Goal: Task Accomplishment & Management: Contribute content

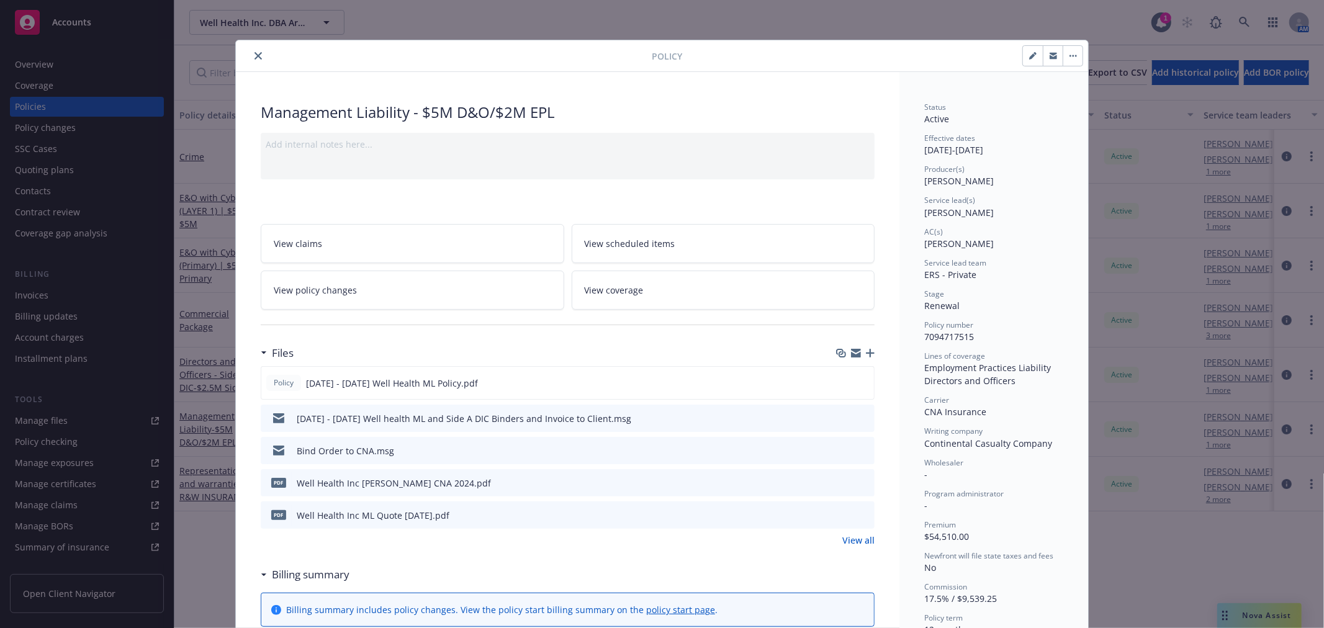
click at [255, 53] on icon "close" at bounding box center [258, 55] width 7 height 7
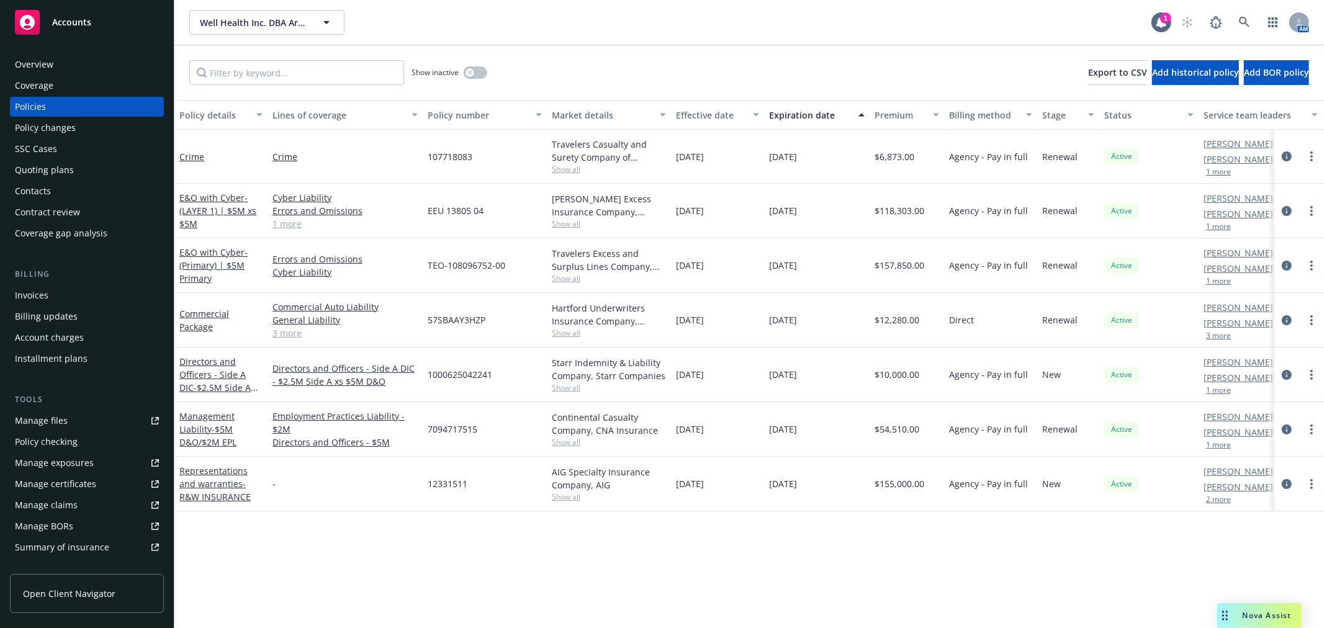
click at [38, 164] on div "Quoting plans" at bounding box center [44, 170] width 59 height 20
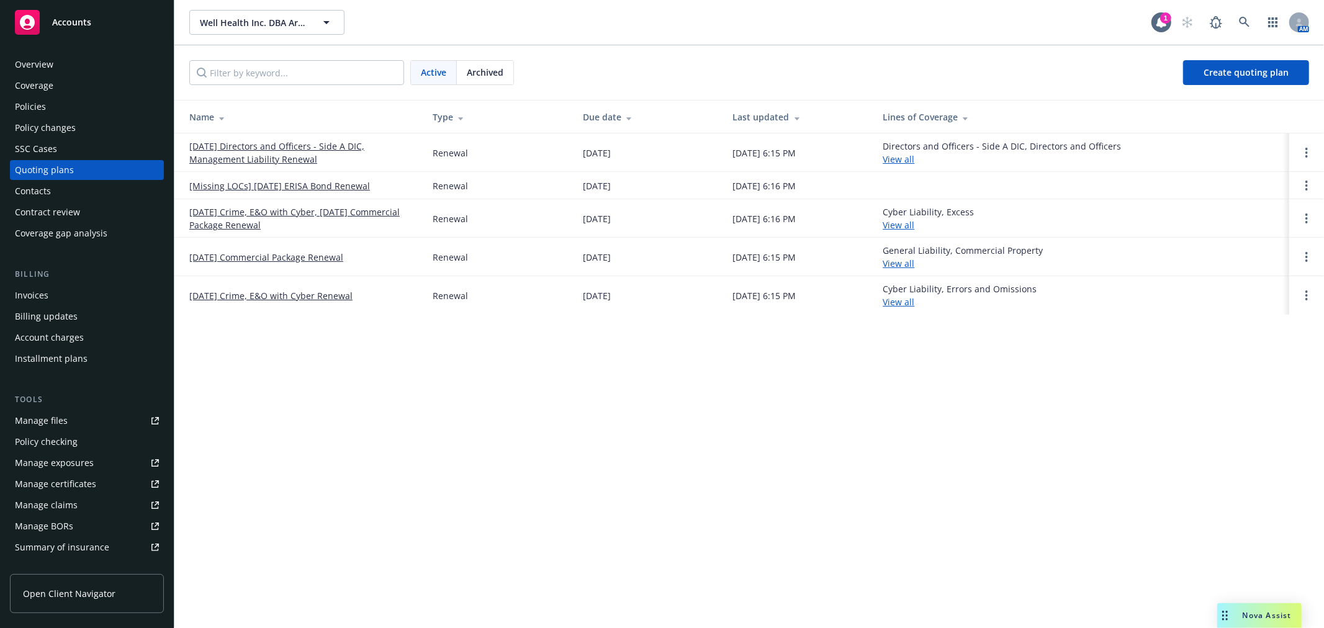
click at [323, 146] on link "[DATE] Directors and Officers - Side A DIC, Management Liability Renewal" at bounding box center [301, 153] width 224 height 26
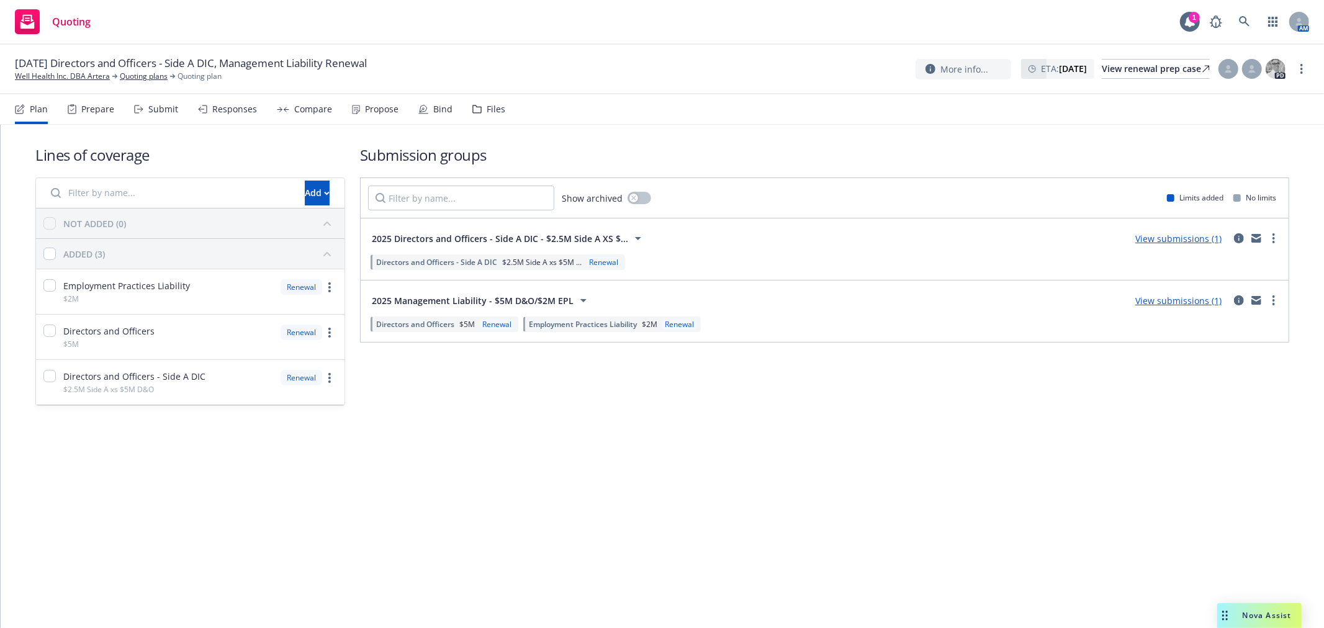
click at [487, 107] on div "Files" at bounding box center [496, 109] width 19 height 10
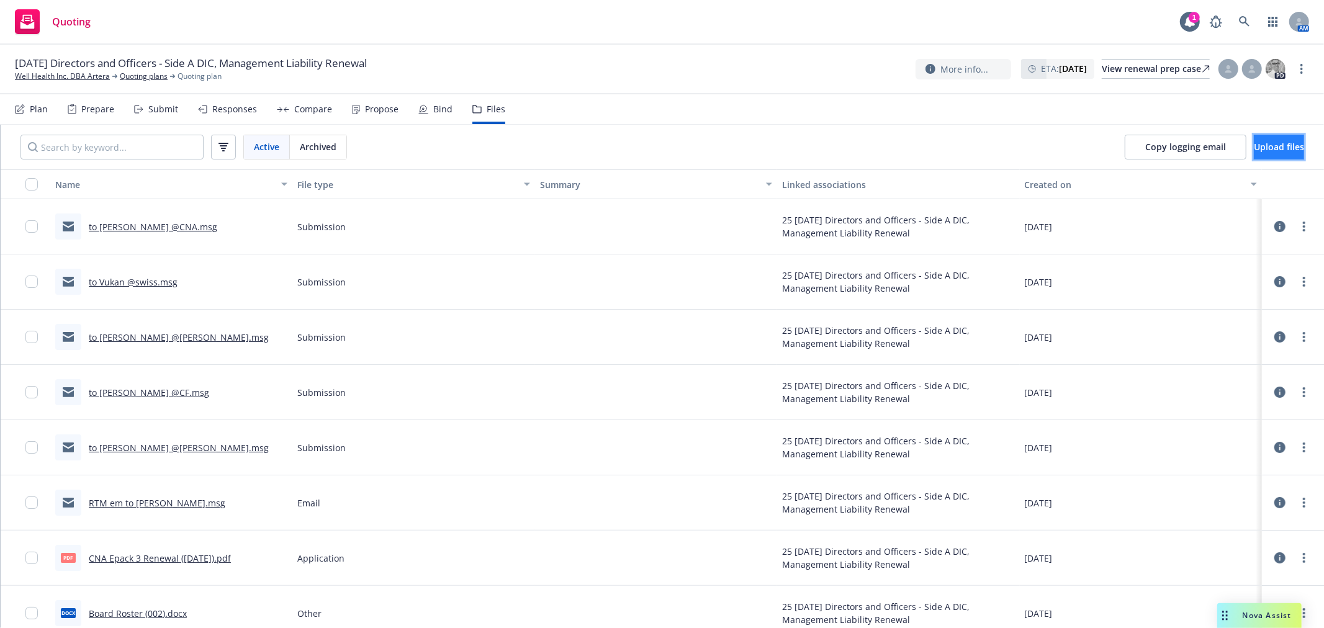
click at [1255, 143] on button "Upload files" at bounding box center [1279, 147] width 50 height 25
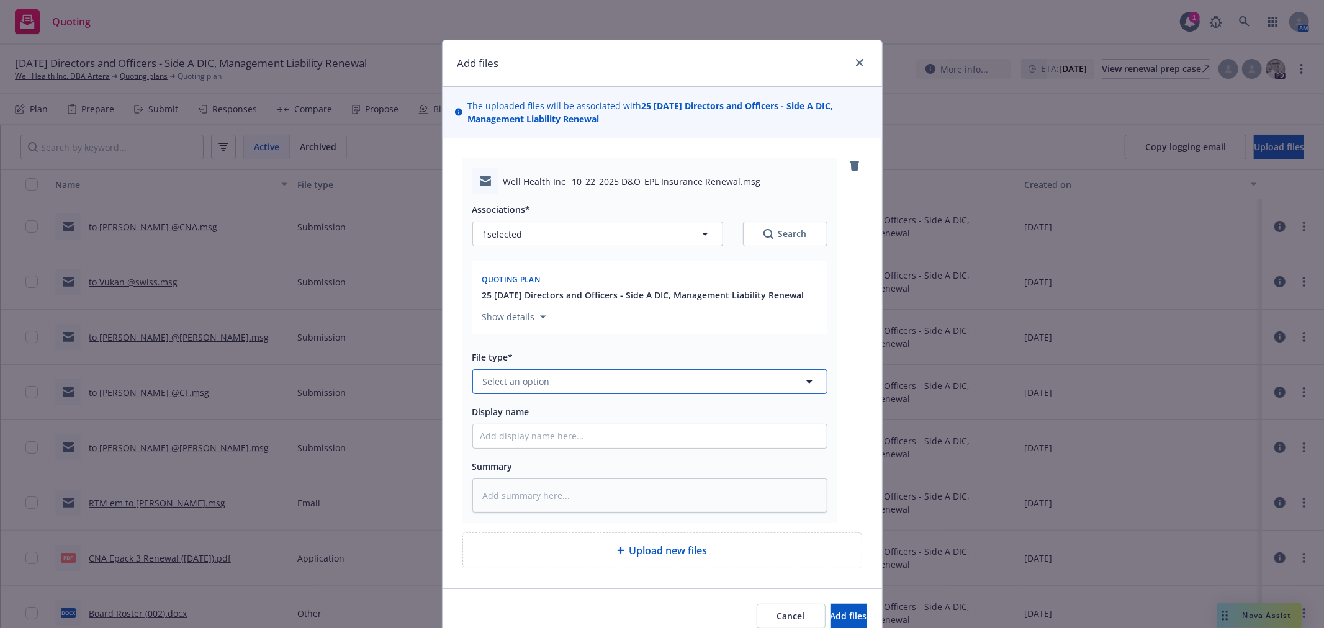
click at [561, 377] on button "Select an option" at bounding box center [649, 381] width 355 height 25
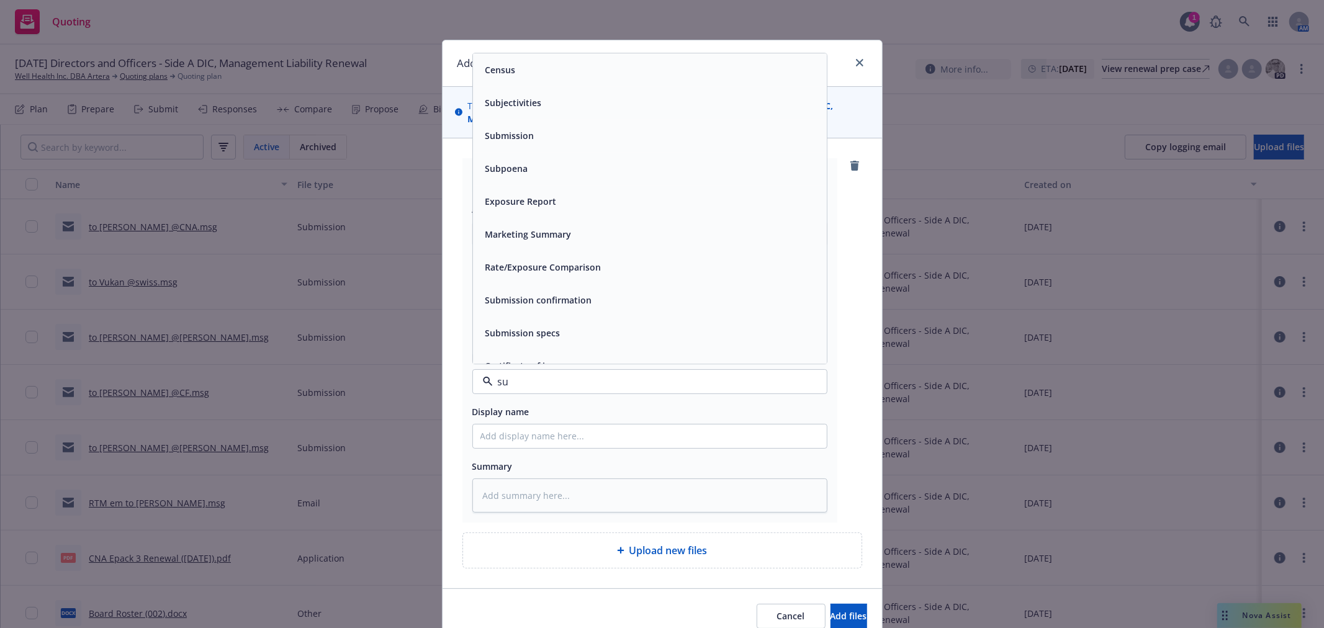
type input "sun"
type textarea "x"
type input "sub"
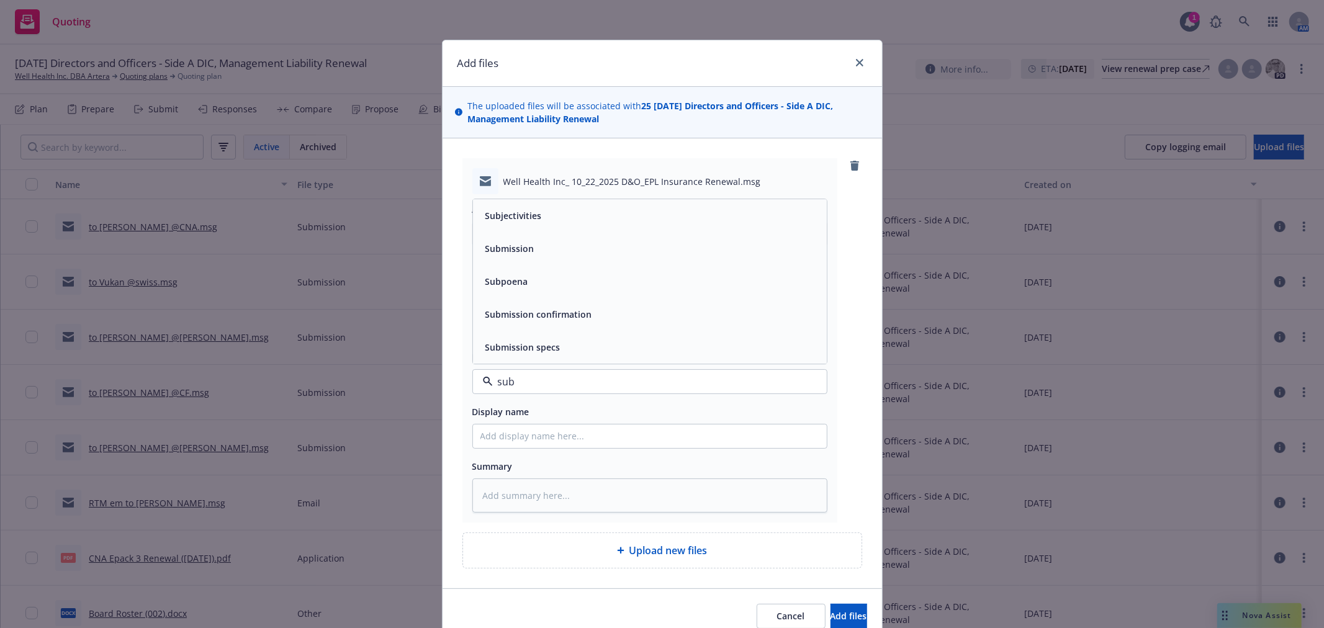
drag, startPoint x: 553, startPoint y: 237, endPoint x: 544, endPoint y: 362, distance: 125.0
click at [553, 238] on div "Submission" at bounding box center [650, 248] width 354 height 33
click at [528, 431] on input "Display name" at bounding box center [650, 437] width 354 height 24
type textarea "x"
type input "C"
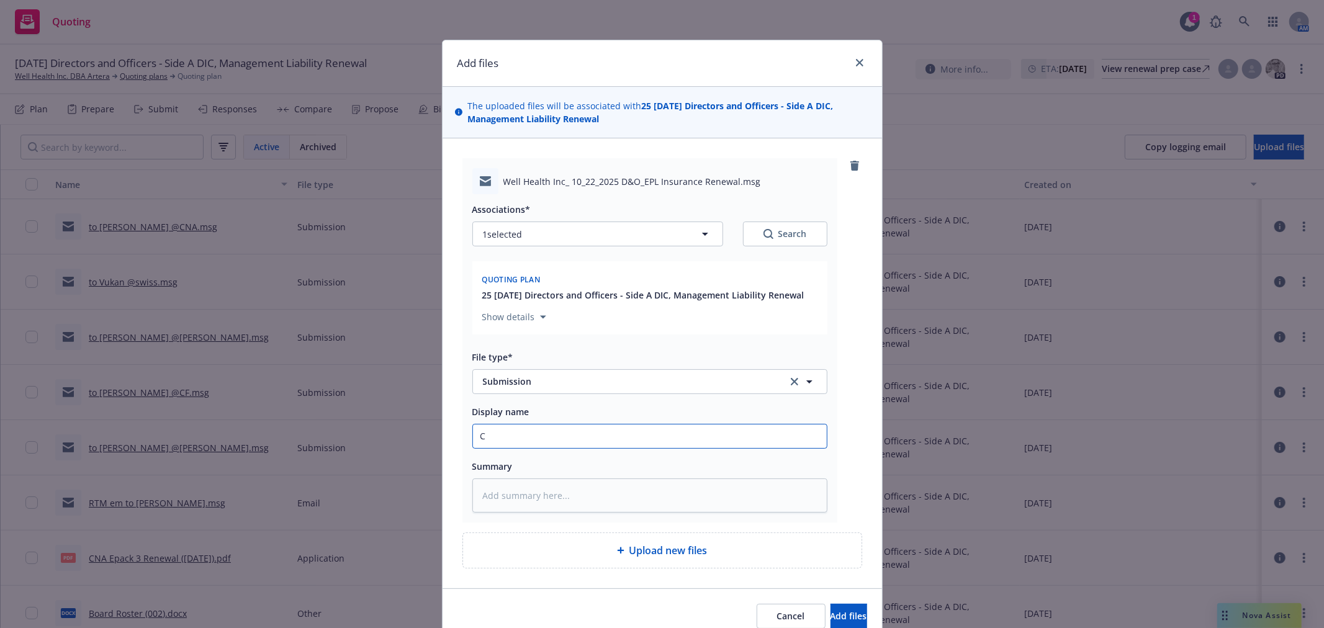
type textarea "x"
type input "CN"
type textarea "x"
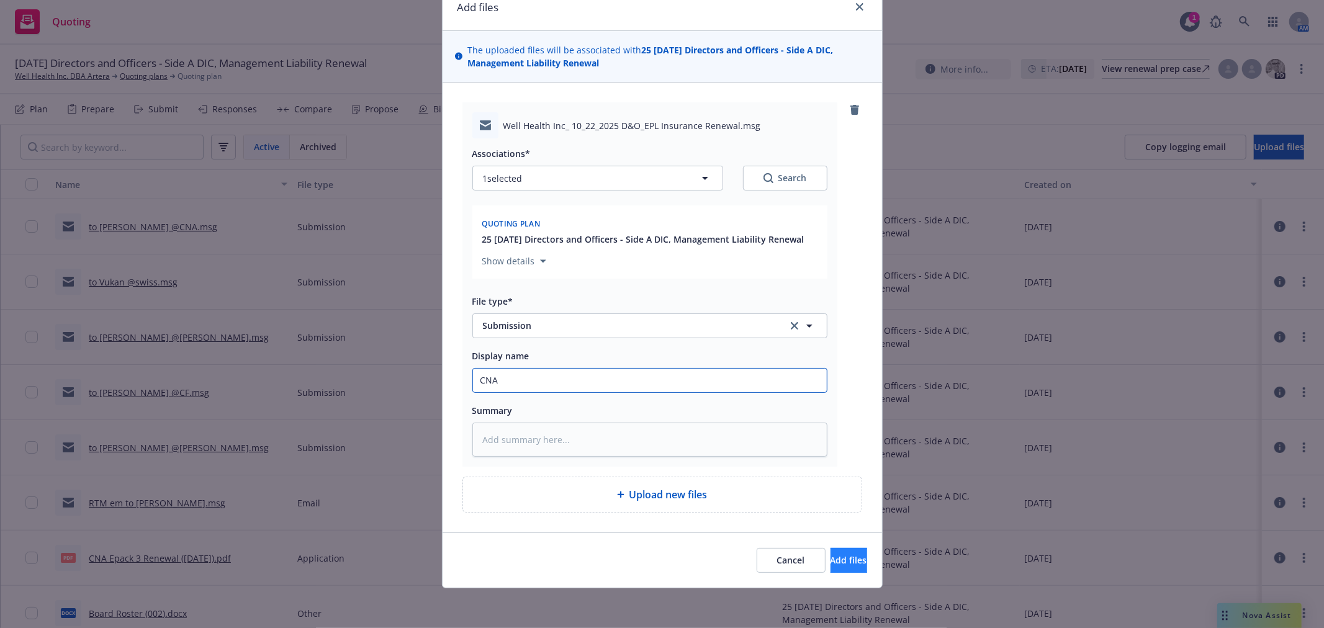
type input "CNA"
click at [831, 554] on button "Add files" at bounding box center [849, 560] width 37 height 25
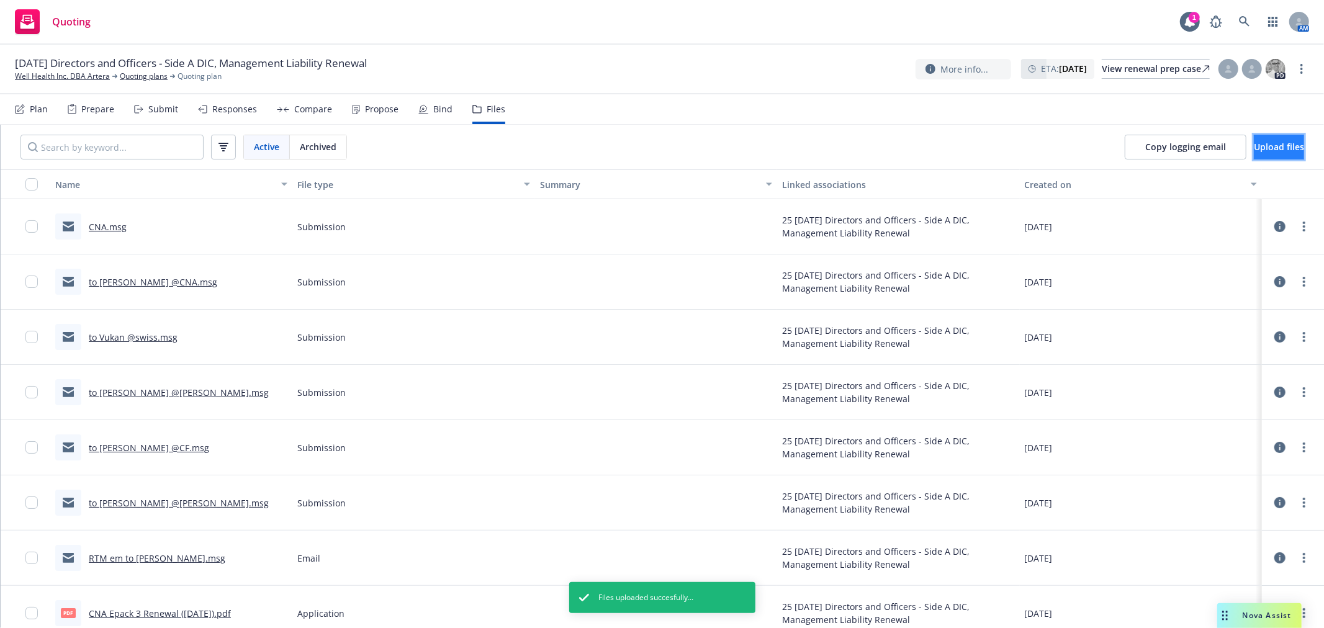
click at [1254, 142] on span "Upload files" at bounding box center [1279, 147] width 50 height 12
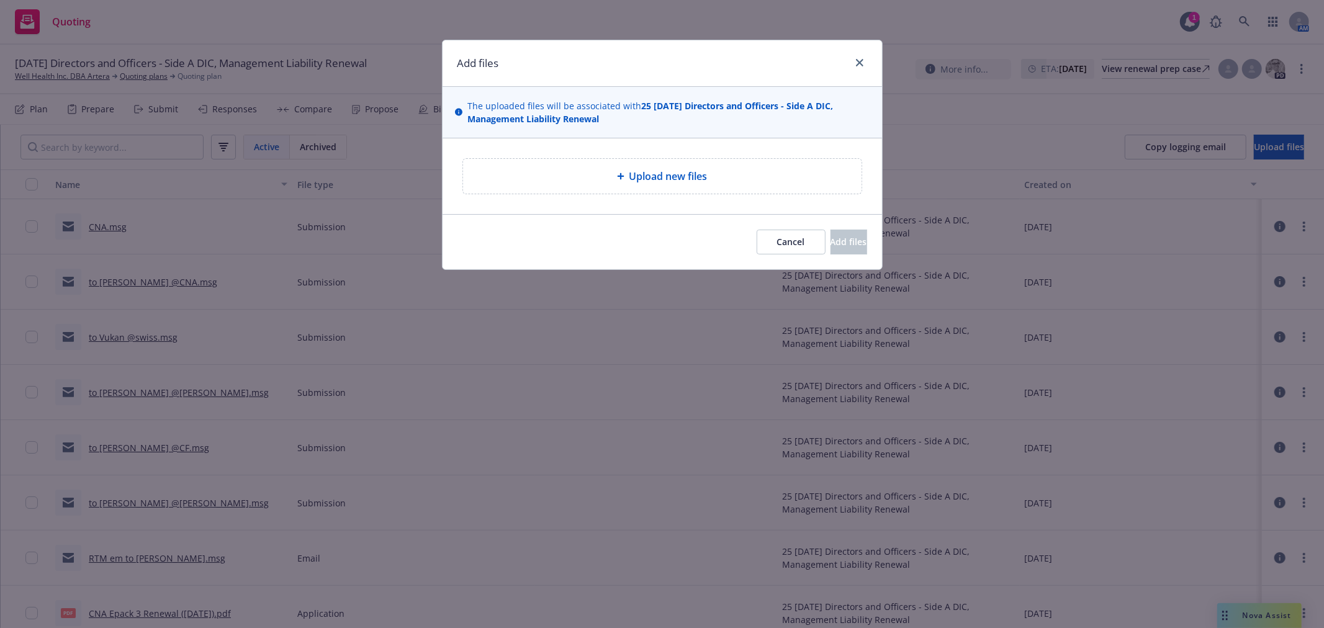
type textarea "x"
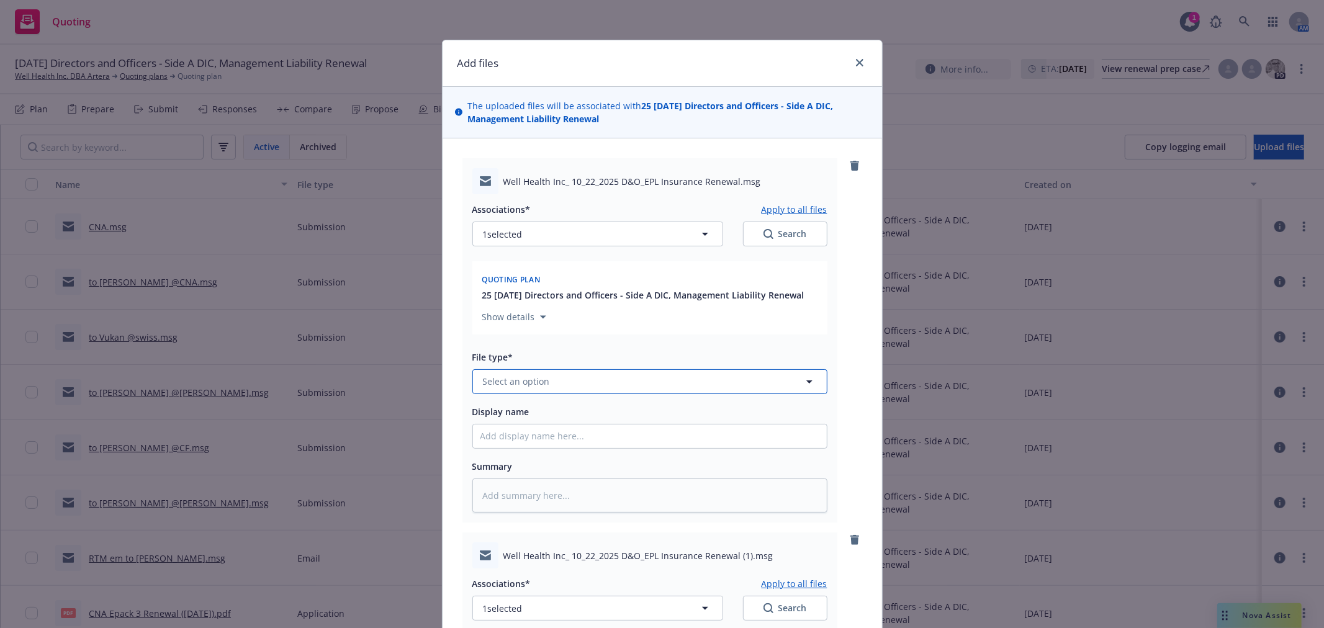
click at [607, 380] on button "Select an option" at bounding box center [649, 381] width 355 height 25
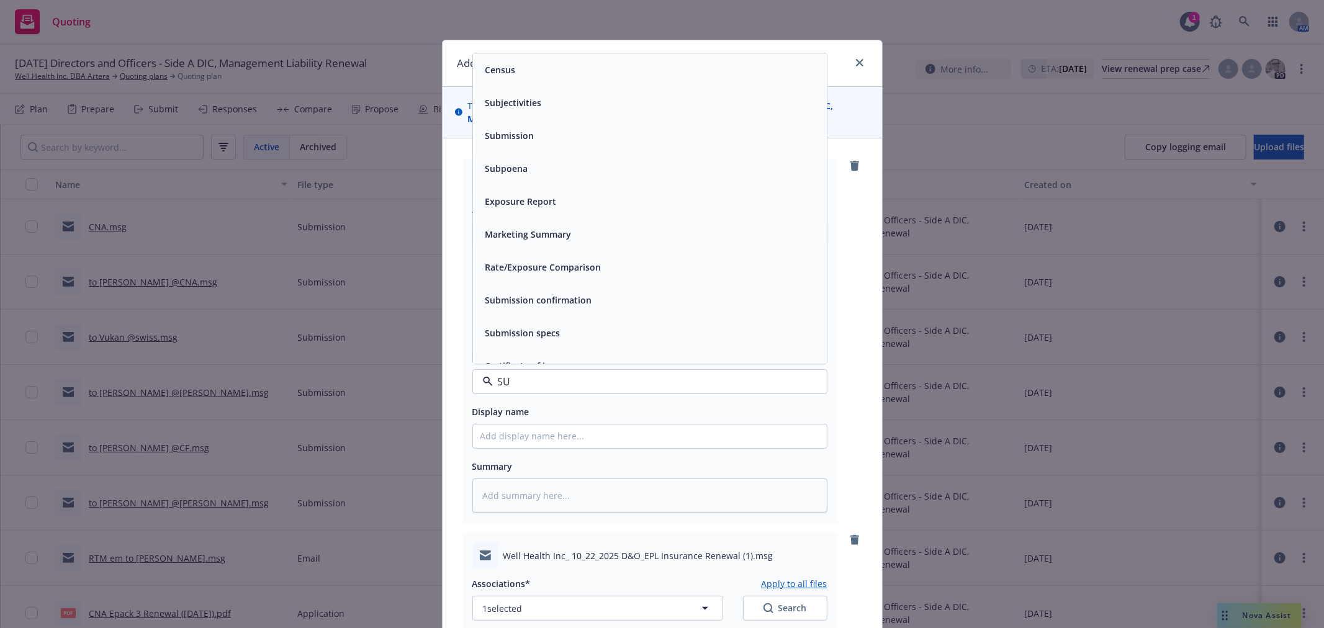
type input "SUB"
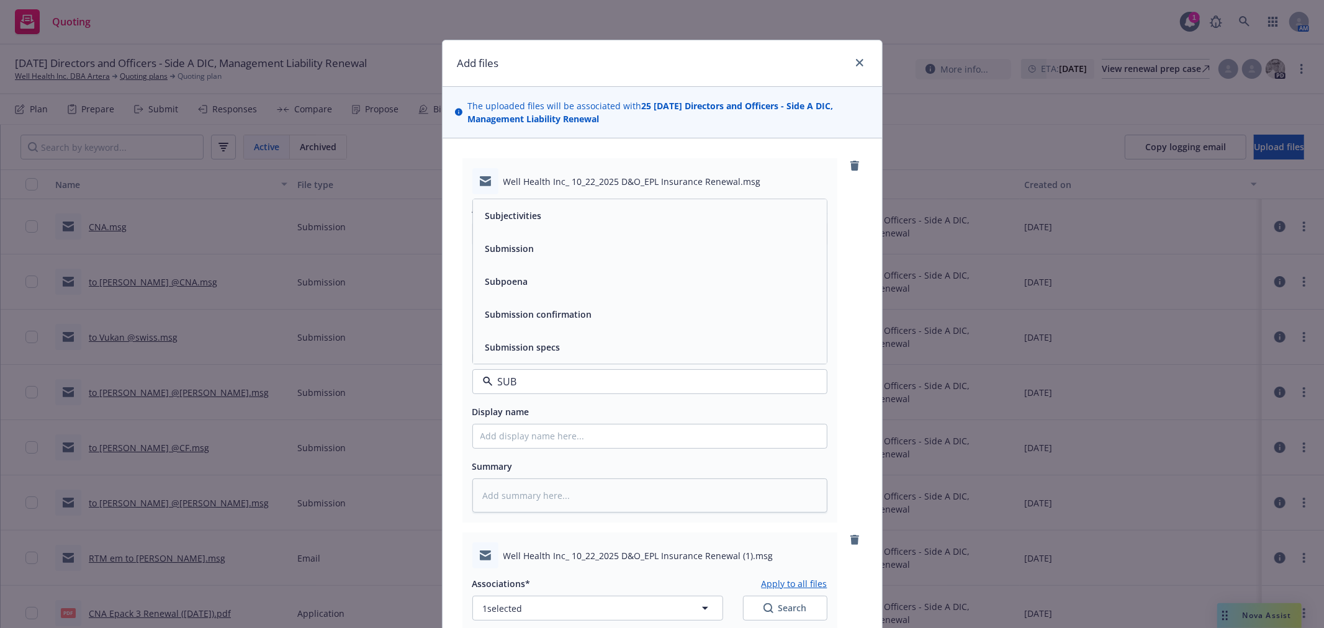
click at [580, 250] on div "Submission" at bounding box center [650, 249] width 339 height 18
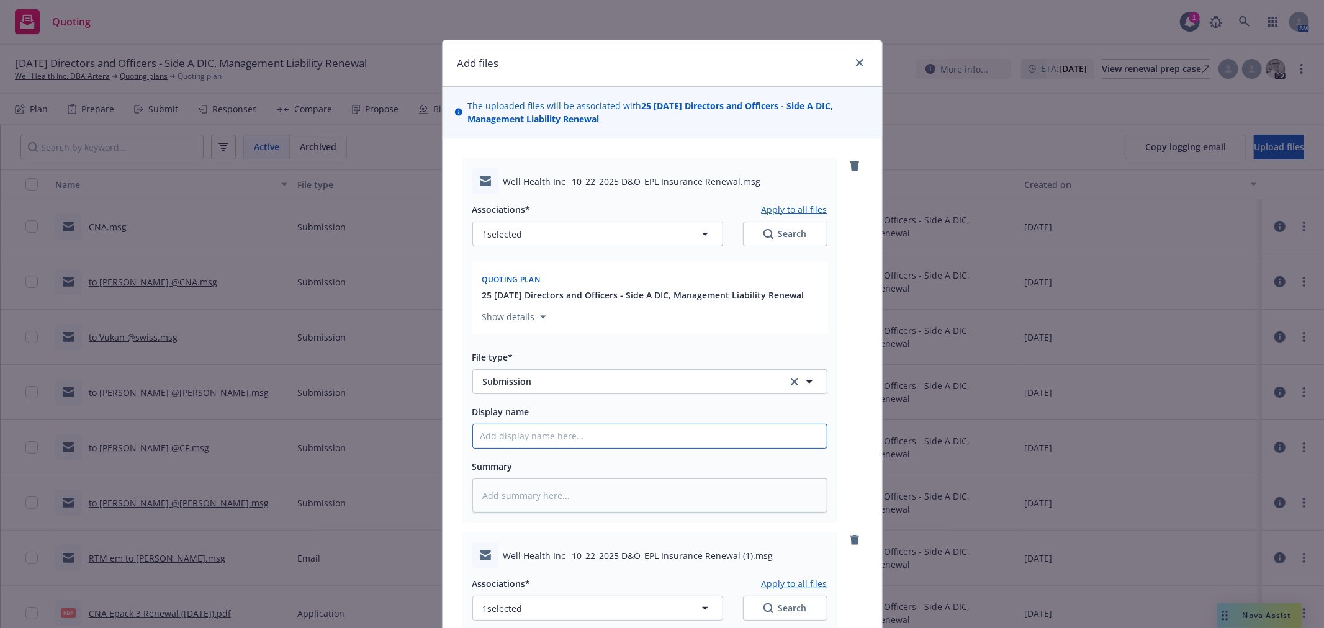
click at [544, 438] on input "Display name" at bounding box center [650, 437] width 354 height 24
type textarea "x"
type input "s"
type textarea "x"
type input "sWI"
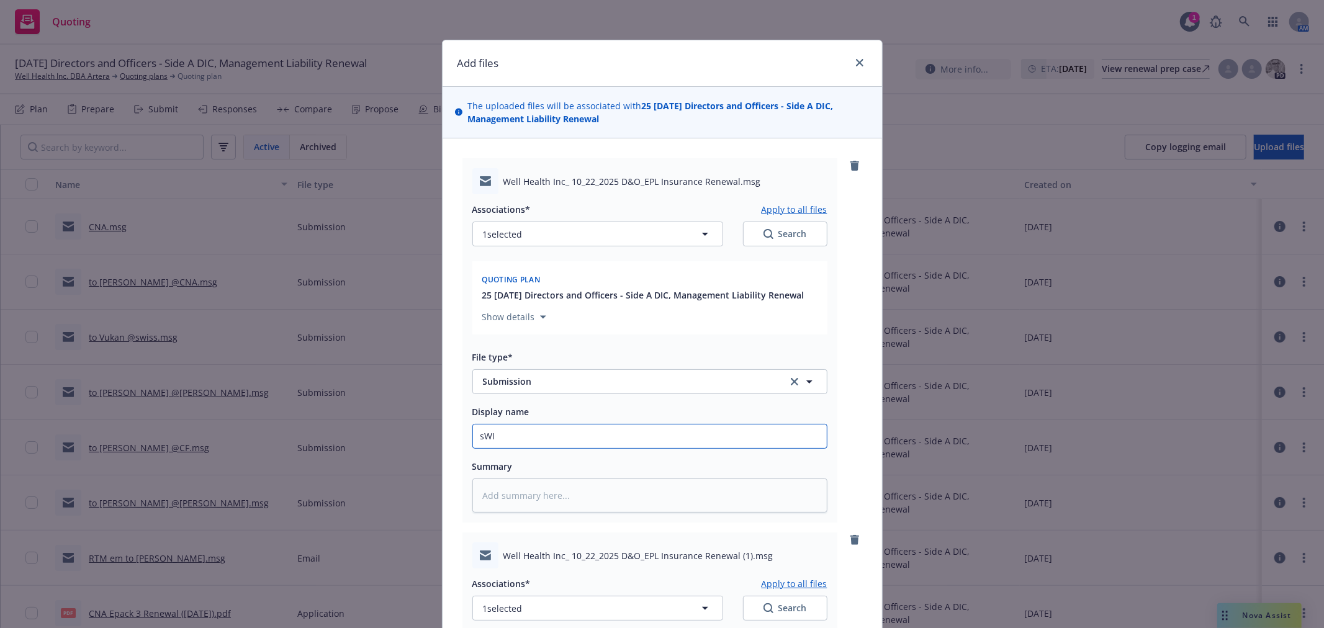
type textarea "x"
type input "sWIS"
type textarea "x"
type input "sWISS"
type textarea "x"
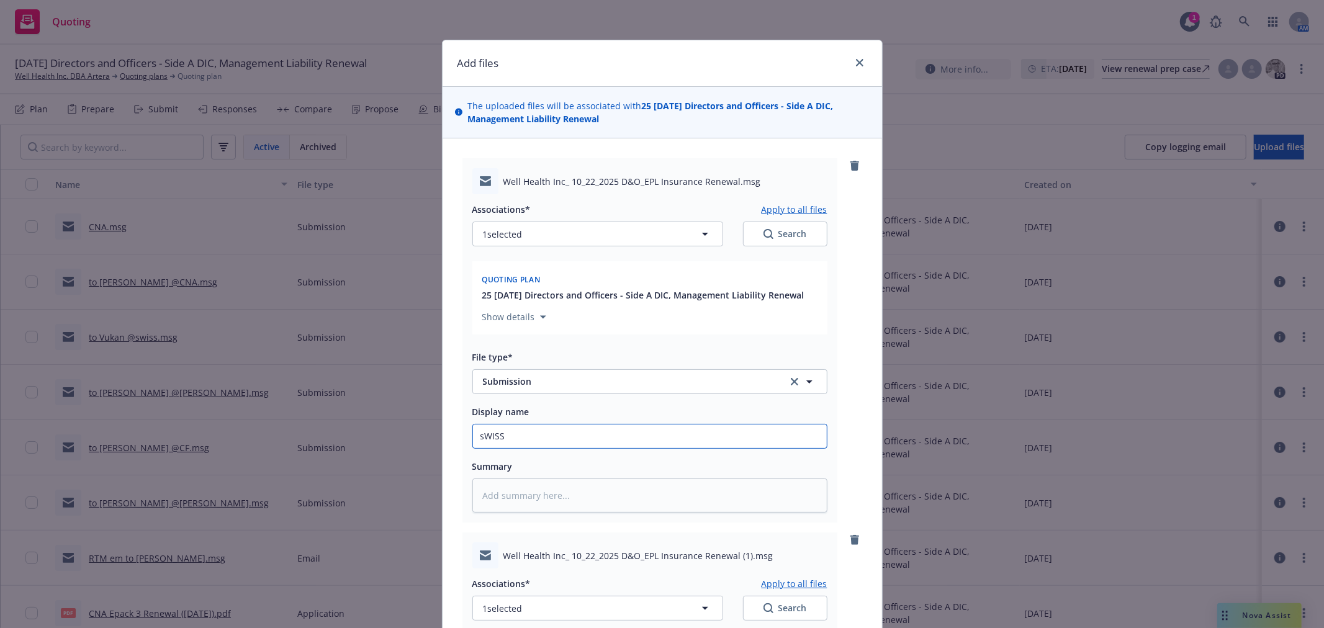
type input "sWISS r"
type textarea "x"
type input "sWISS rE"
type textarea "x"
type input "sWISS r"
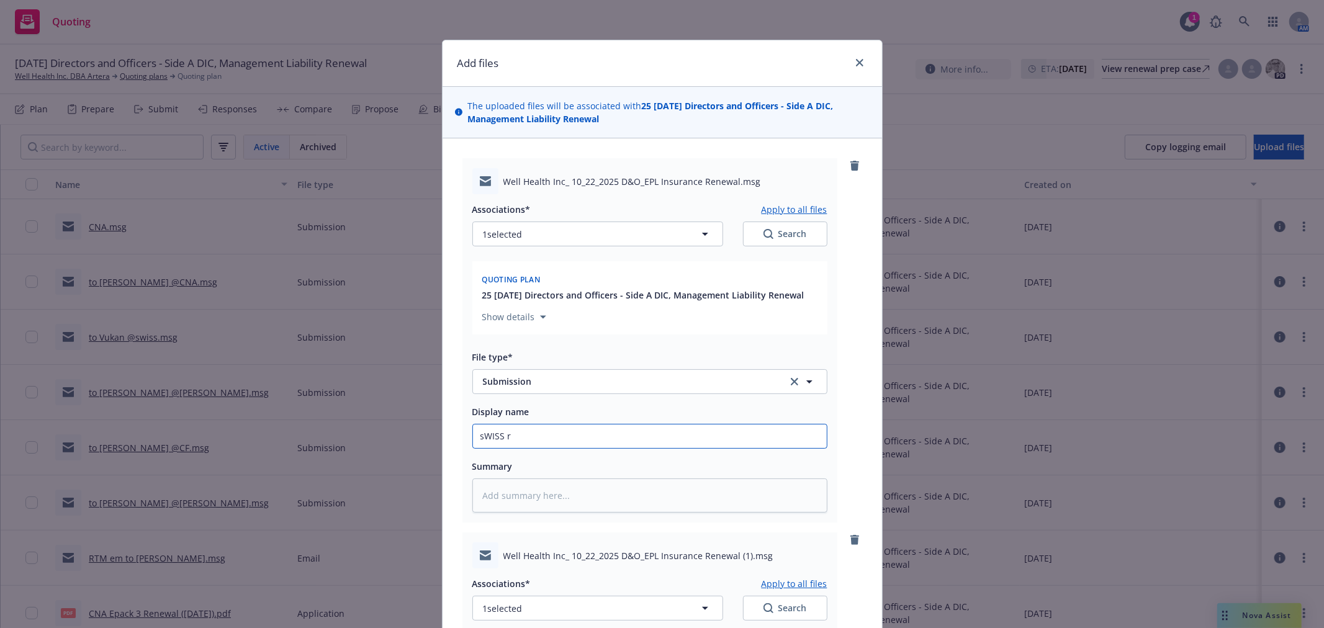
type textarea "x"
type input "sWISS"
type textarea "x"
type input "sWISS"
type textarea "x"
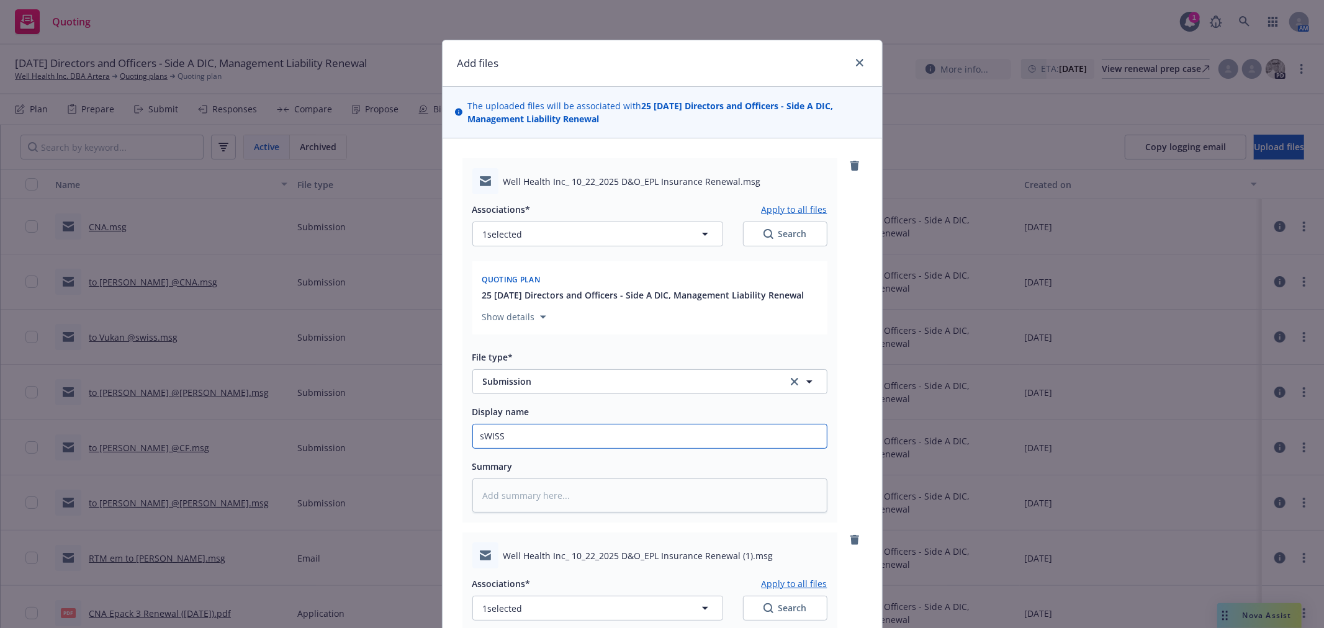
type input "sWIS"
type textarea "x"
type input "sWI"
type textarea "x"
type input "sW"
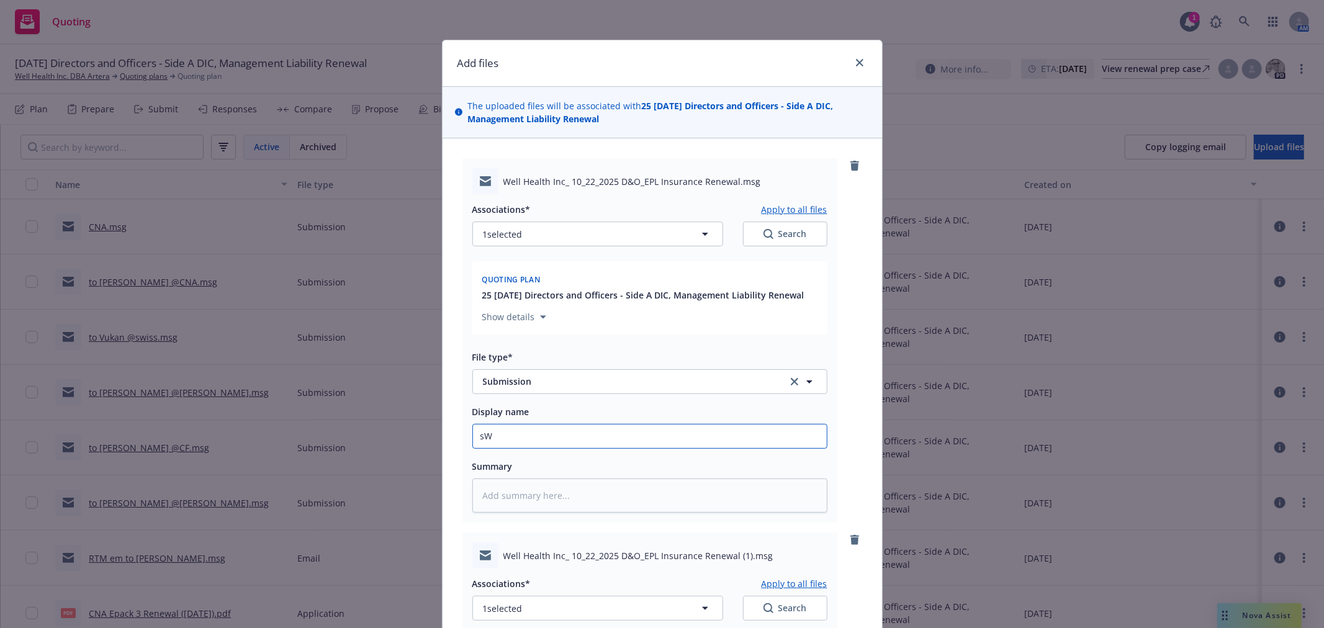
type textarea "x"
type input "s"
type textarea "x"
type input "S"
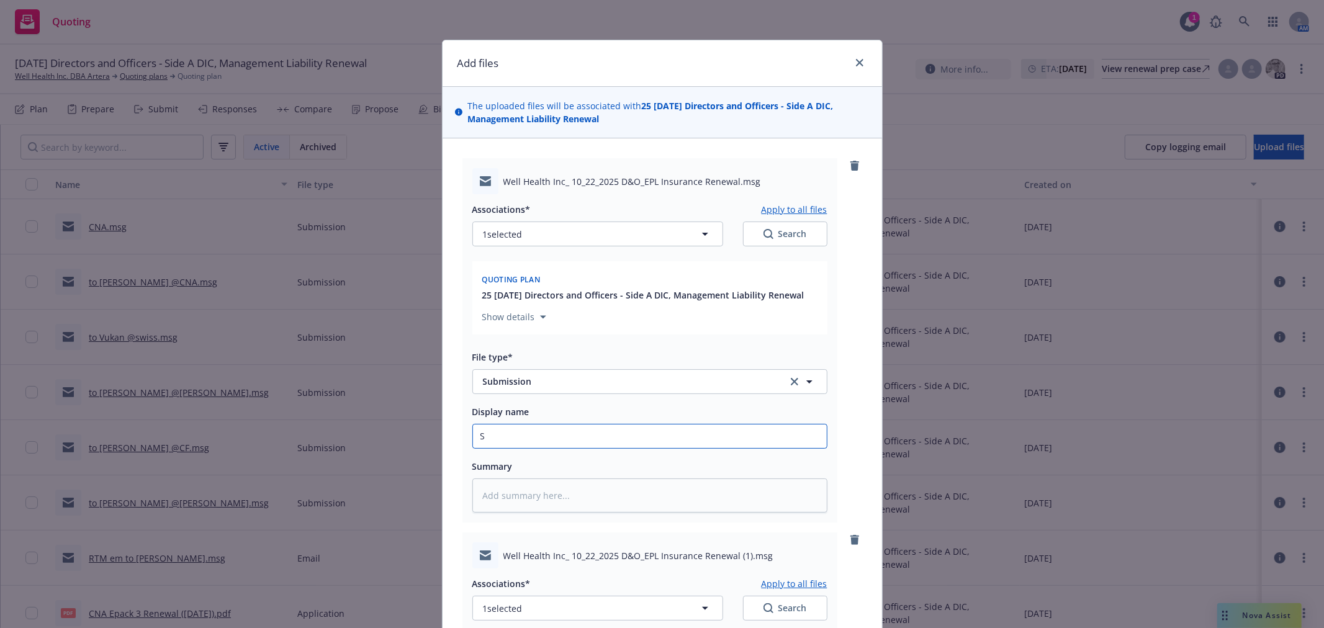
type textarea "x"
type input "Sw"
type textarea "x"
type input "Swi"
type textarea "x"
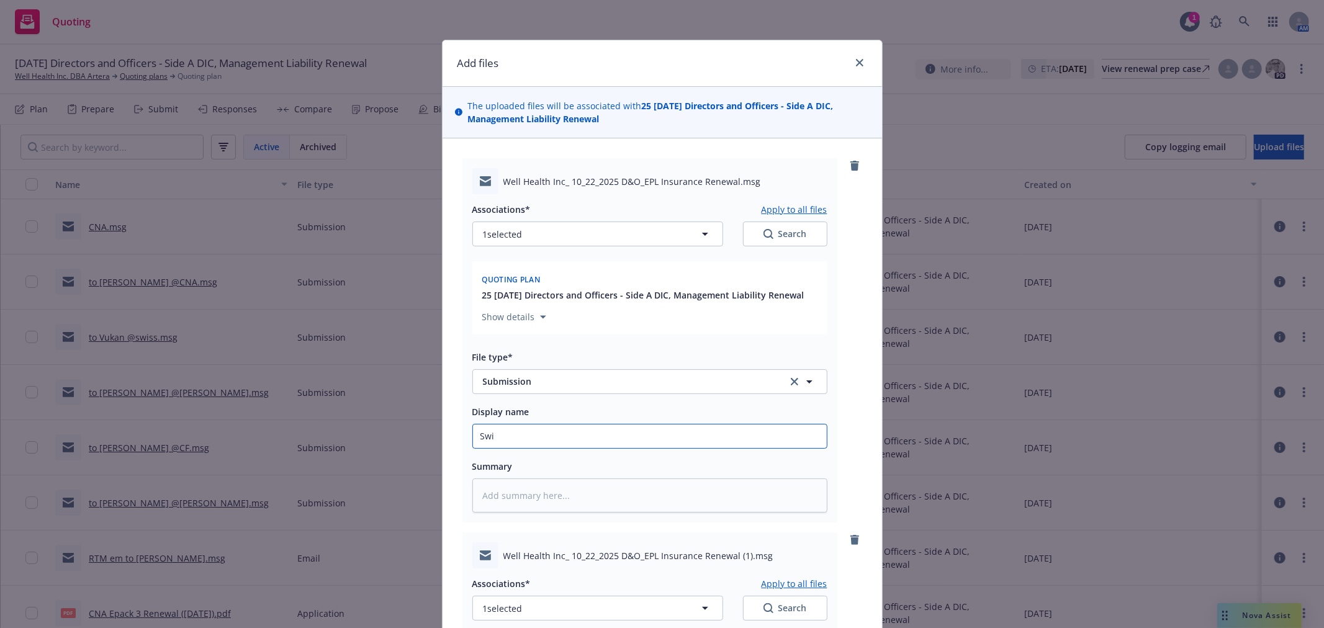
type input "Swis"
type textarea "x"
type input "Swiss"
type textarea "x"
type input "Swiss"
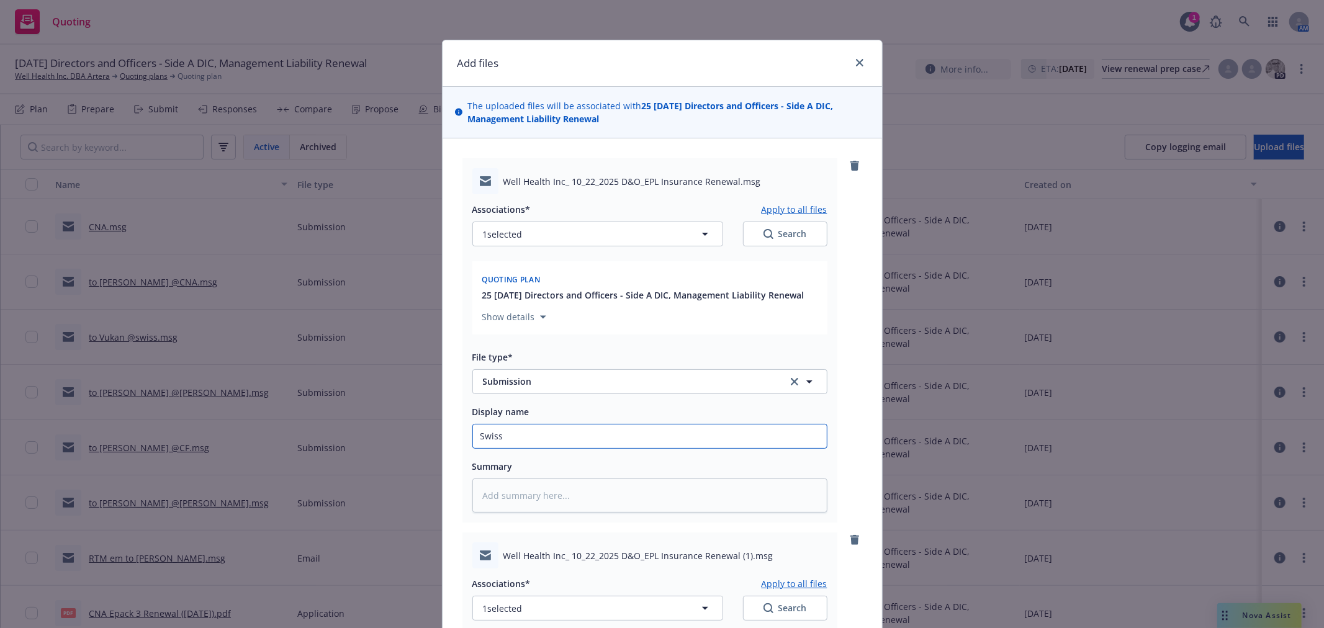
type textarea "x"
type input "Swiss R"
type textarea "x"
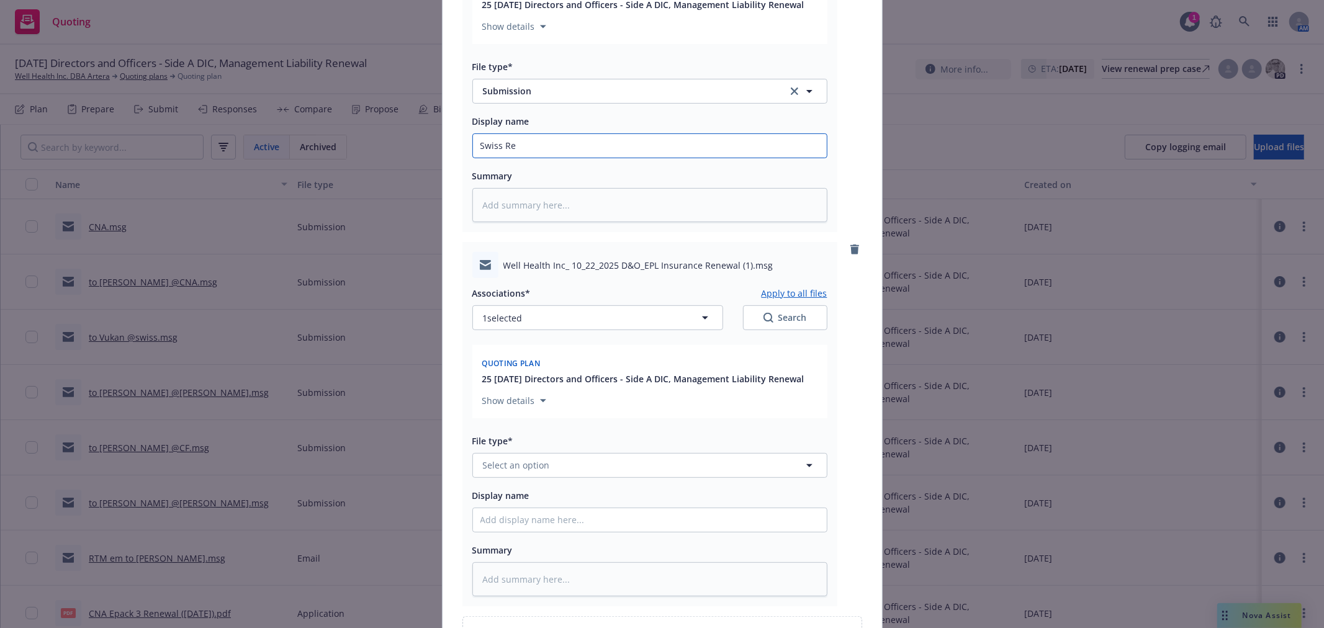
scroll to position [413, 0]
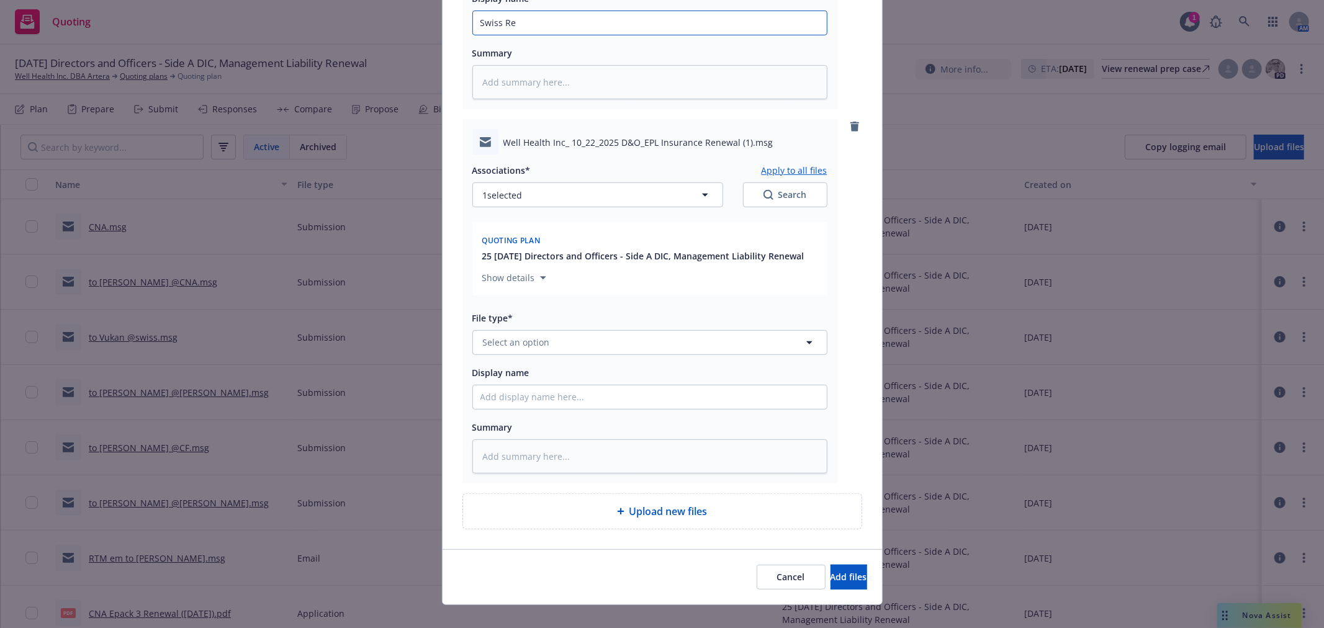
type input "Swiss Re"
click at [553, 355] on button "Select an option" at bounding box center [649, 342] width 355 height 25
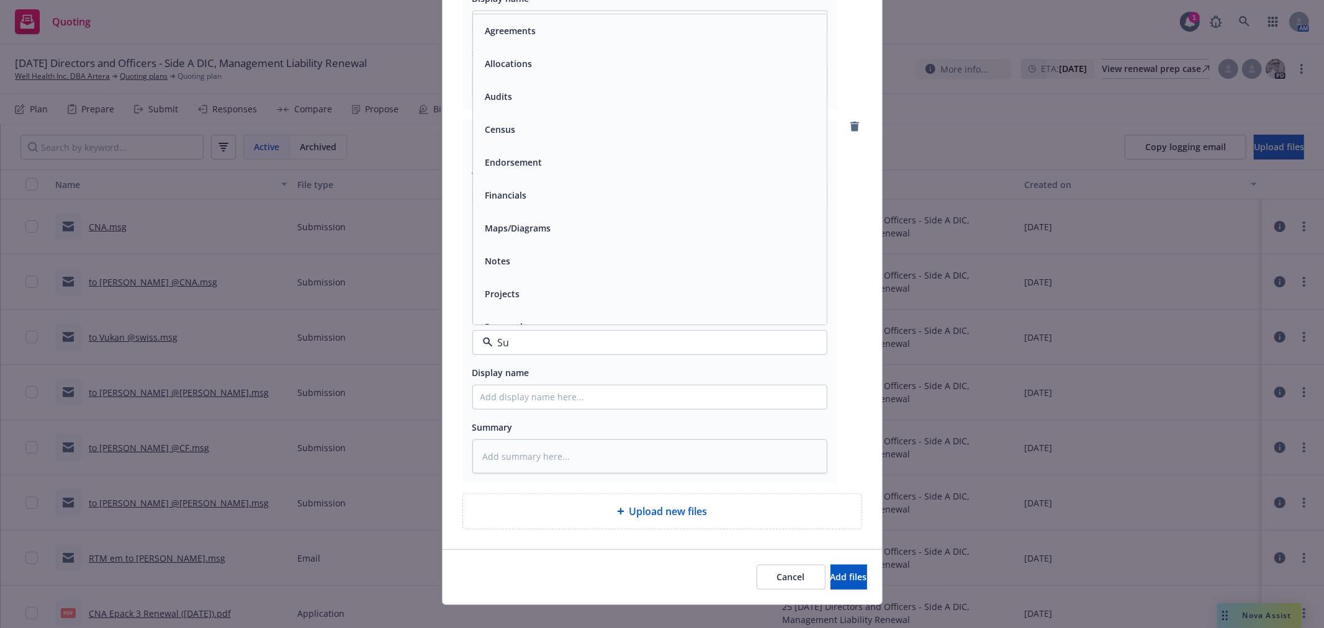
type input "Sub"
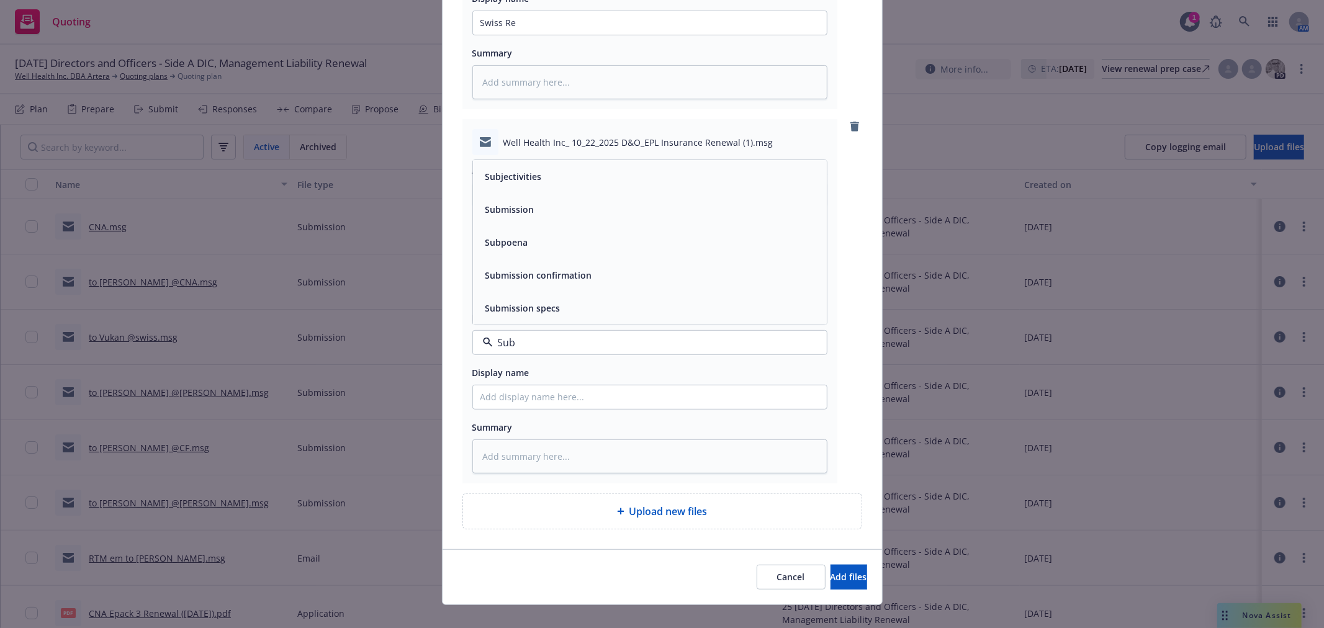
click at [534, 210] on div "Submission" at bounding box center [650, 210] width 339 height 18
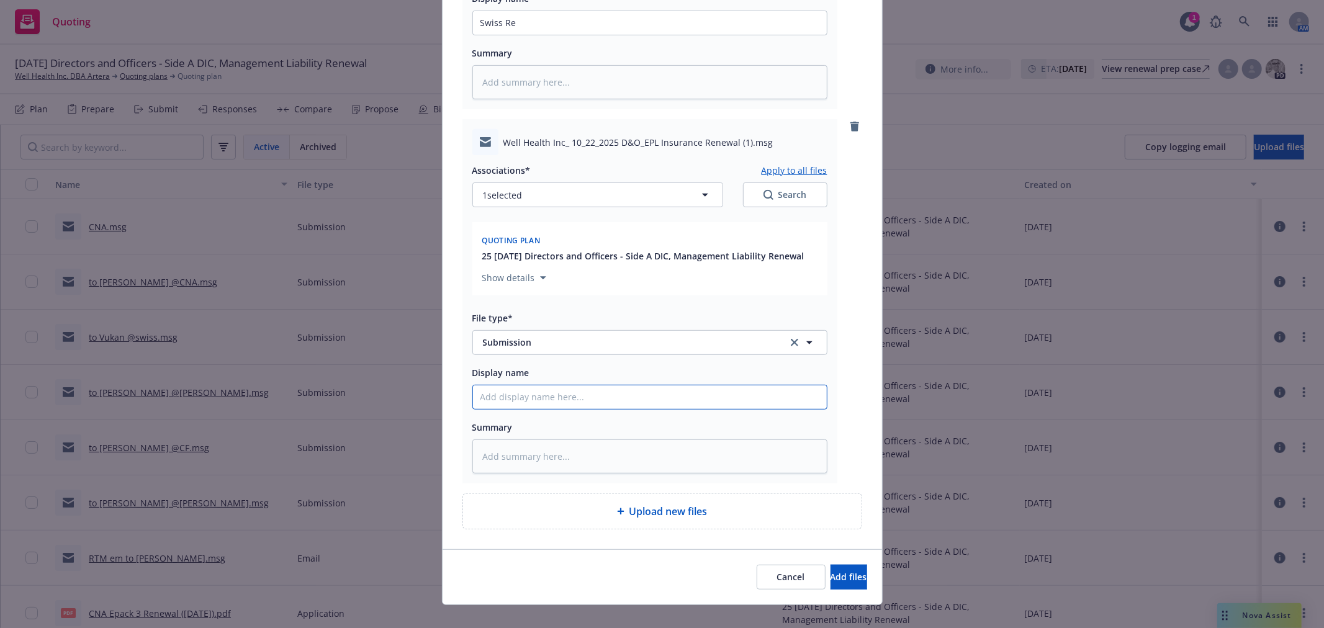
click at [536, 395] on input "Display name" at bounding box center [650, 398] width 354 height 24
type textarea "x"
type input "A"
type textarea "x"
type input "AI"
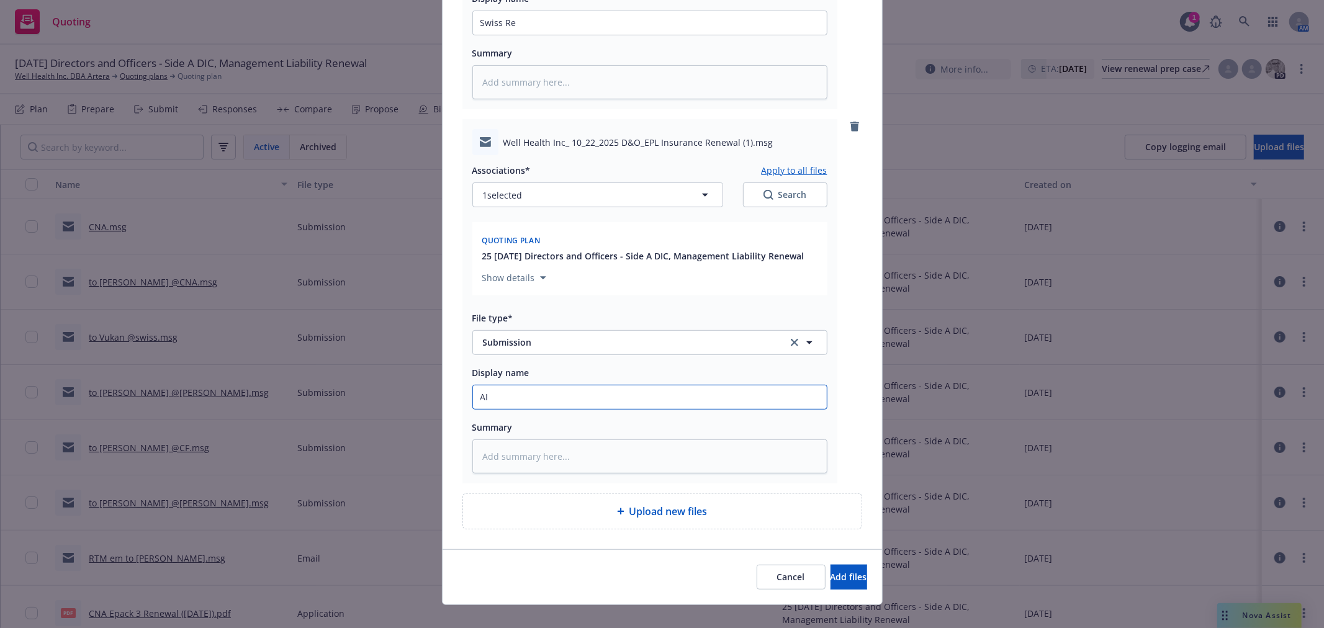
type textarea "x"
type input "AIG"
click at [831, 565] on button "Add files" at bounding box center [849, 577] width 37 height 25
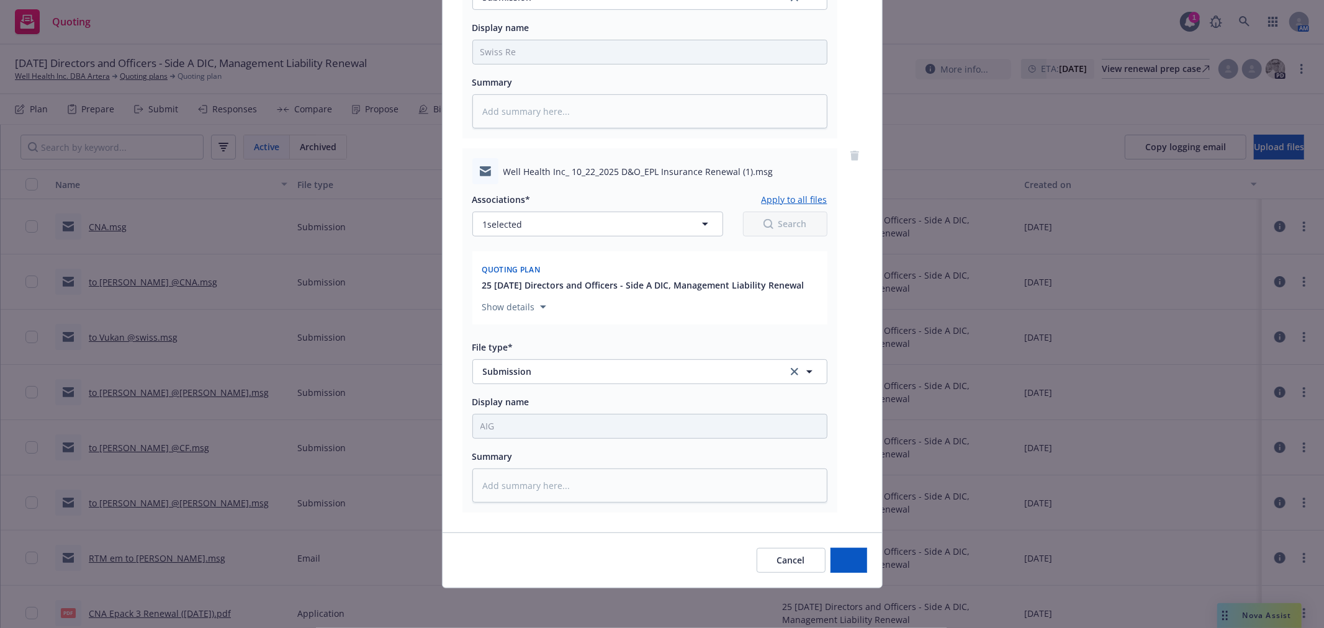
scroll to position [387, 0]
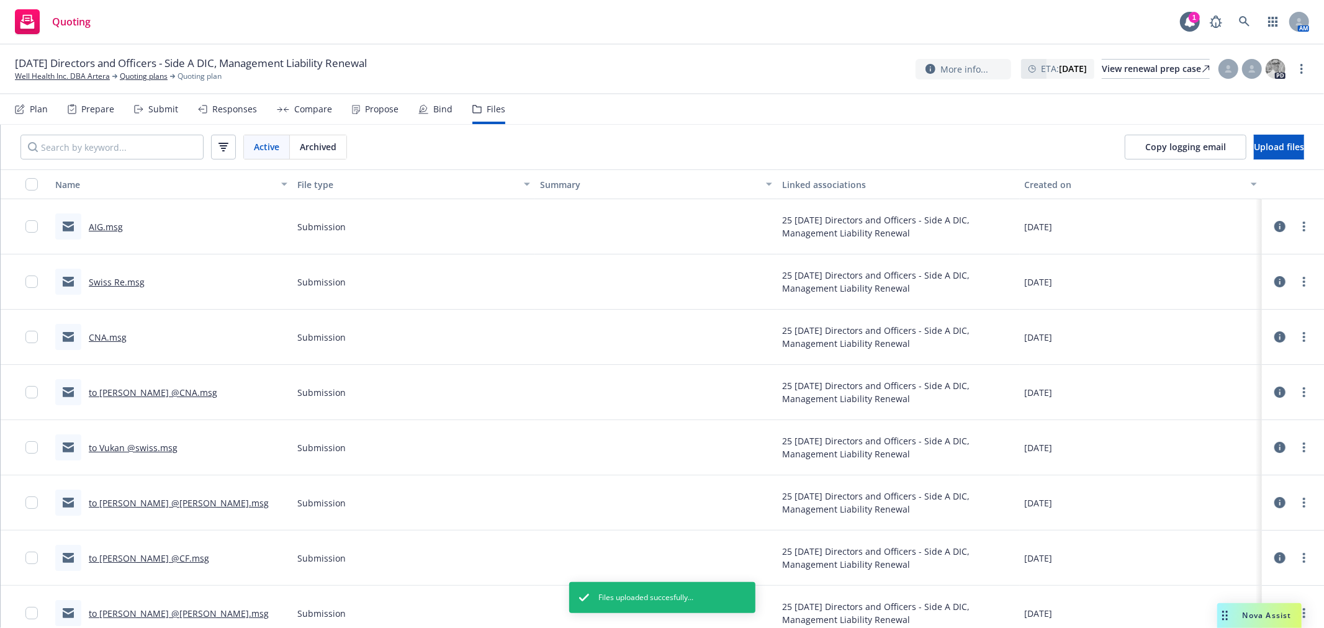
click at [101, 222] on link "AIG.msg" at bounding box center [106, 227] width 34 height 12
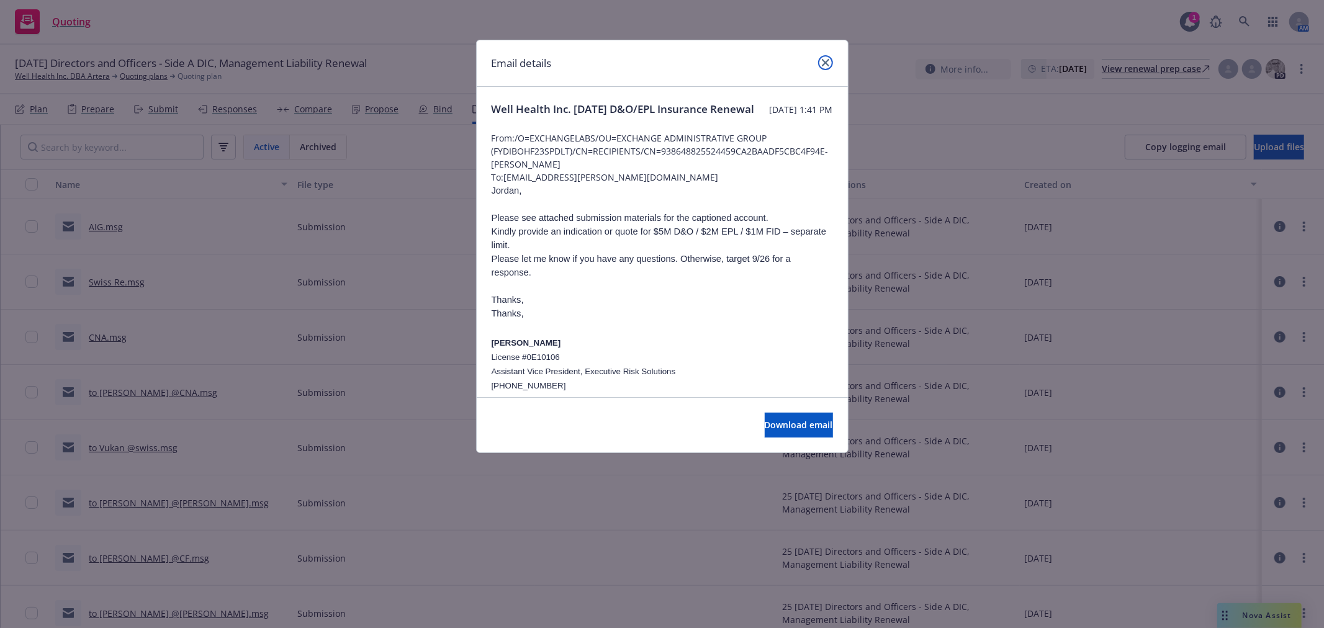
drag, startPoint x: 830, startPoint y: 63, endPoint x: 662, endPoint y: 577, distance: 541.3
click at [829, 63] on link "close" at bounding box center [825, 62] width 15 height 15
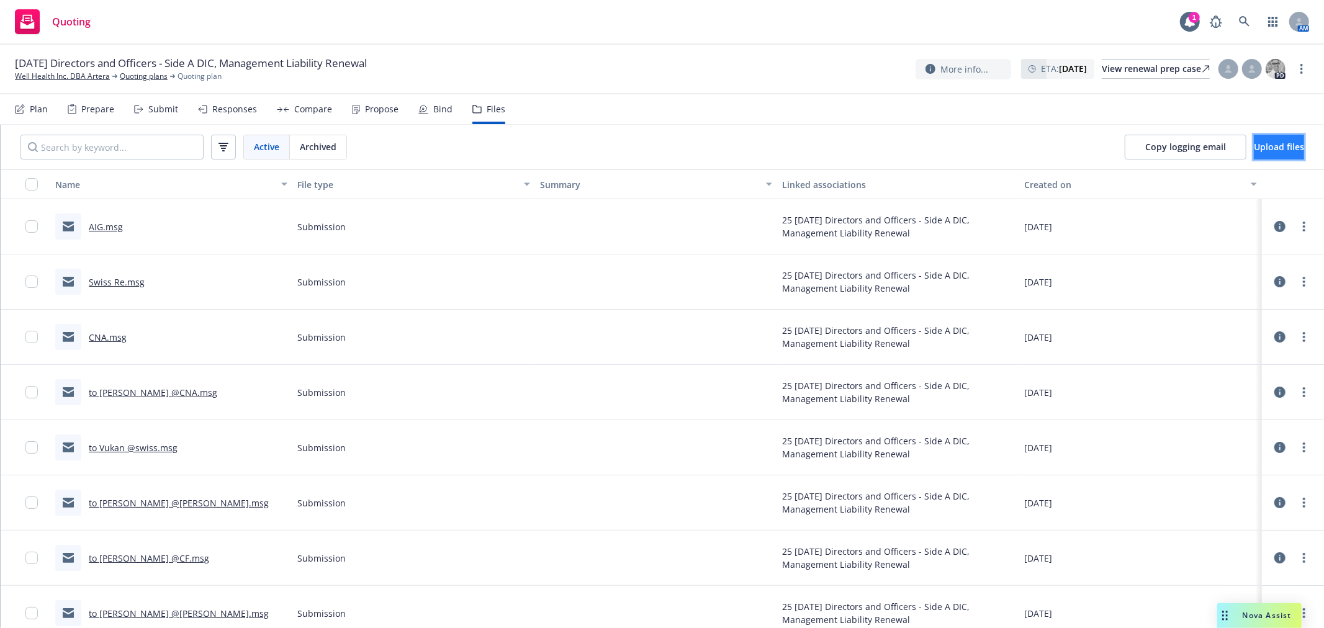
click at [1263, 148] on span "Upload files" at bounding box center [1279, 147] width 50 height 12
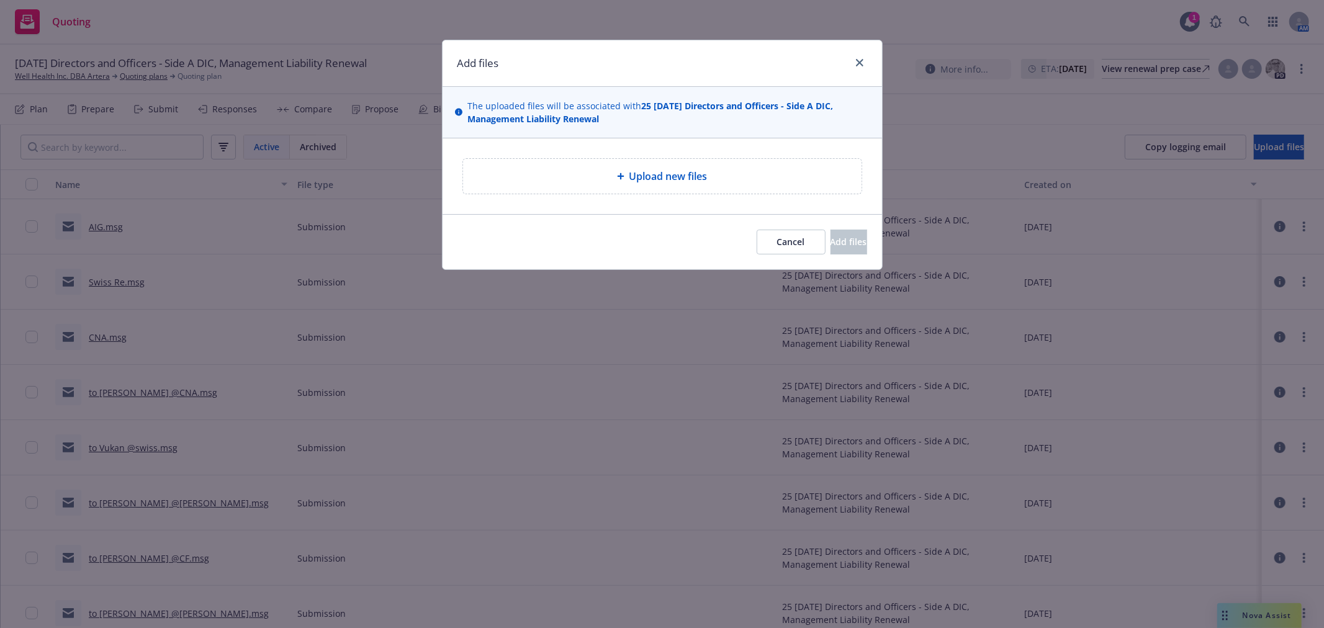
type textarea "x"
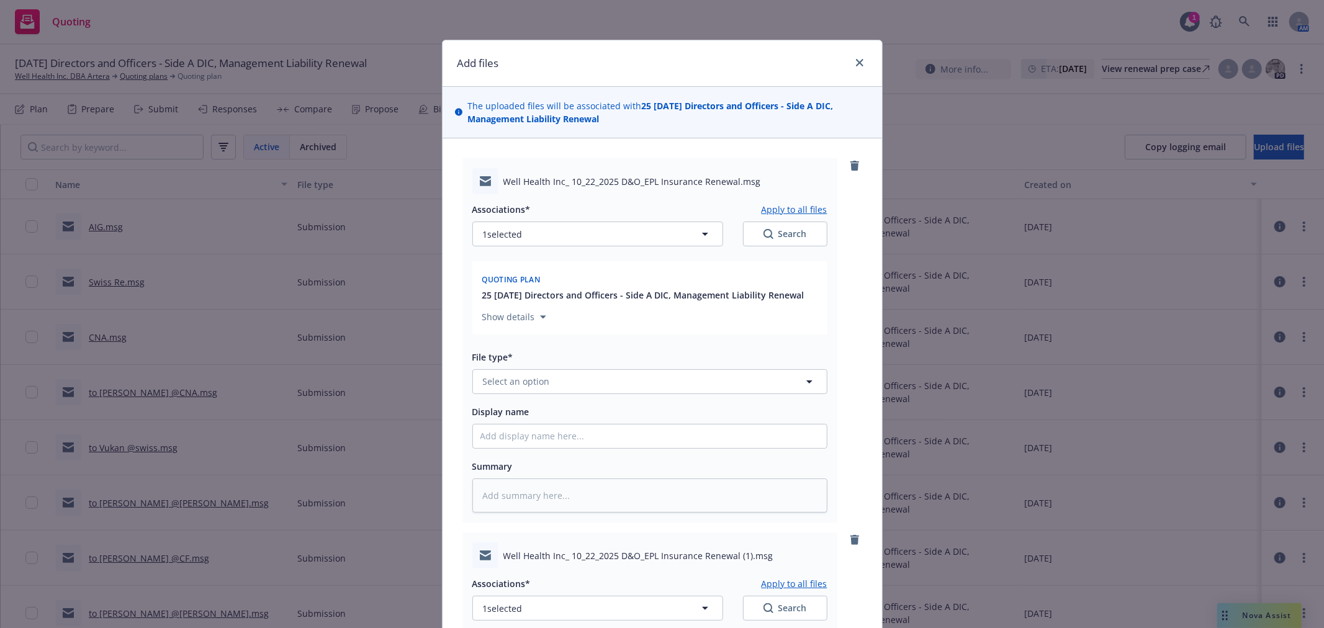
click at [507, 300] on span "25 [DATE] Directors and Officers - Side A DIC, Management Liability Renewal" at bounding box center [643, 295] width 322 height 13
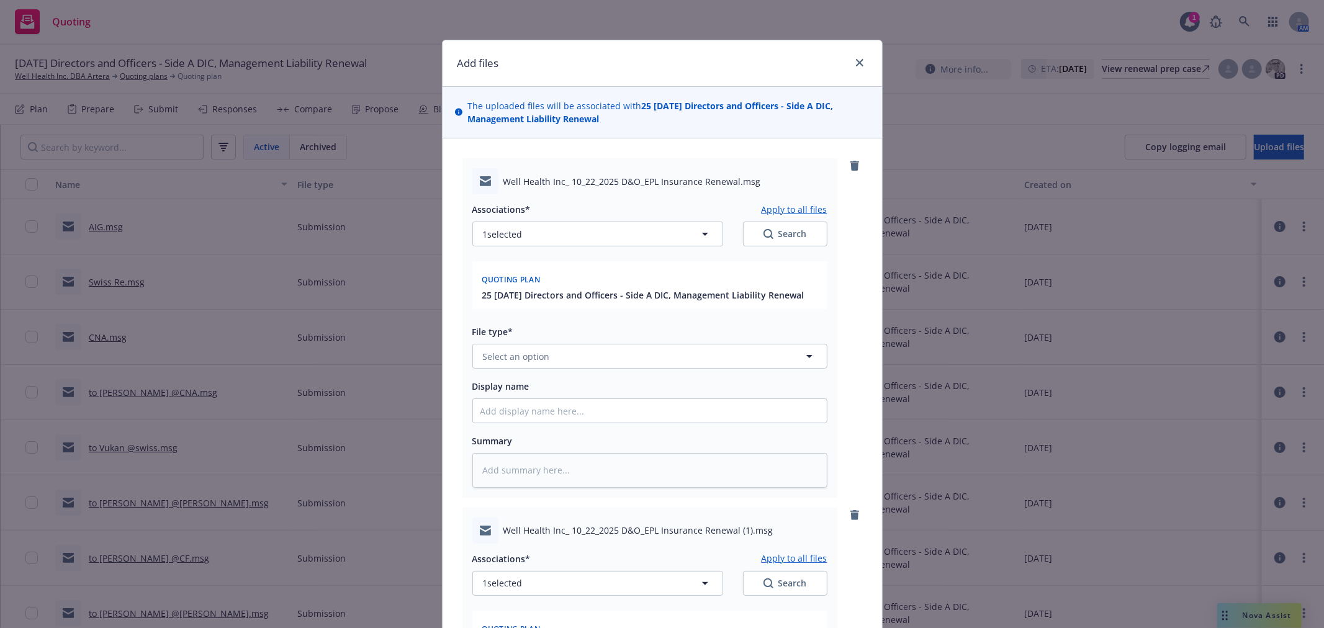
click at [507, 300] on span "25 [DATE] Directors and Officers - Side A DIC, Management Liability Renewal" at bounding box center [643, 295] width 322 height 13
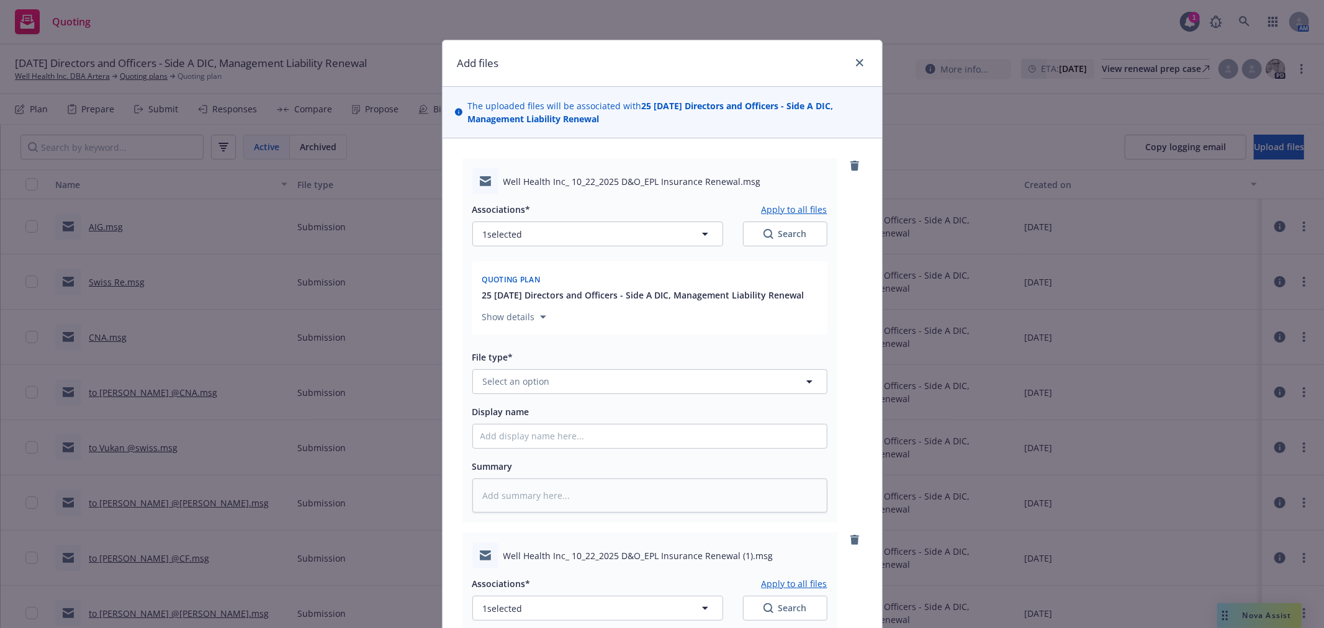
click at [532, 315] on button "Show details" at bounding box center [514, 317] width 74 height 15
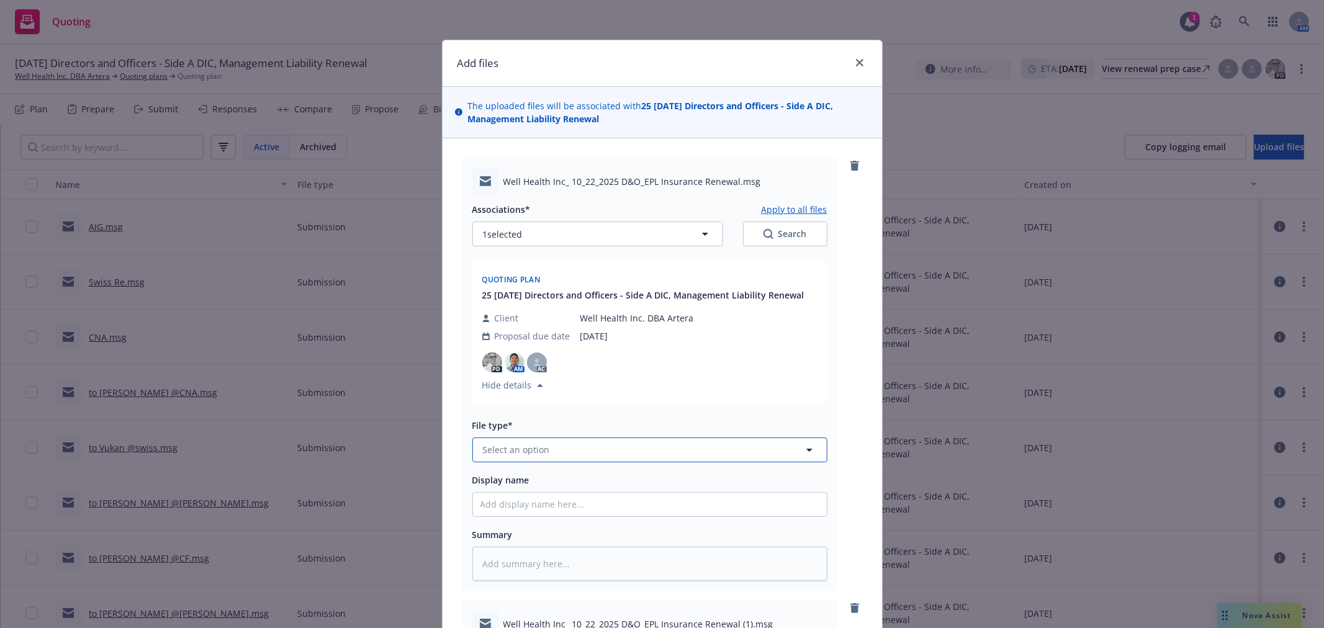
click at [567, 457] on button "Select an option" at bounding box center [649, 450] width 355 height 25
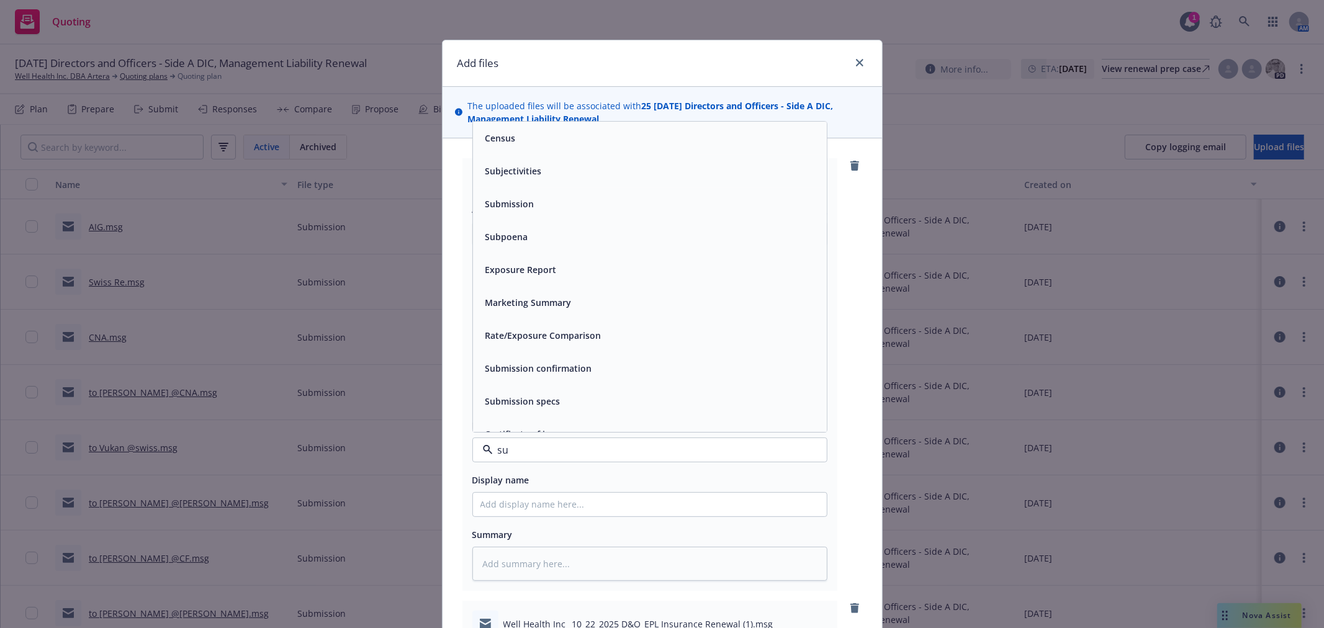
type input "sub"
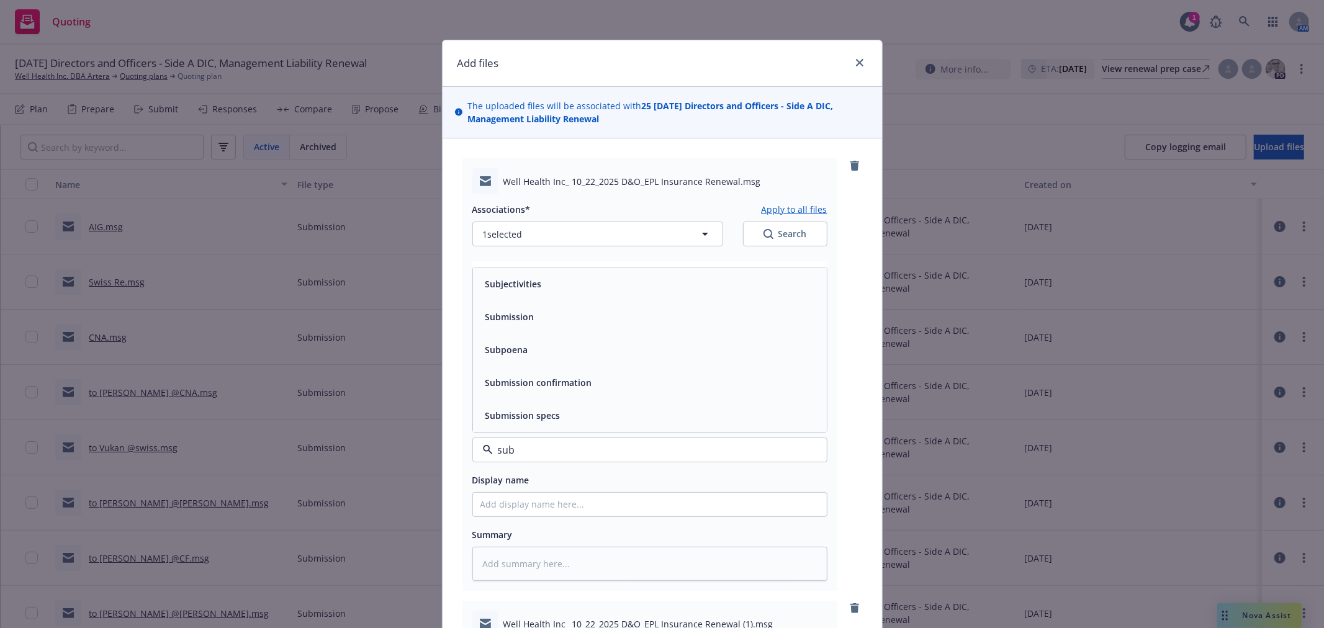
click at [562, 314] on div "Submission" at bounding box center [650, 317] width 339 height 18
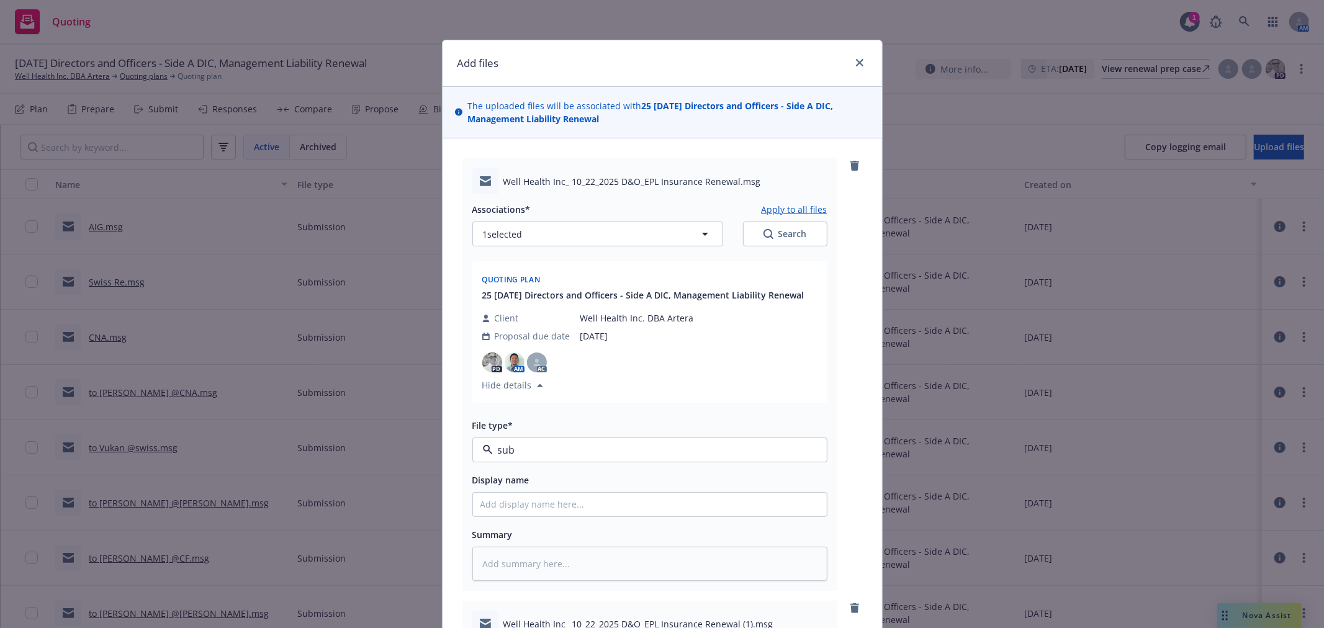
type textarea "x"
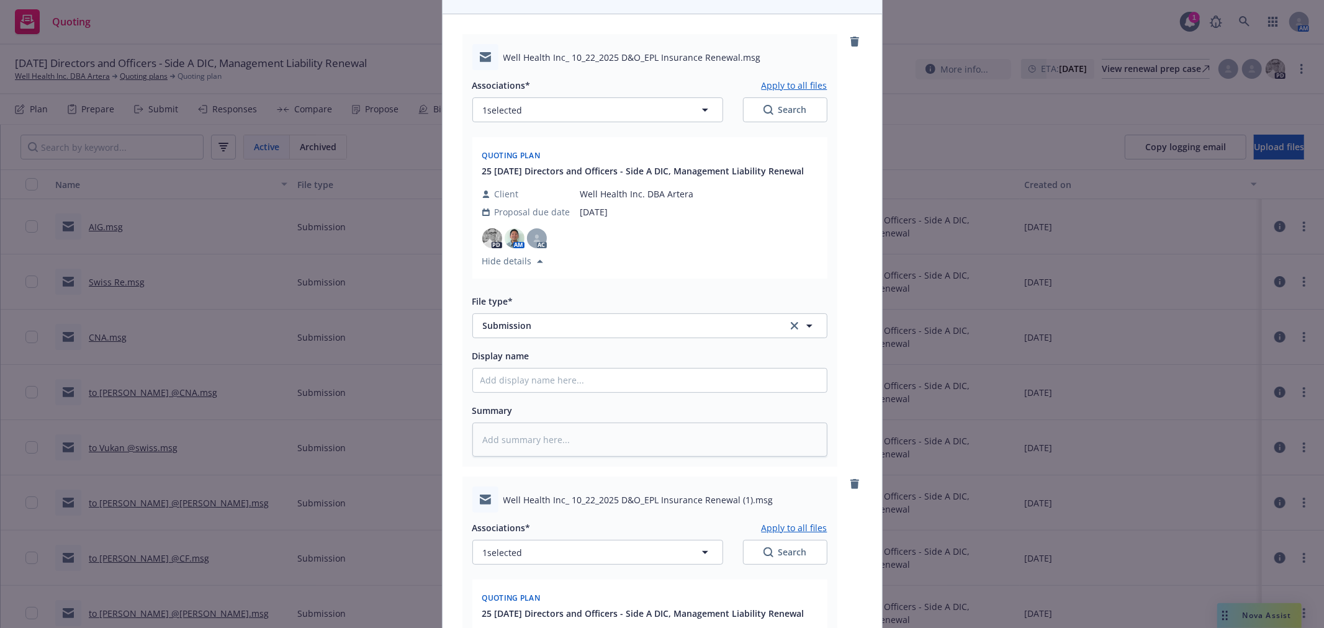
scroll to position [276, 0]
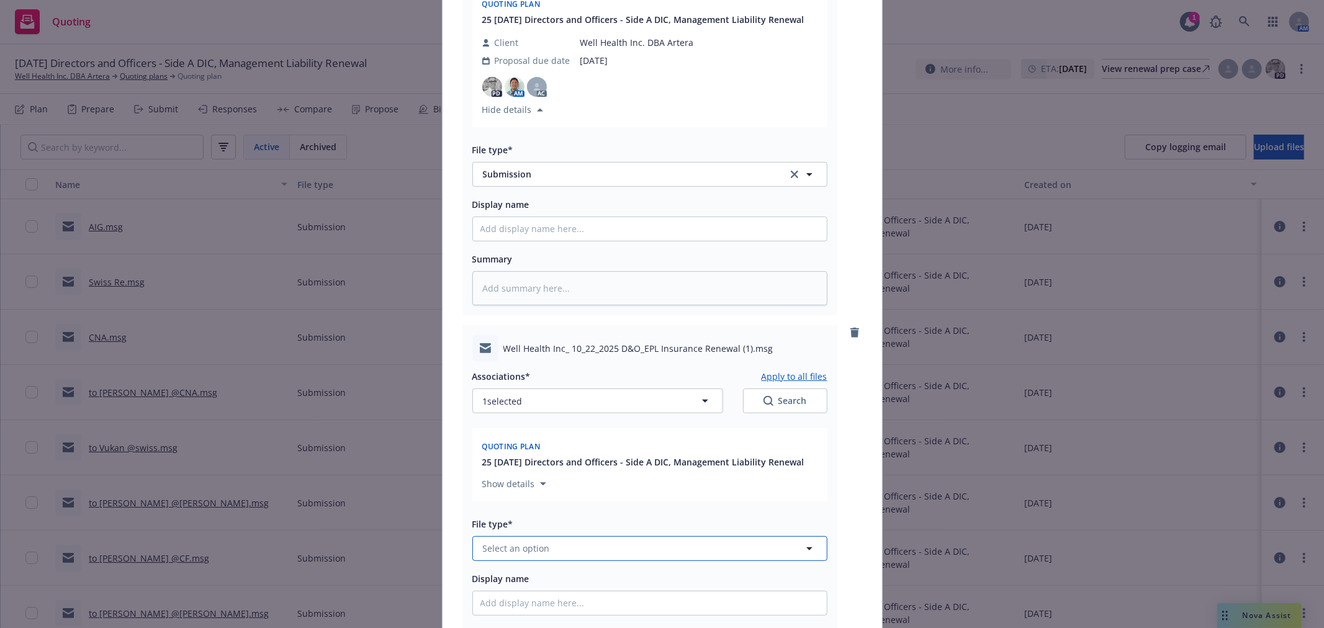
click at [544, 556] on button "Select an option" at bounding box center [649, 548] width 355 height 25
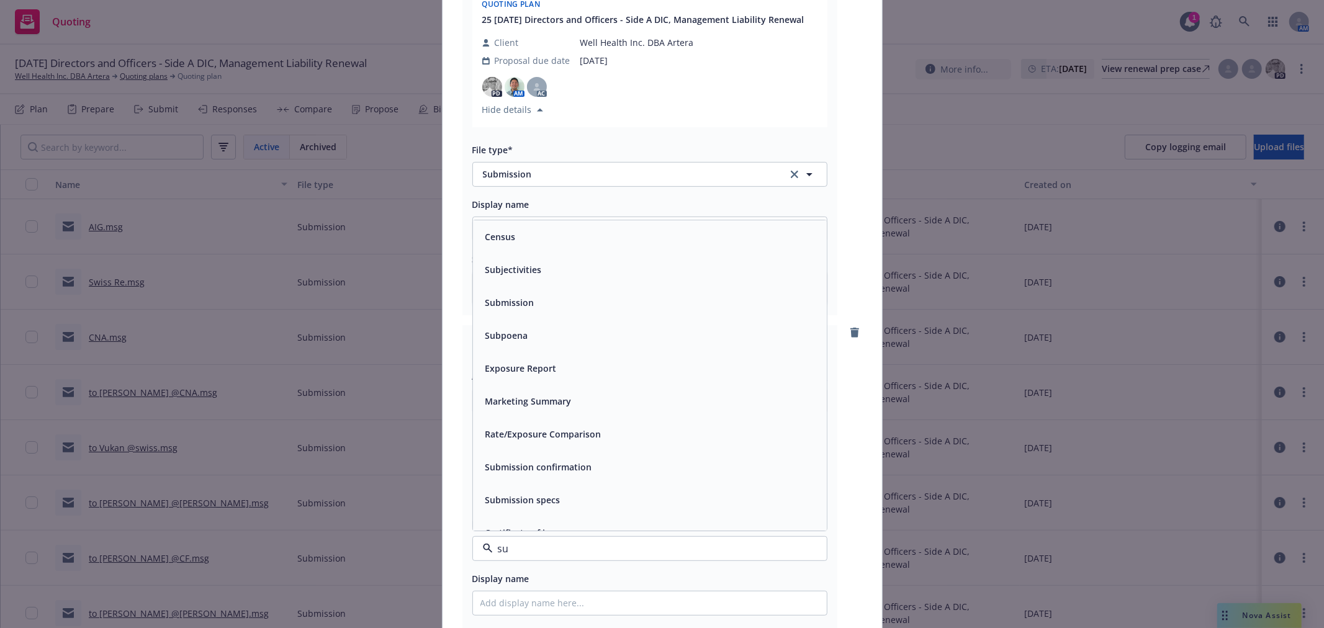
type input "sub"
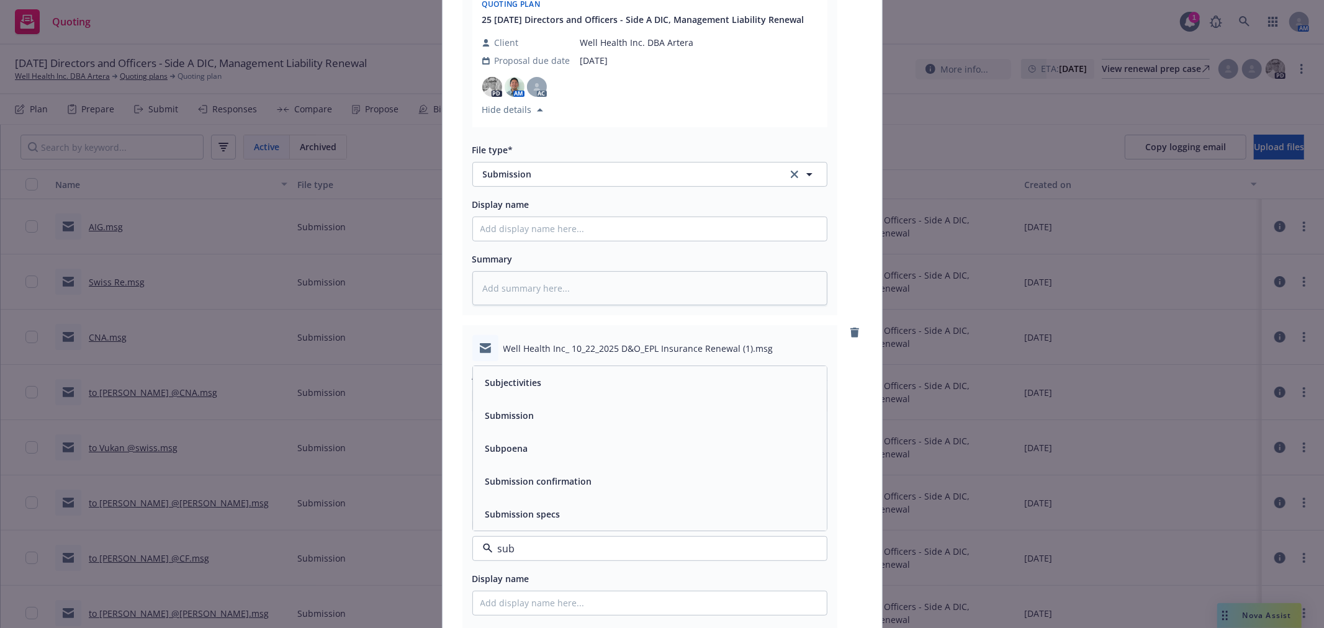
click at [512, 422] on span "Submission" at bounding box center [509, 415] width 49 height 13
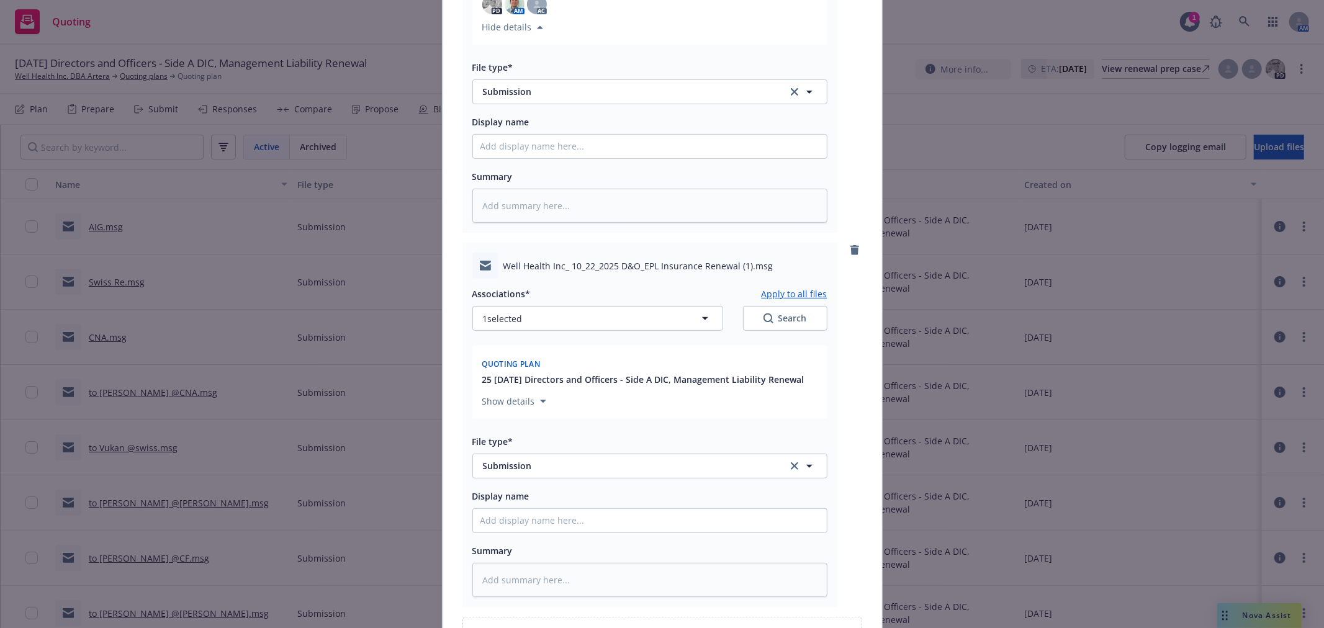
scroll to position [482, 0]
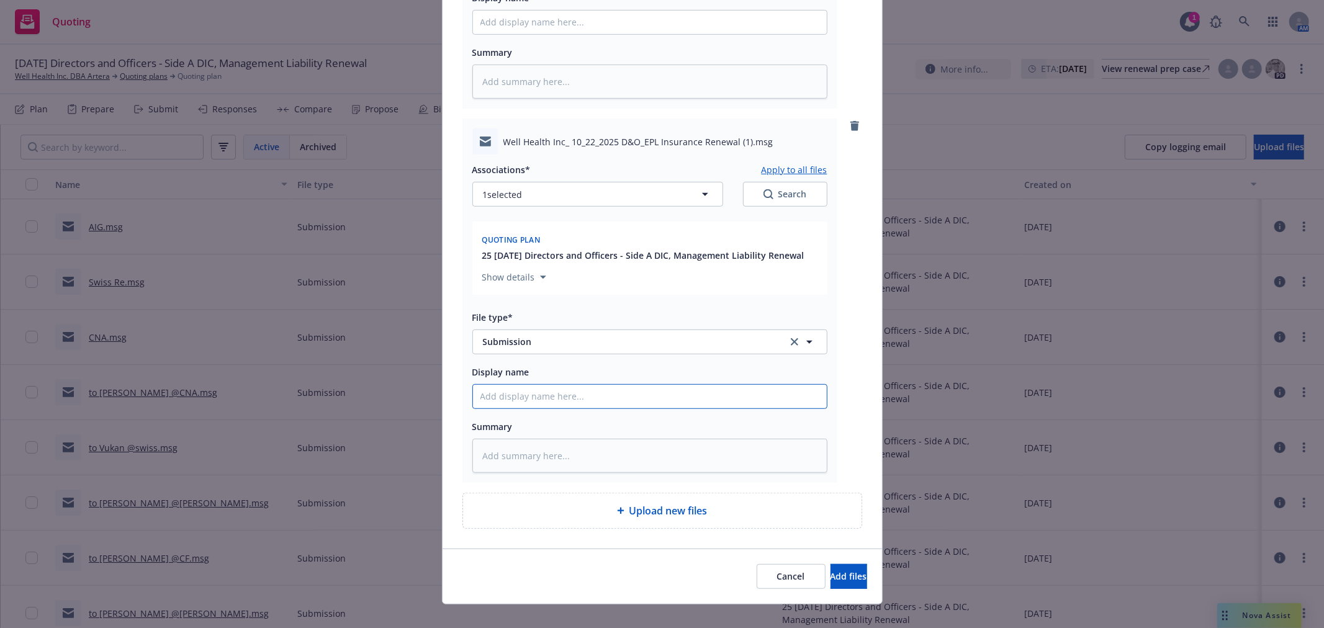
drag, startPoint x: 507, startPoint y: 407, endPoint x: 509, endPoint y: 400, distance: 7.3
click at [507, 405] on input "Display name" at bounding box center [650, 397] width 354 height 24
type textarea "x"
type input "C"
type textarea "x"
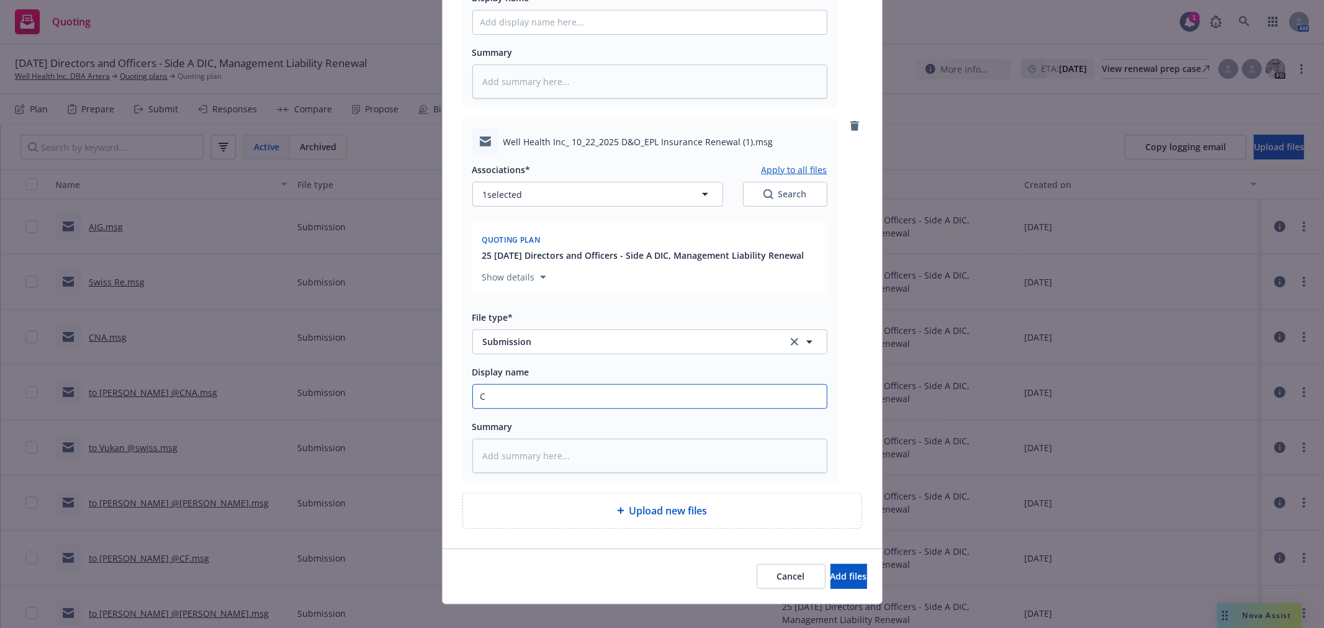
type input "Ch"
type textarea "x"
type input "Chh"
type textarea "x"
type input "Ch"
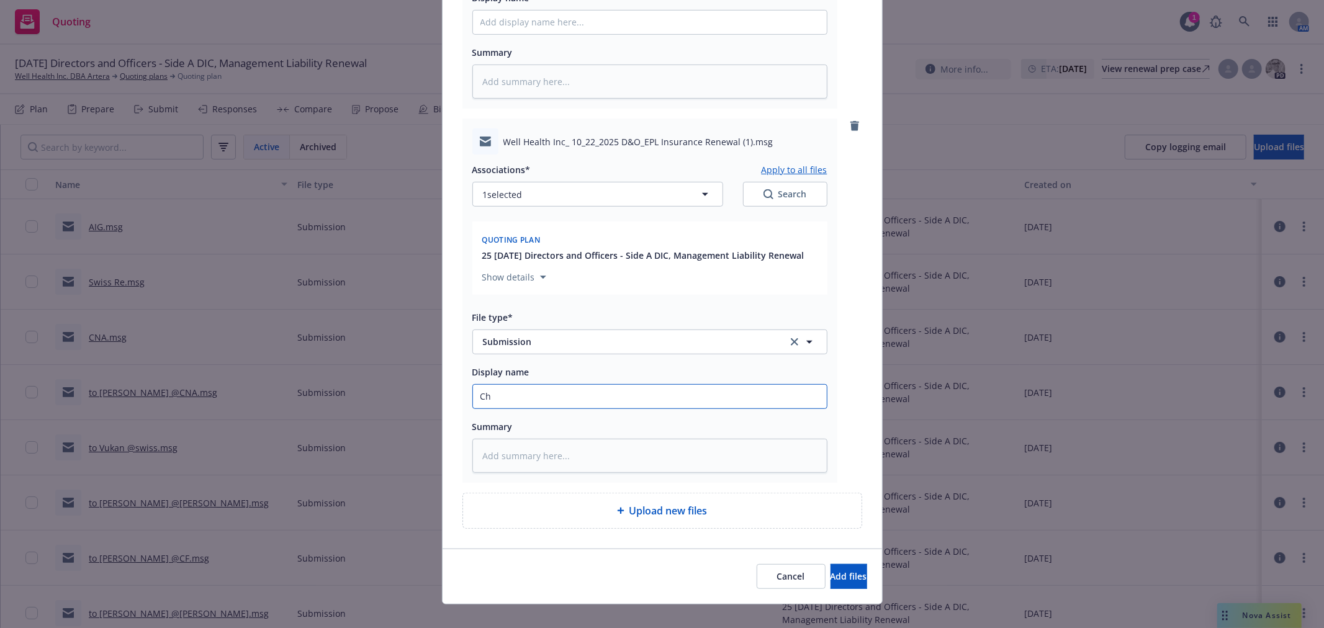
type textarea "x"
type input "[PERSON_NAME]"
type textarea "x"
type input "Chub"
type textarea "x"
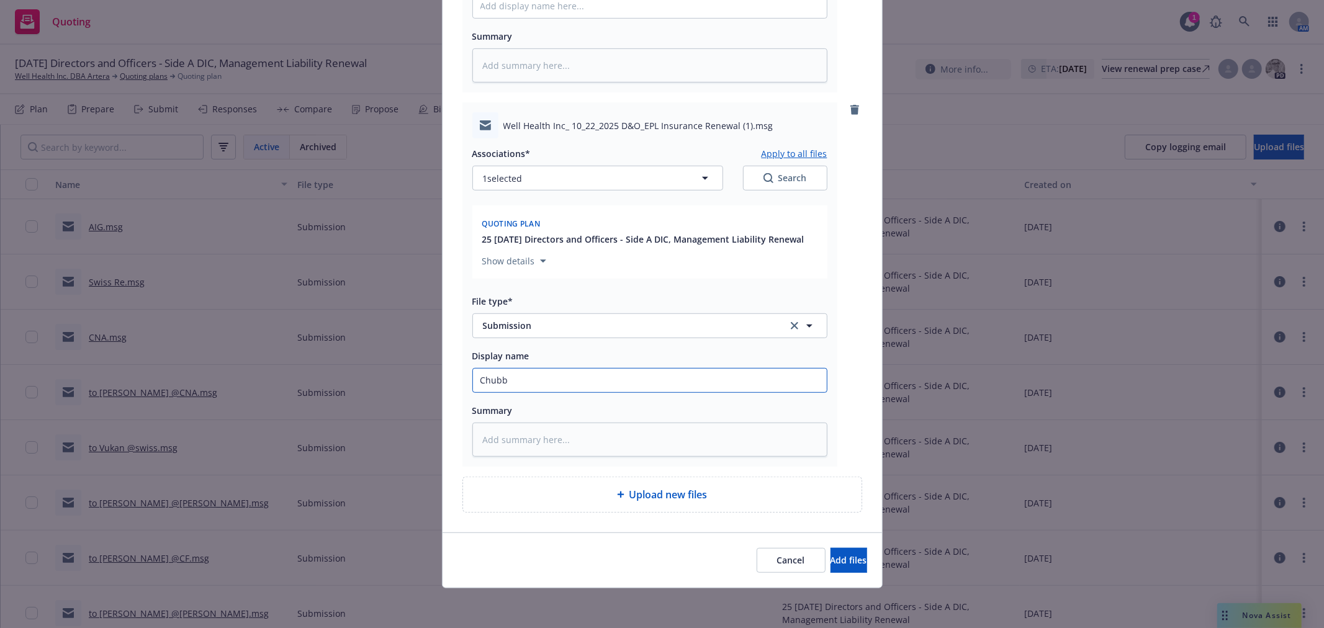
scroll to position [225, 0]
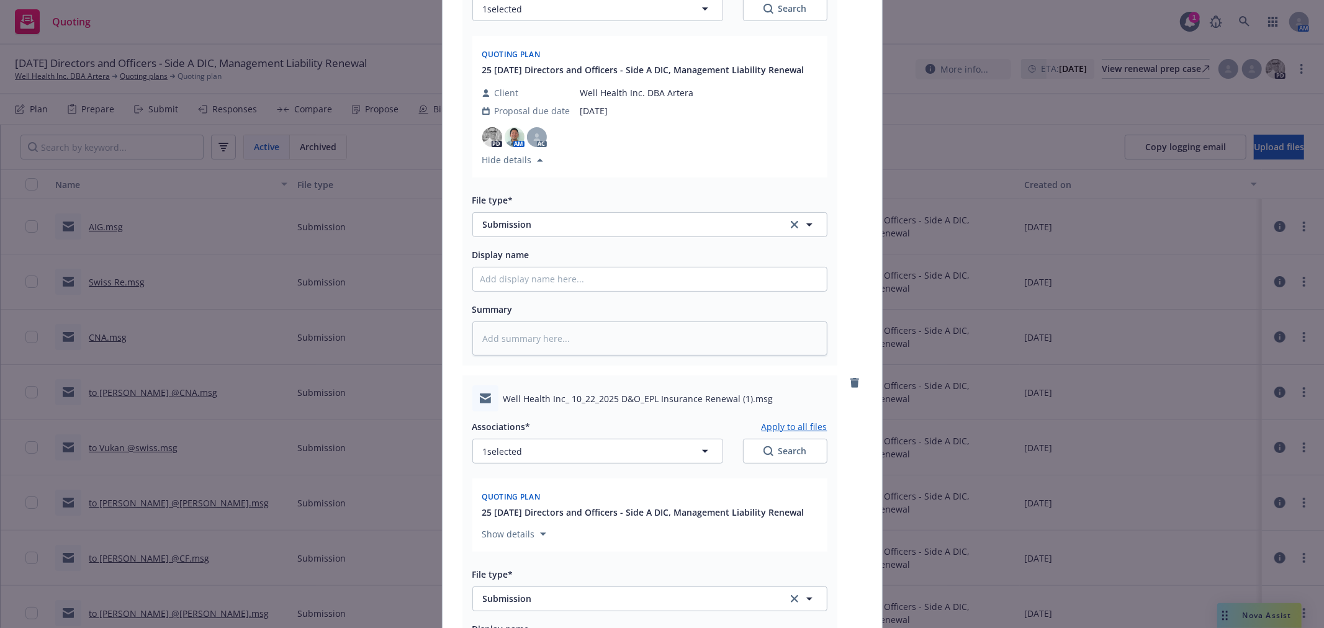
type input "Chubb"
click at [536, 282] on input "Display name" at bounding box center [650, 280] width 354 height 24
type textarea "x"
type input "C"
type textarea "x"
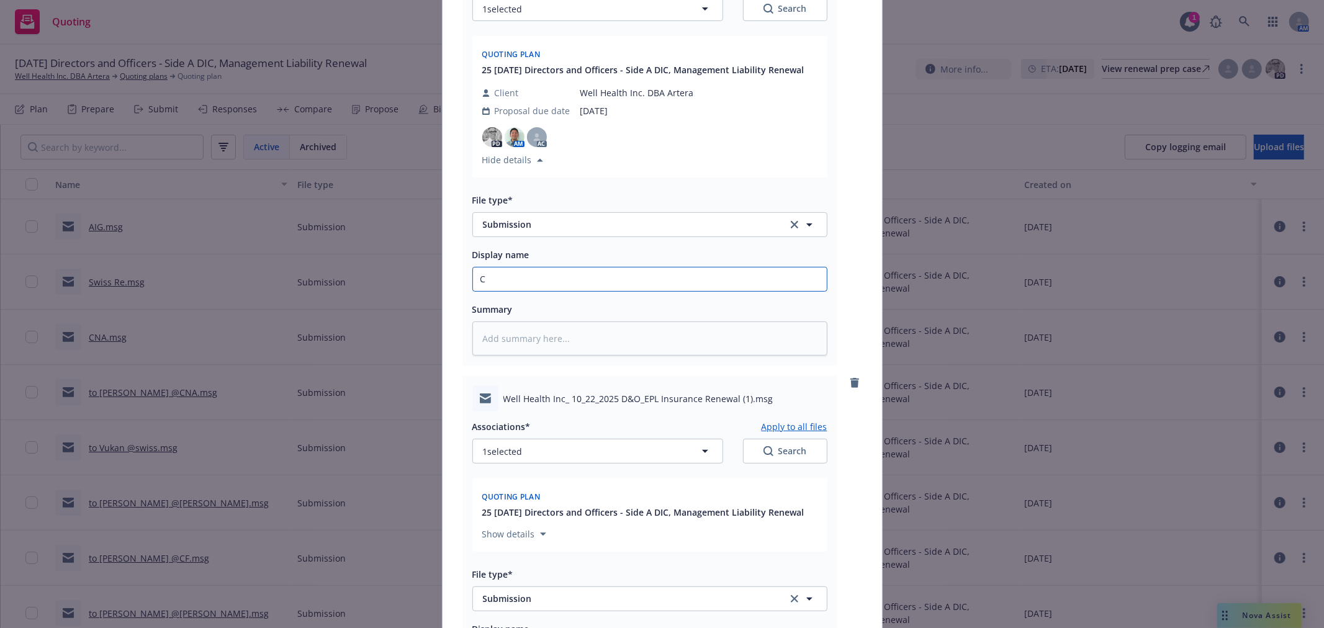
type input "C&"
type textarea "x"
type input "C&F"
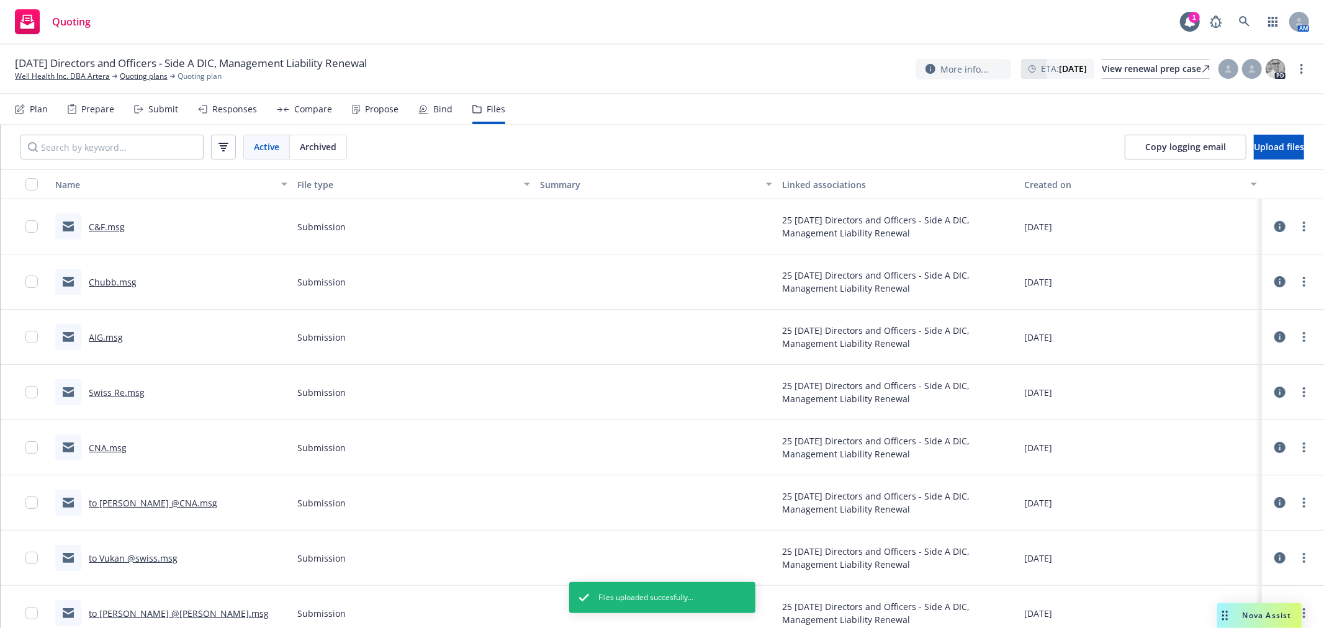
click at [109, 281] on link "Chubb.msg" at bounding box center [113, 282] width 48 height 12
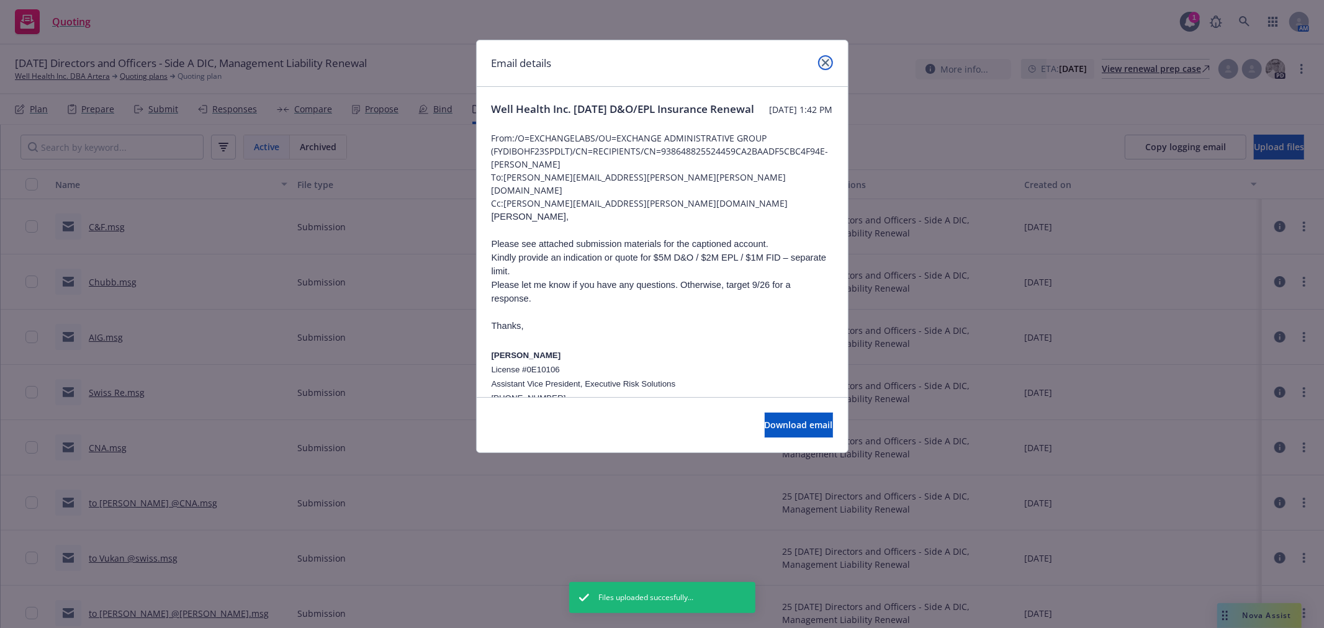
click at [829, 57] on link "close" at bounding box center [825, 62] width 15 height 15
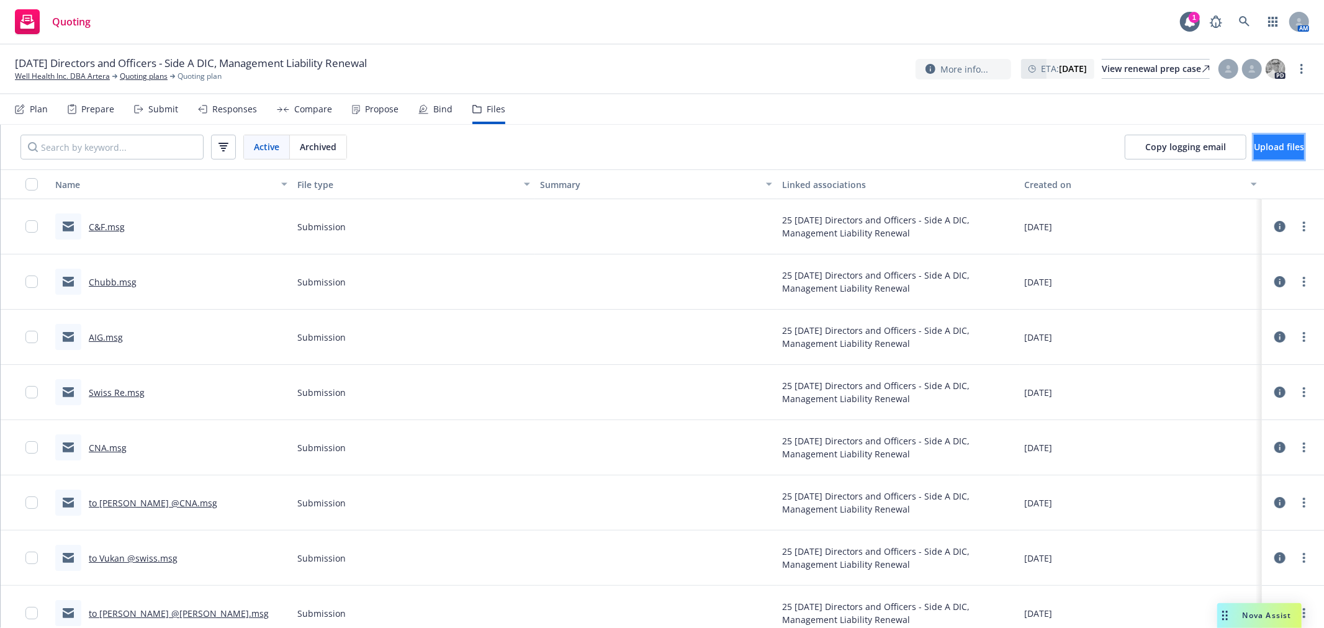
click at [1254, 158] on button "Upload files" at bounding box center [1279, 147] width 50 height 25
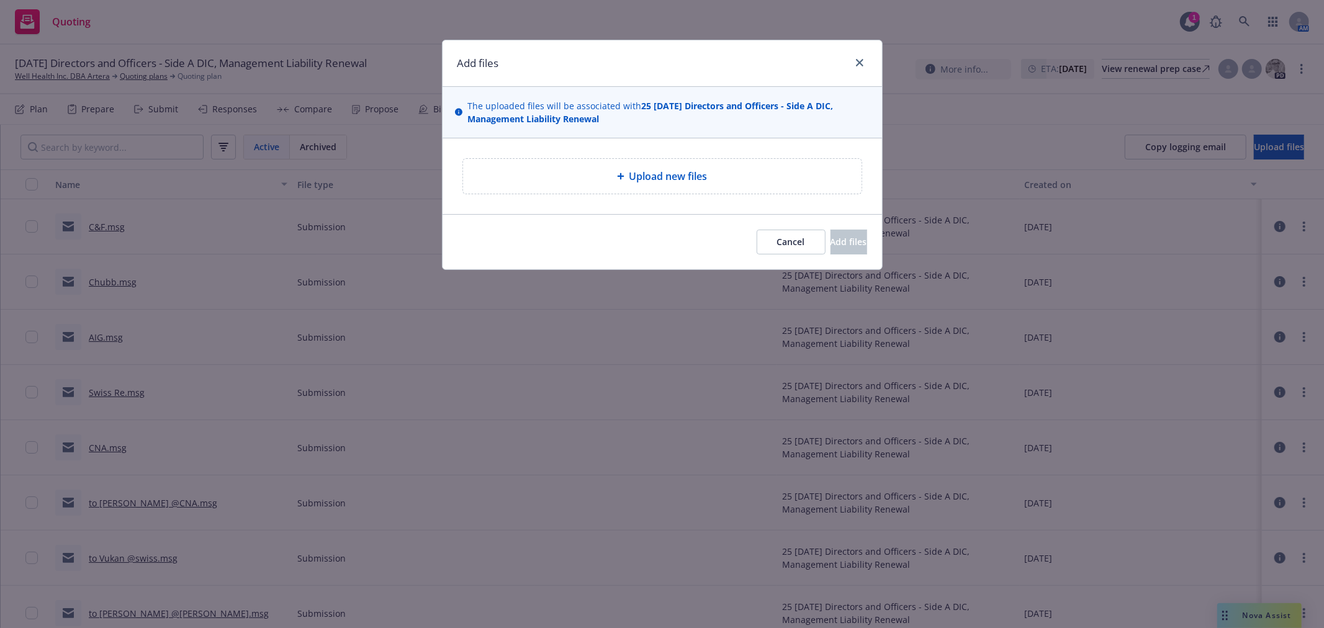
type textarea "x"
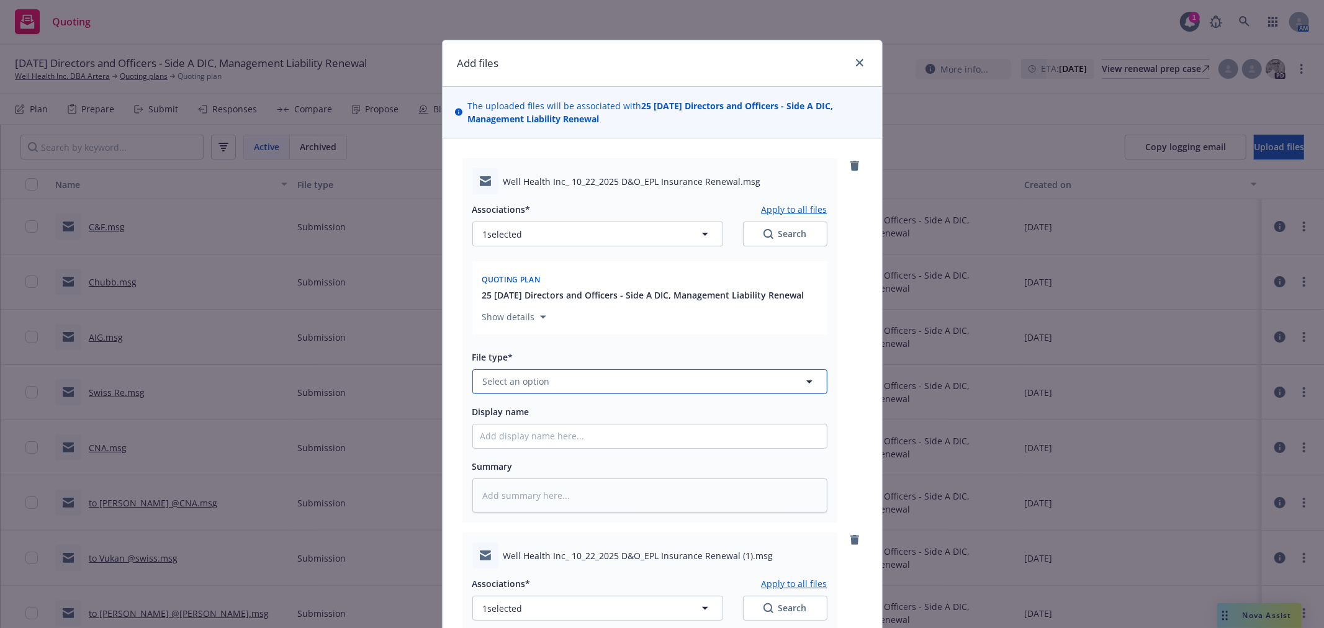
click at [534, 387] on span "Select an option" at bounding box center [516, 381] width 67 height 13
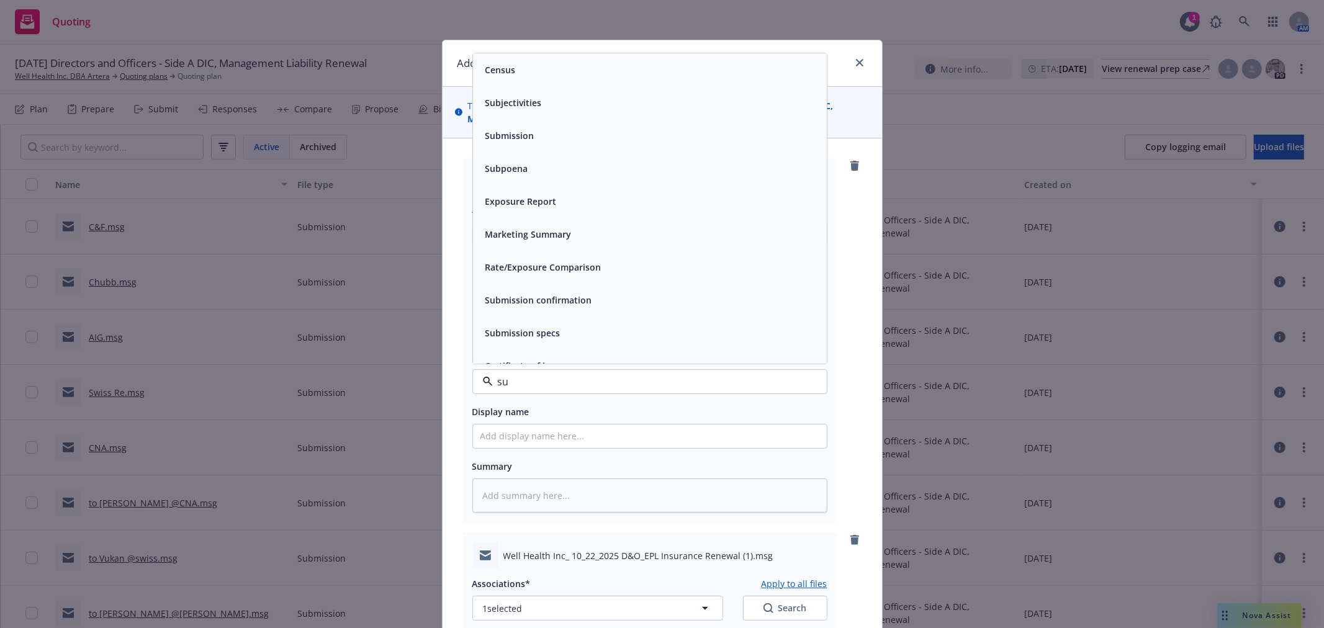
type input "sub"
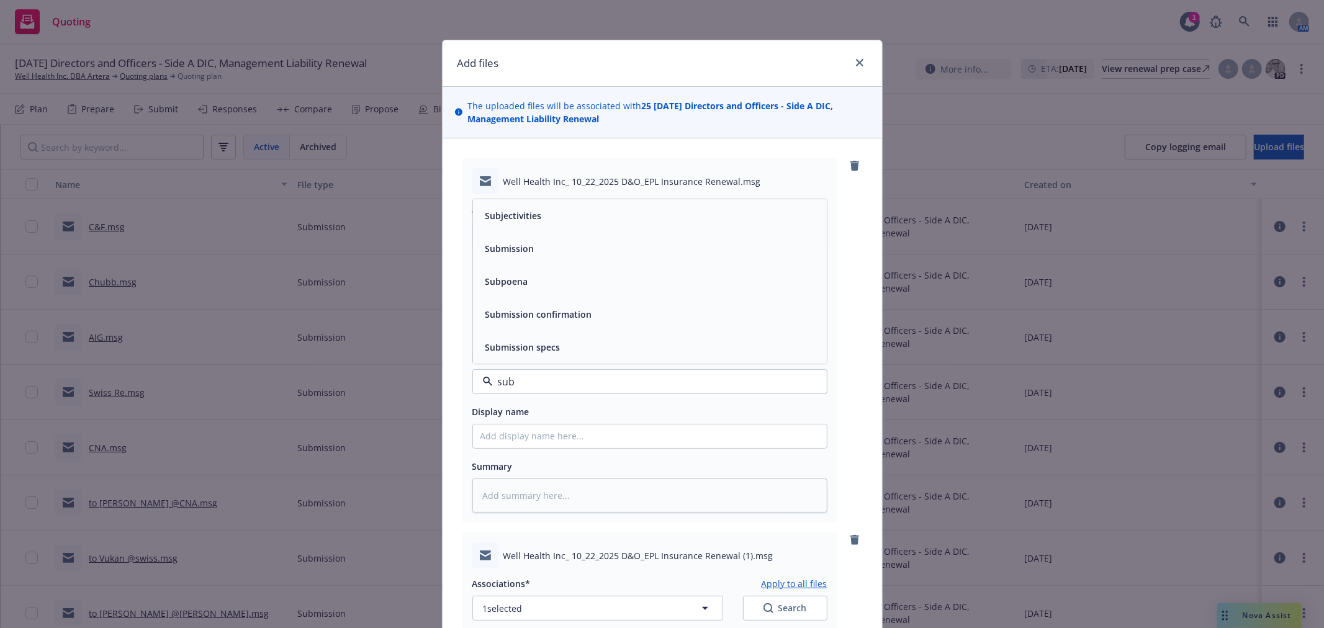
click at [537, 251] on div "Submission" at bounding box center [650, 249] width 339 height 18
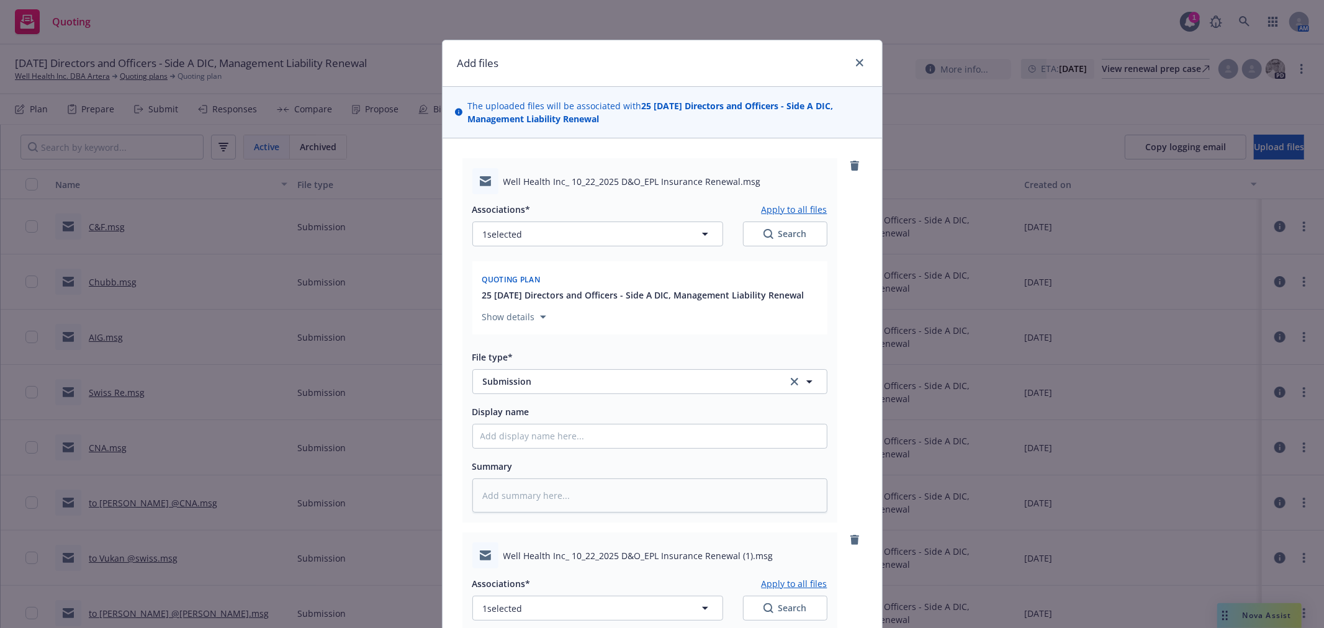
click at [553, 471] on div "Summary" at bounding box center [649, 466] width 355 height 15
drag, startPoint x: 545, startPoint y: 383, endPoint x: 464, endPoint y: 375, distance: 81.1
click at [464, 375] on div "Well Health Inc_ 10_22_2025 D&O_EPL Insurance Renewal.msg Associations* Apply t…" at bounding box center [650, 340] width 375 height 364
click at [532, 439] on input "Display name" at bounding box center [650, 437] width 354 height 24
type textarea "x"
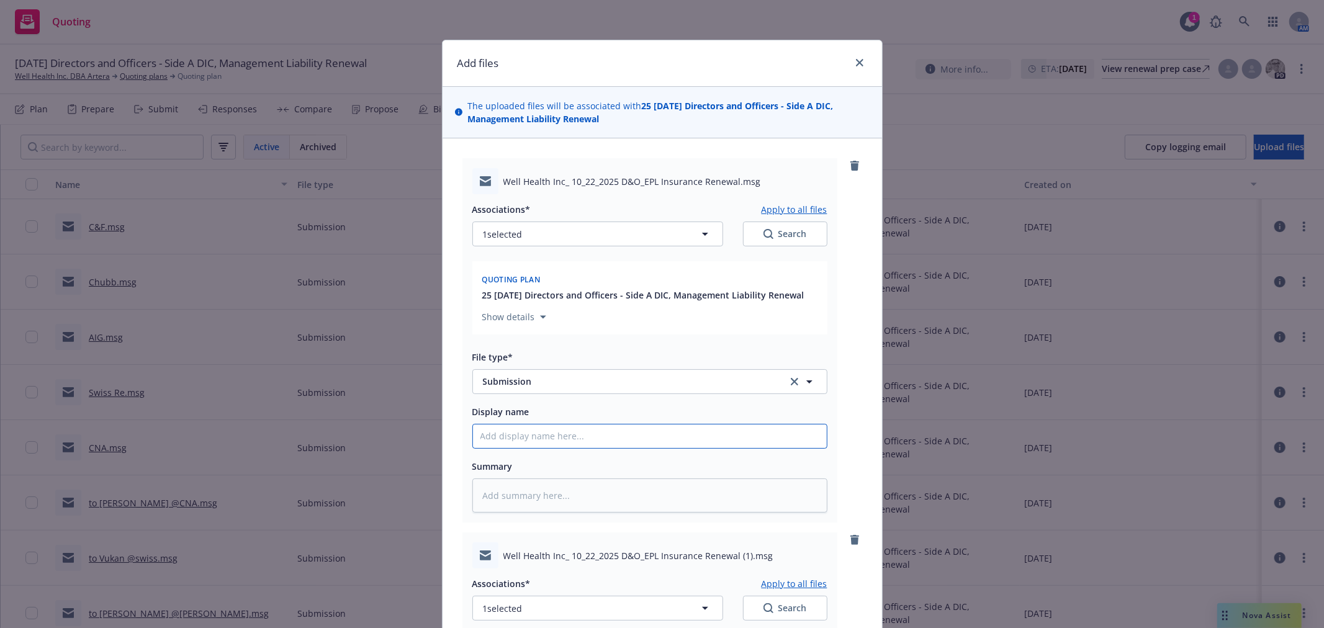
type input "B"
type textarea "x"
type input "Be"
type textarea "x"
type input "Ber"
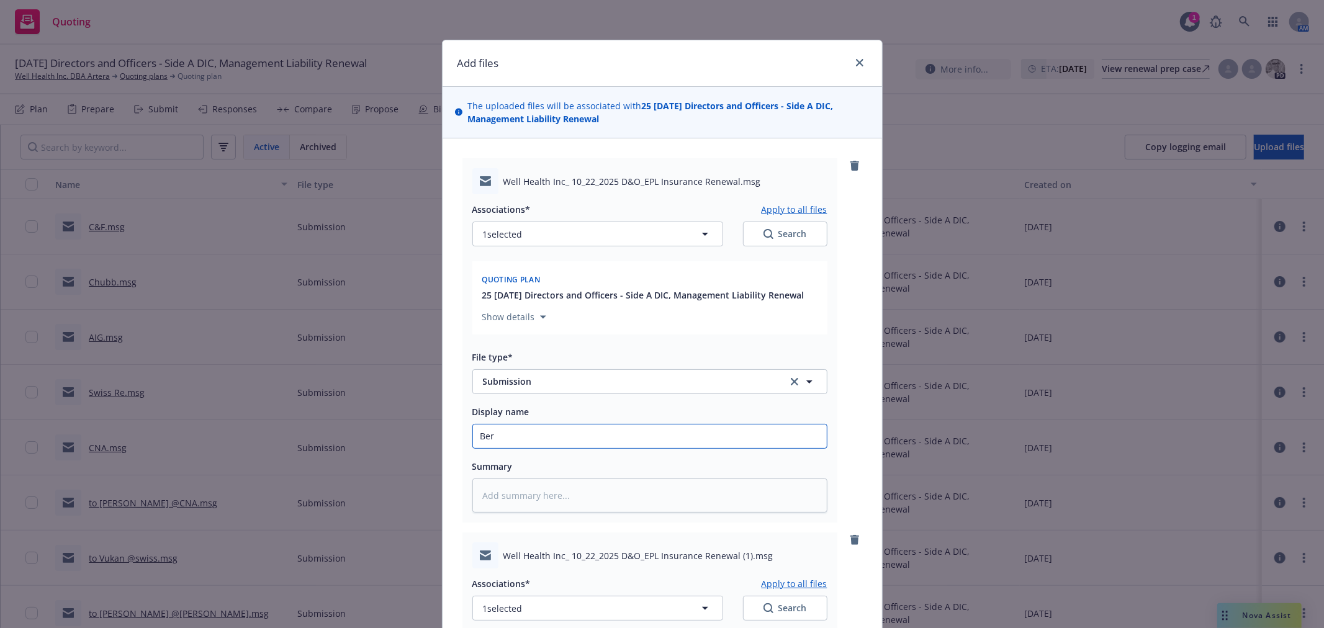
type textarea "x"
type input "[PERSON_NAME]"
type textarea "x"
type input "Berkl"
type textarea "x"
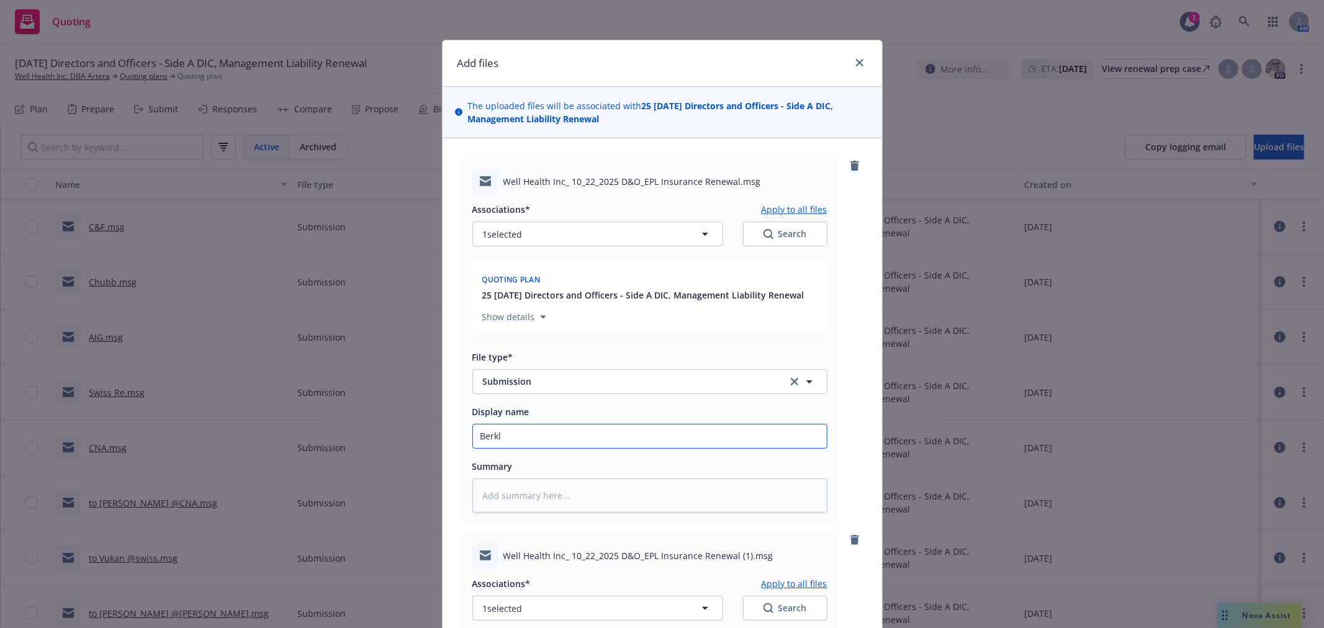
type input "Berkle"
type textarea "x"
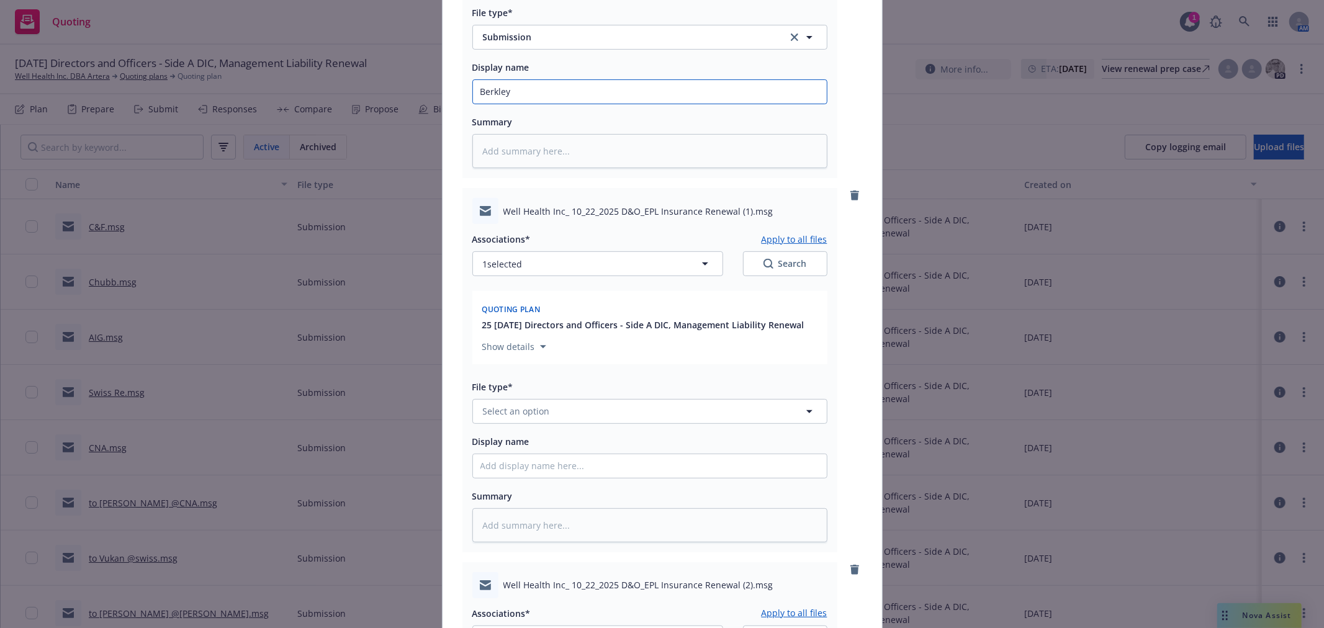
type input "Berkley"
click at [556, 412] on button "Select an option" at bounding box center [649, 411] width 355 height 25
type input "sub"
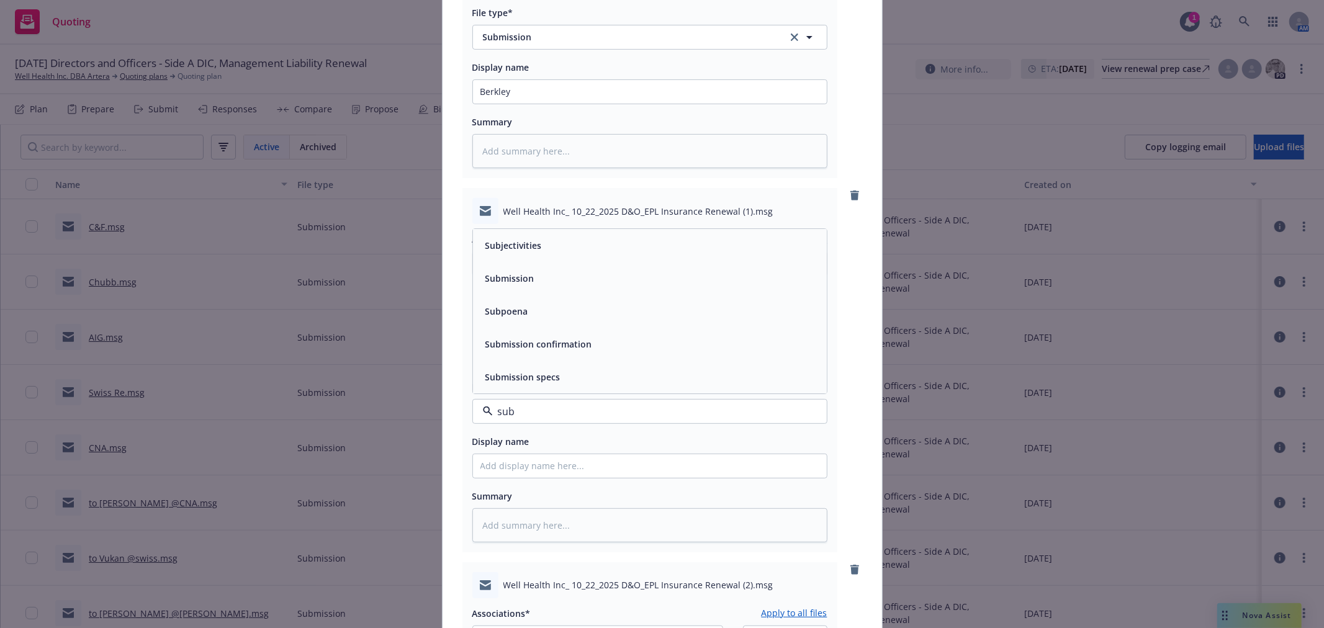
click at [556, 292] on div "Submission" at bounding box center [650, 278] width 354 height 33
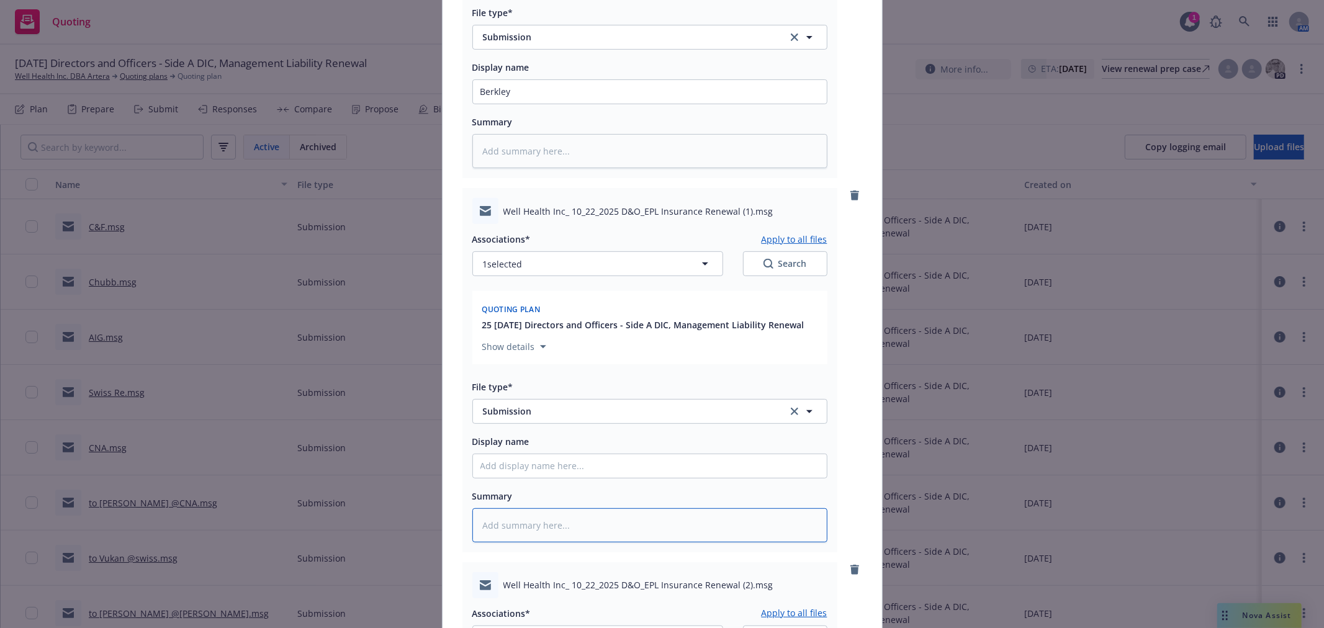
click at [553, 525] on textarea at bounding box center [649, 525] width 355 height 34
click at [546, 466] on input "Display name" at bounding box center [650, 466] width 354 height 24
type textarea "x"
type input "a"
type textarea "x"
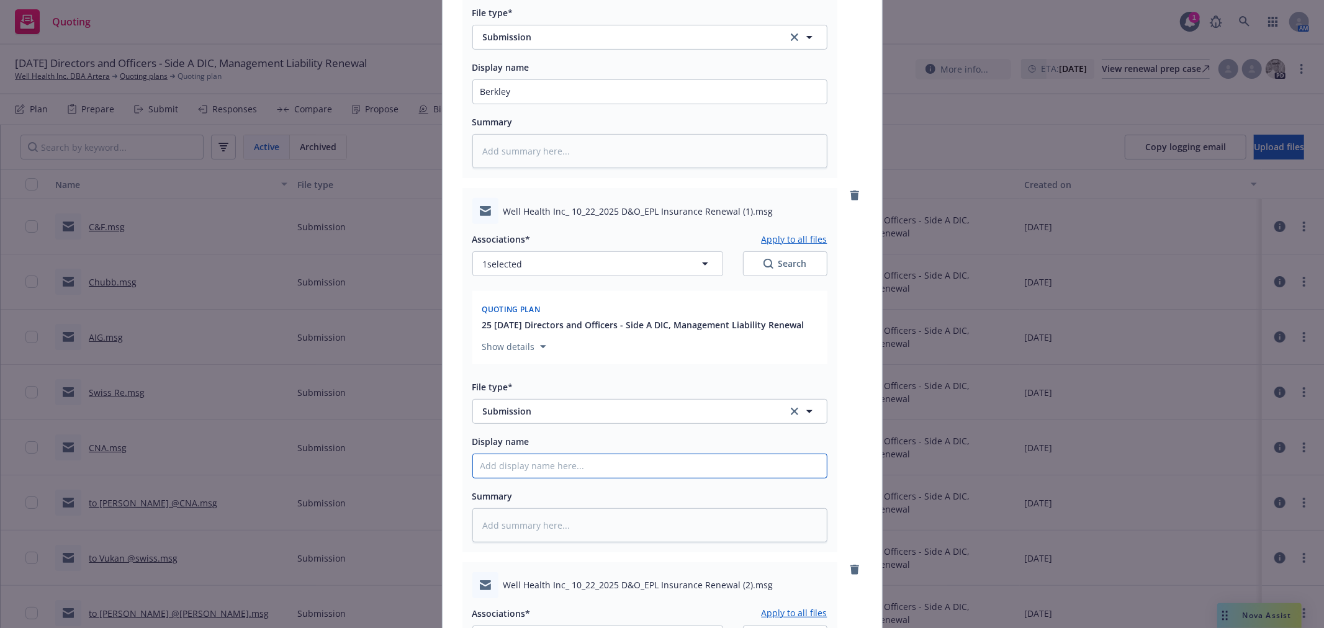
type textarea "x"
type input "A"
type textarea "x"
type input "Ax"
type textarea "x"
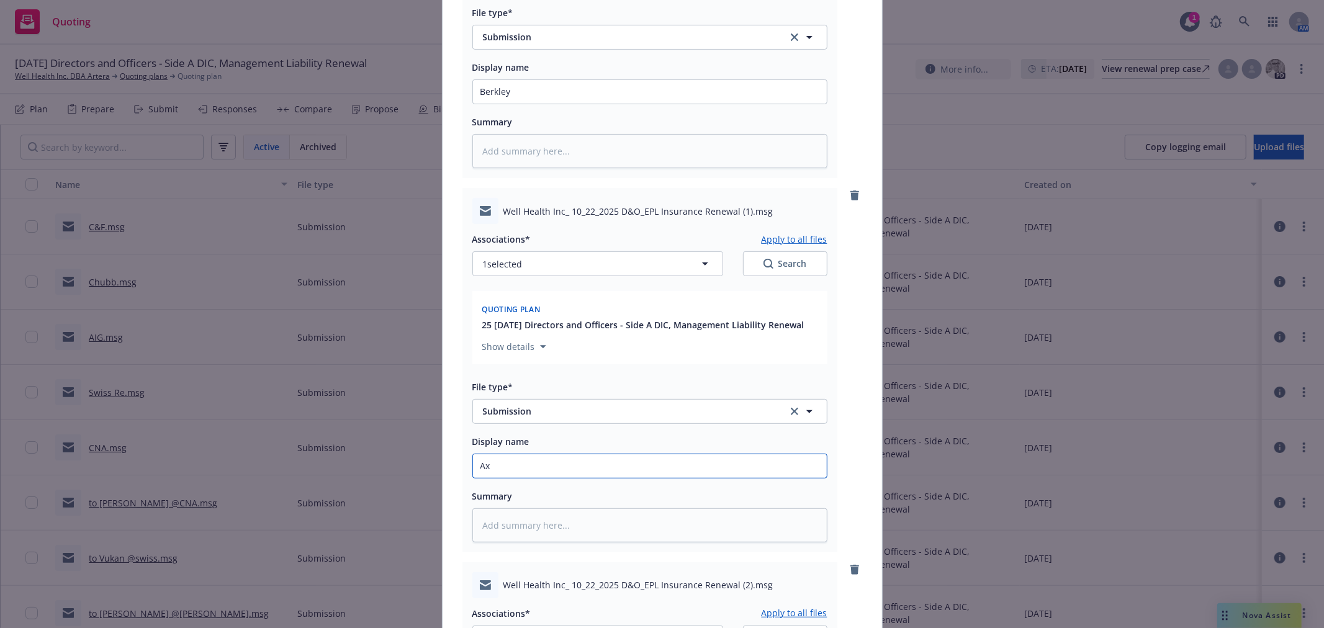
type input "Axi"
type textarea "x"
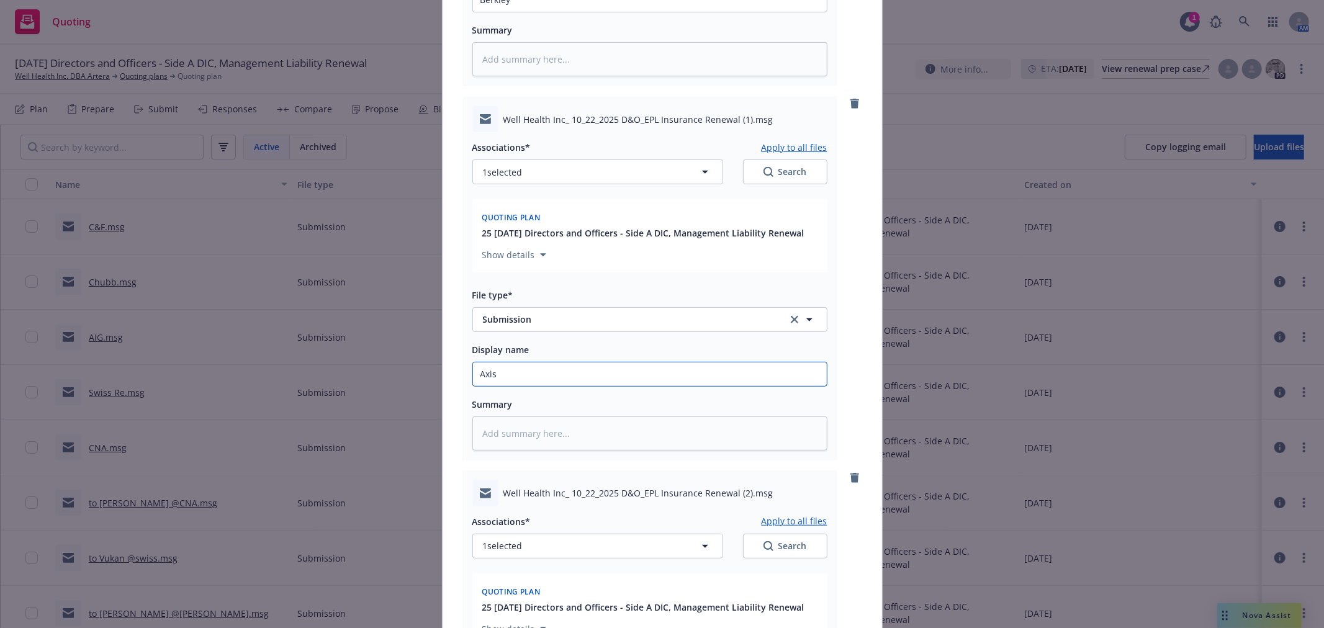
scroll to position [621, 0]
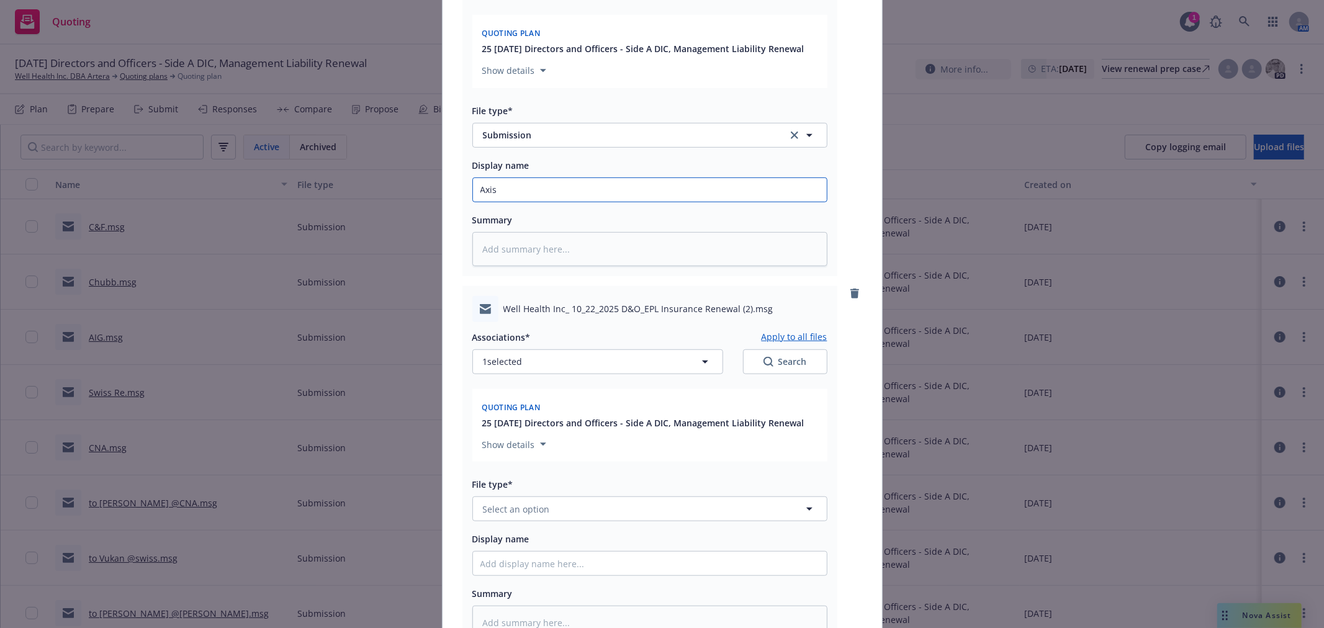
type input "Axis"
click at [540, 520] on button "Select an option" at bounding box center [649, 509] width 355 height 25
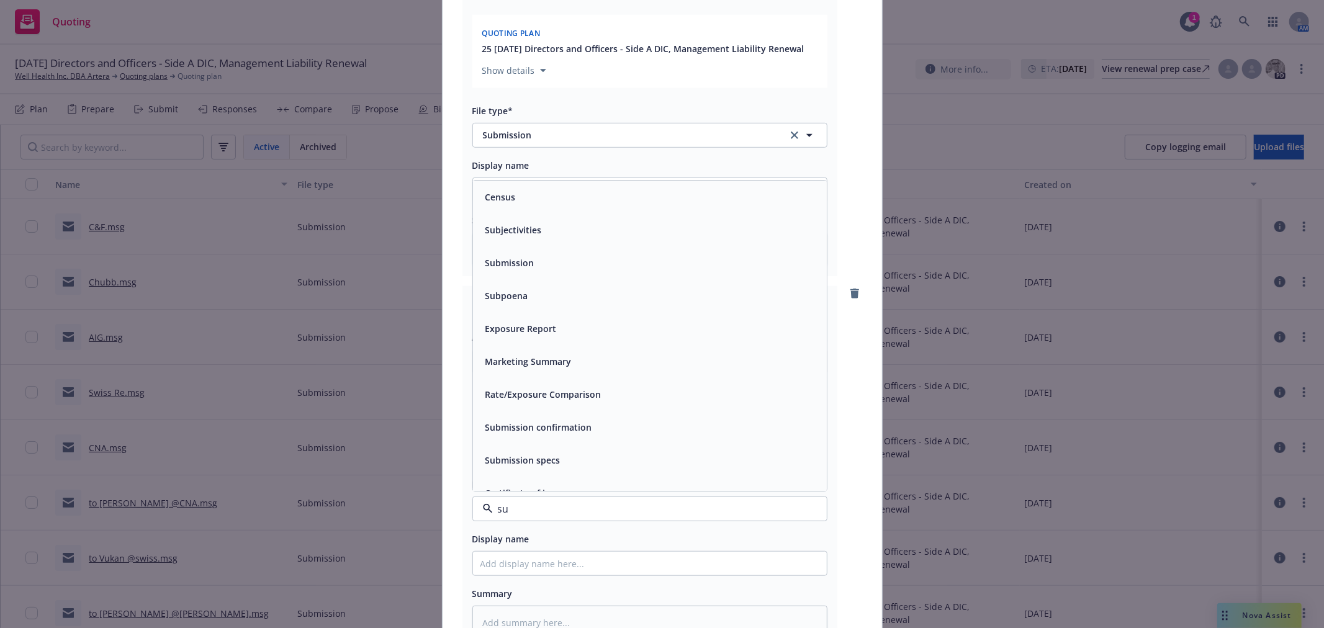
type input "sub"
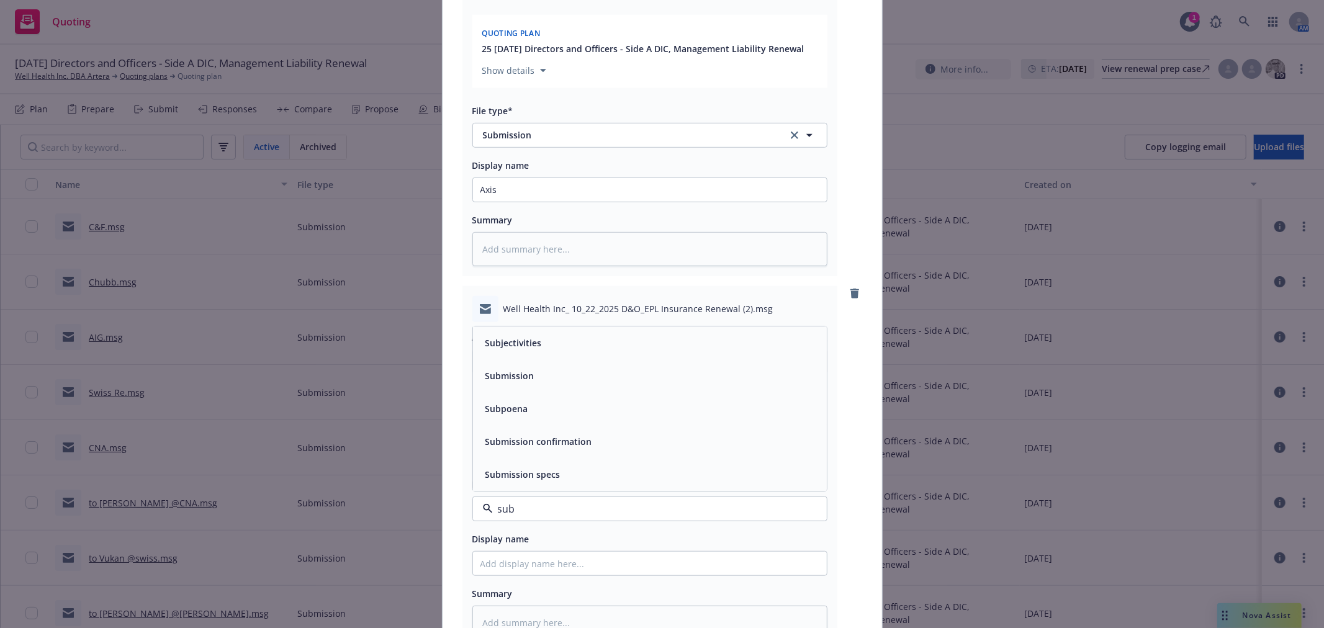
click at [526, 381] on span "Submission" at bounding box center [509, 376] width 49 height 13
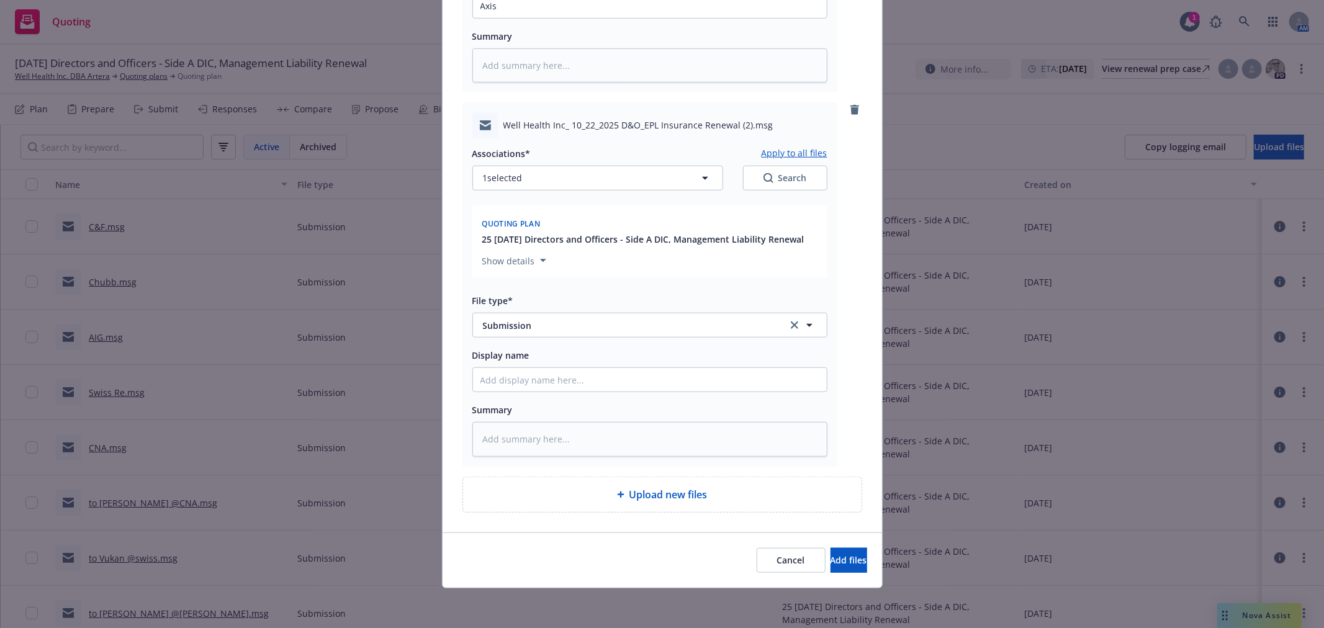
scroll to position [809, 0]
click at [535, 390] on input "Display name" at bounding box center [650, 380] width 354 height 24
type textarea "x"
type input "Q"
type textarea "x"
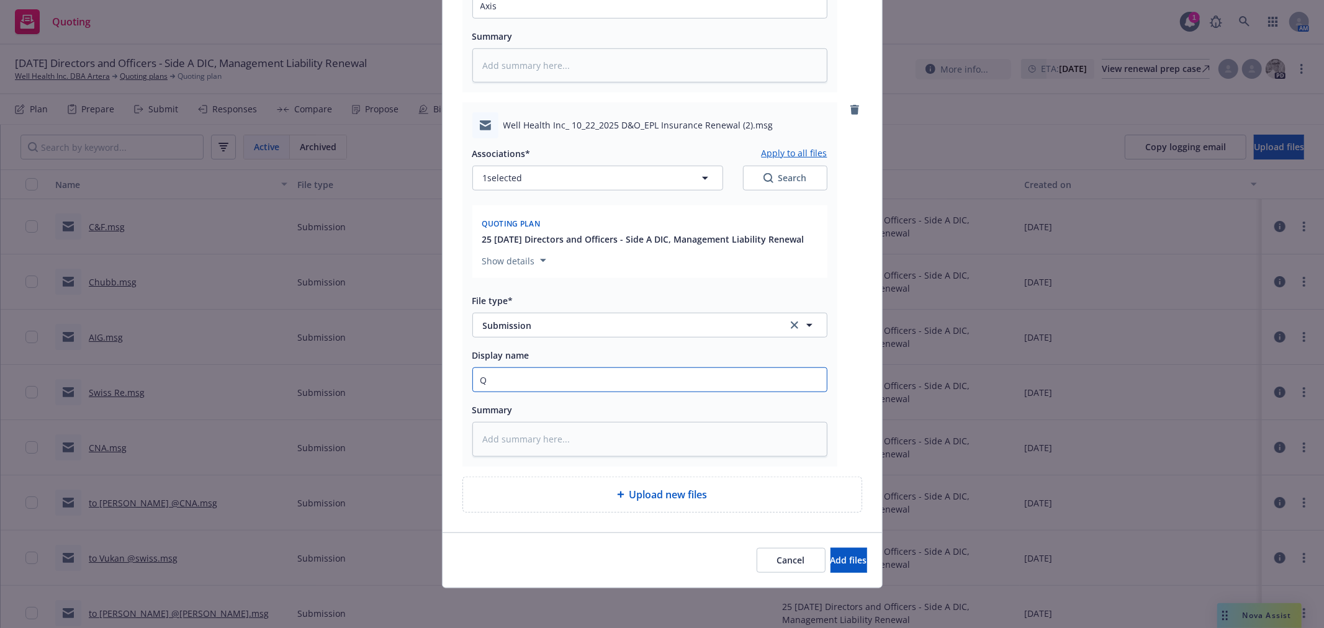
type input "QB"
type textarea "x"
type input "QBE"
click at [831, 554] on button "Add files" at bounding box center [849, 560] width 37 height 25
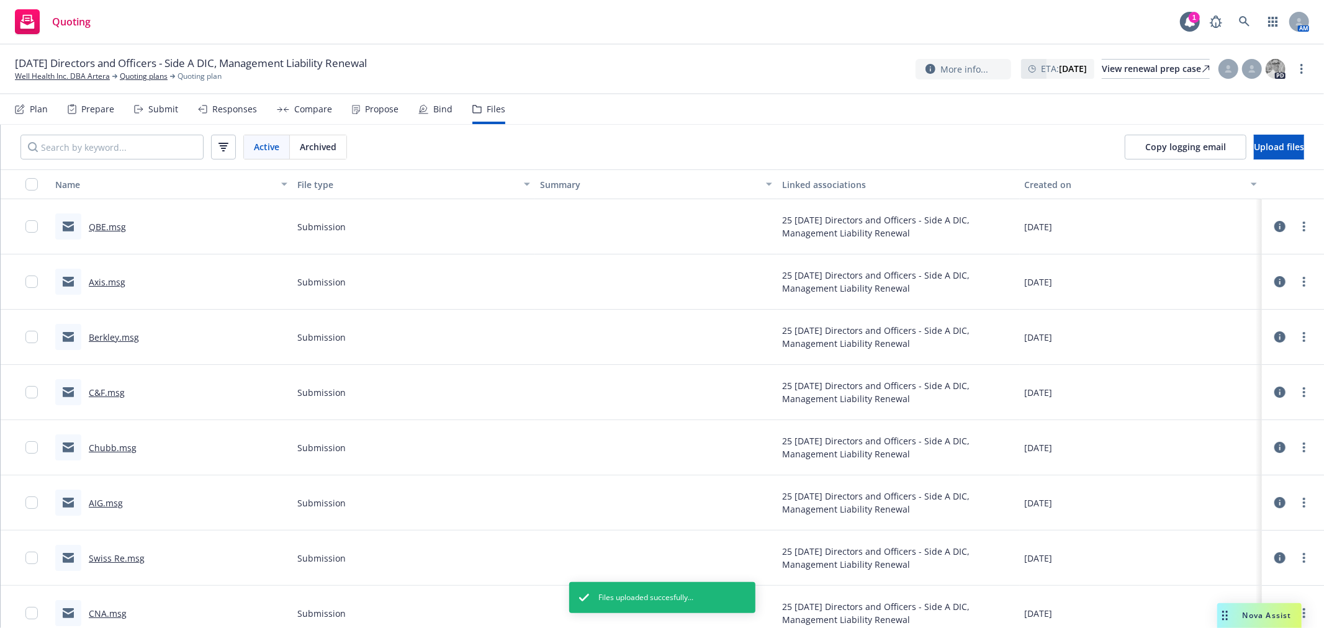
click at [100, 225] on link "QBE.msg" at bounding box center [107, 227] width 37 height 12
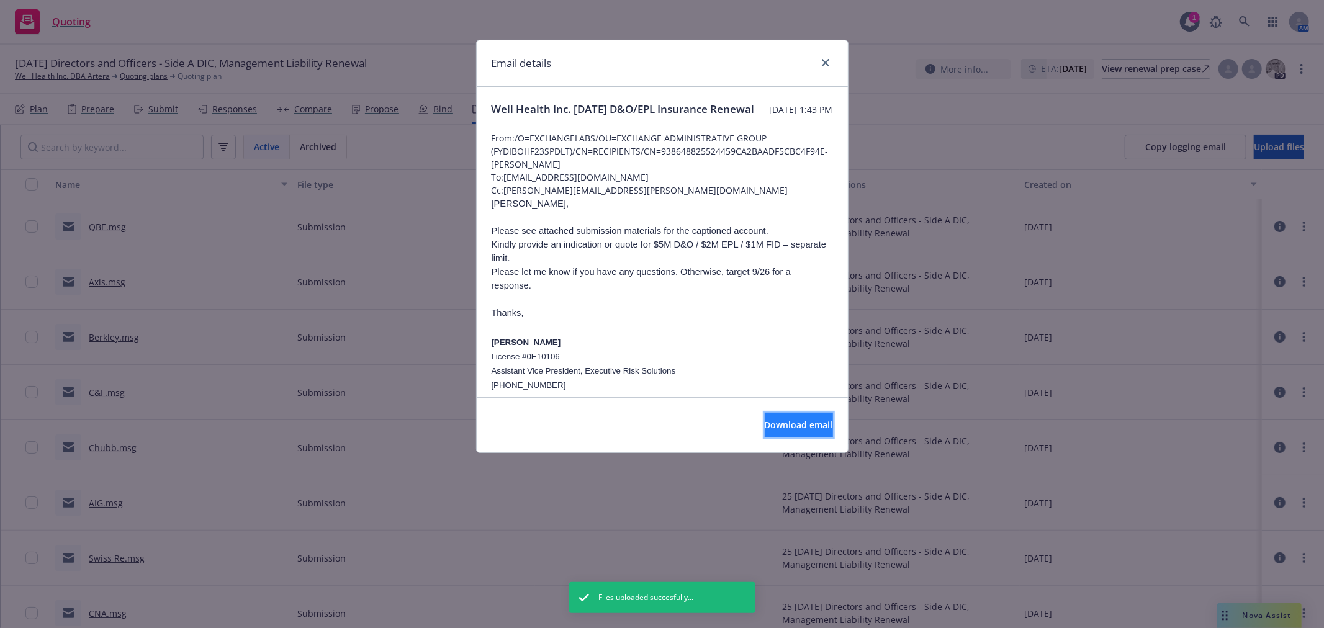
click at [787, 423] on span "Download email" at bounding box center [799, 425] width 68 height 12
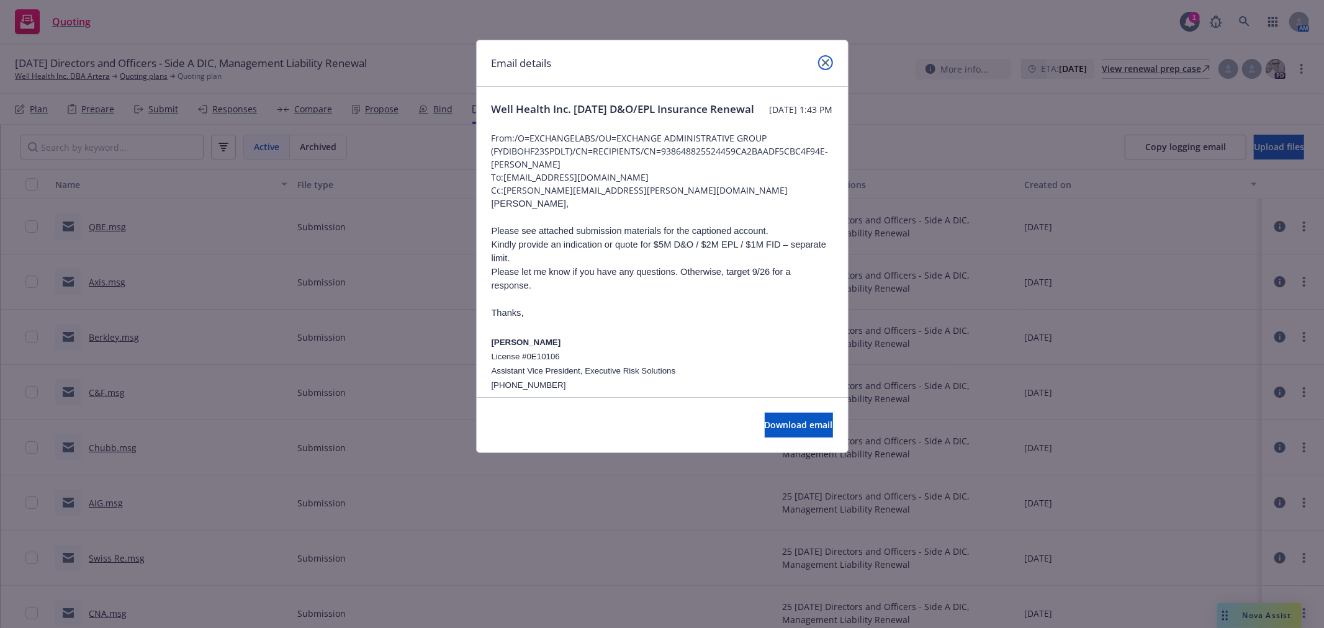
click at [831, 65] on link "close" at bounding box center [825, 62] width 15 height 15
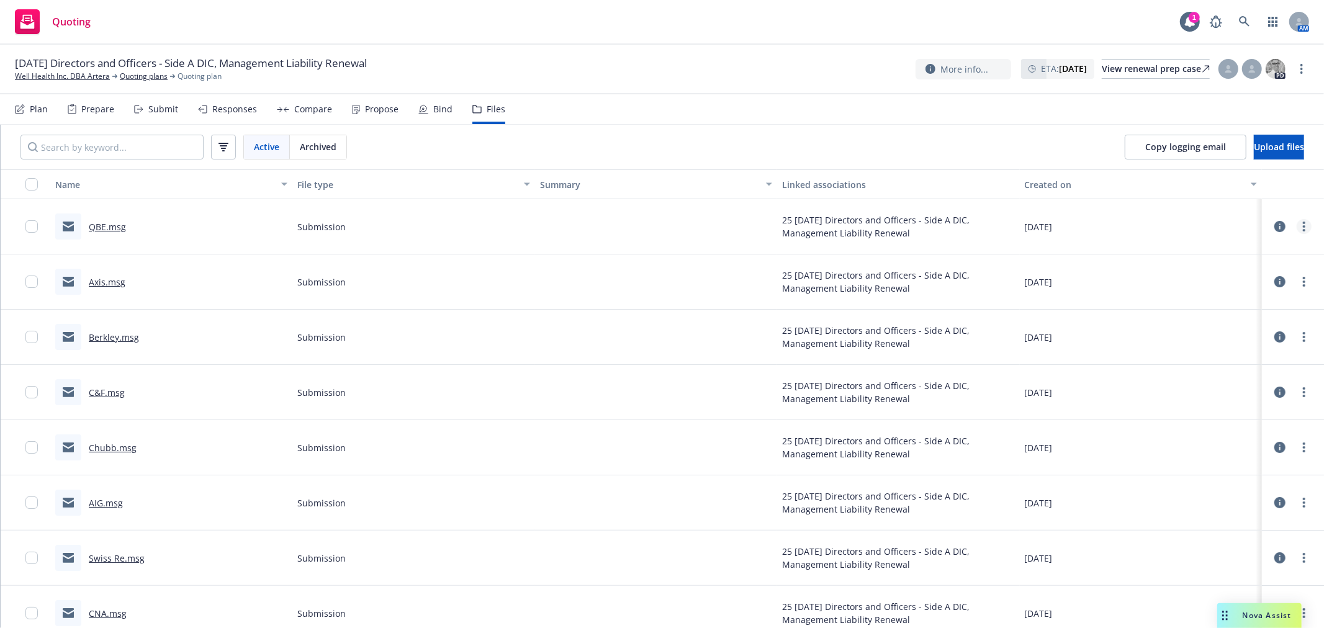
click at [1297, 220] on link "more" at bounding box center [1304, 226] width 15 height 15
click at [1214, 300] on link "Edit" at bounding box center [1239, 302] width 124 height 25
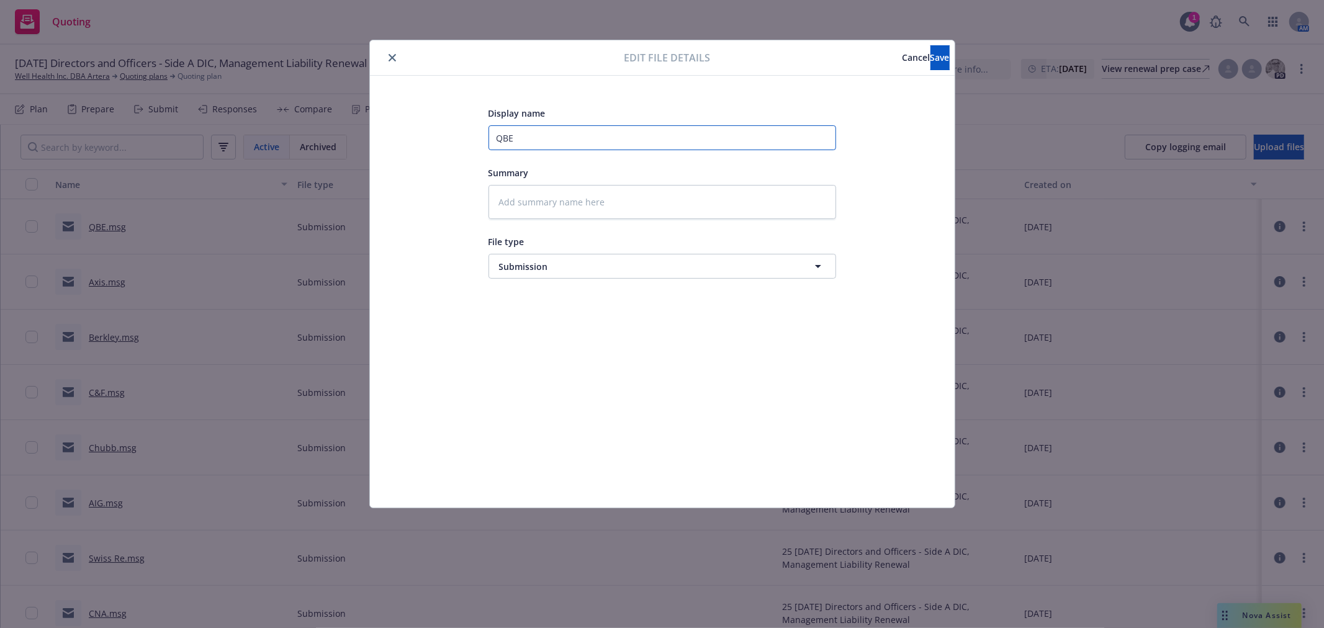
drag, startPoint x: 538, startPoint y: 141, endPoint x: 370, endPoint y: 129, distance: 168.0
click at [370, 129] on div "Display name QBE Summary File type Submission Submission" at bounding box center [662, 292] width 585 height 432
type textarea "x"
type input "B"
type textarea "x"
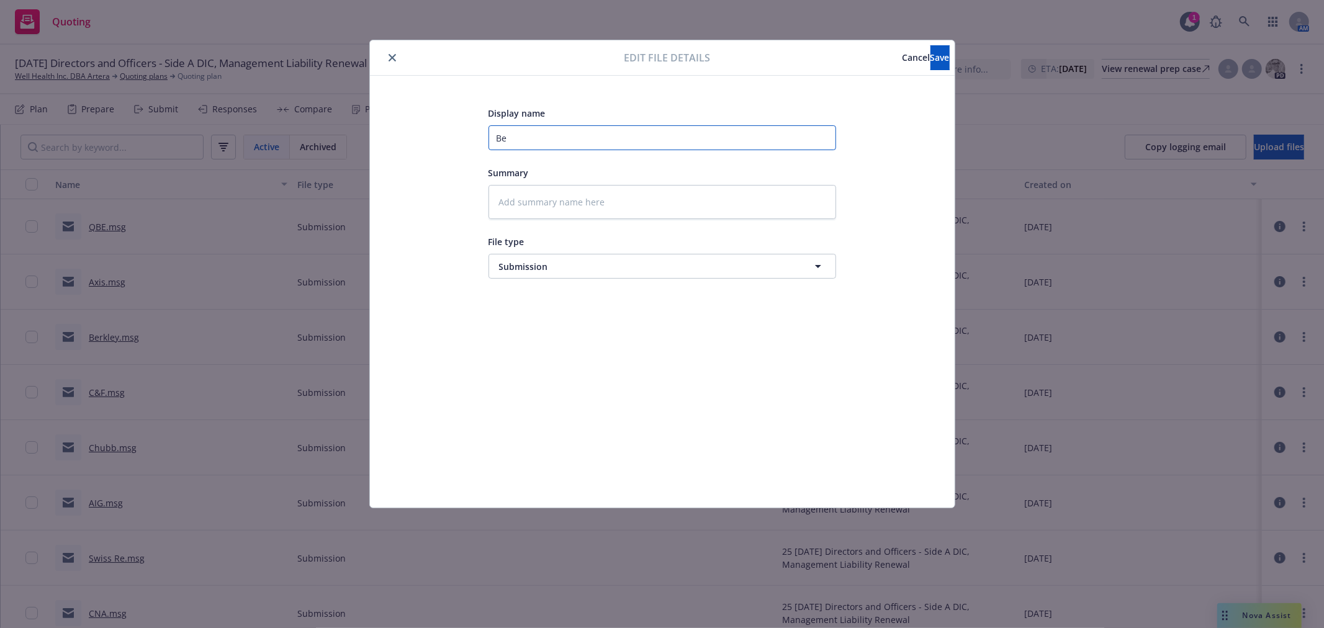
type input "Ber"
type textarea "x"
type input "[PERSON_NAME]"
type textarea "x"
type input "Berkl"
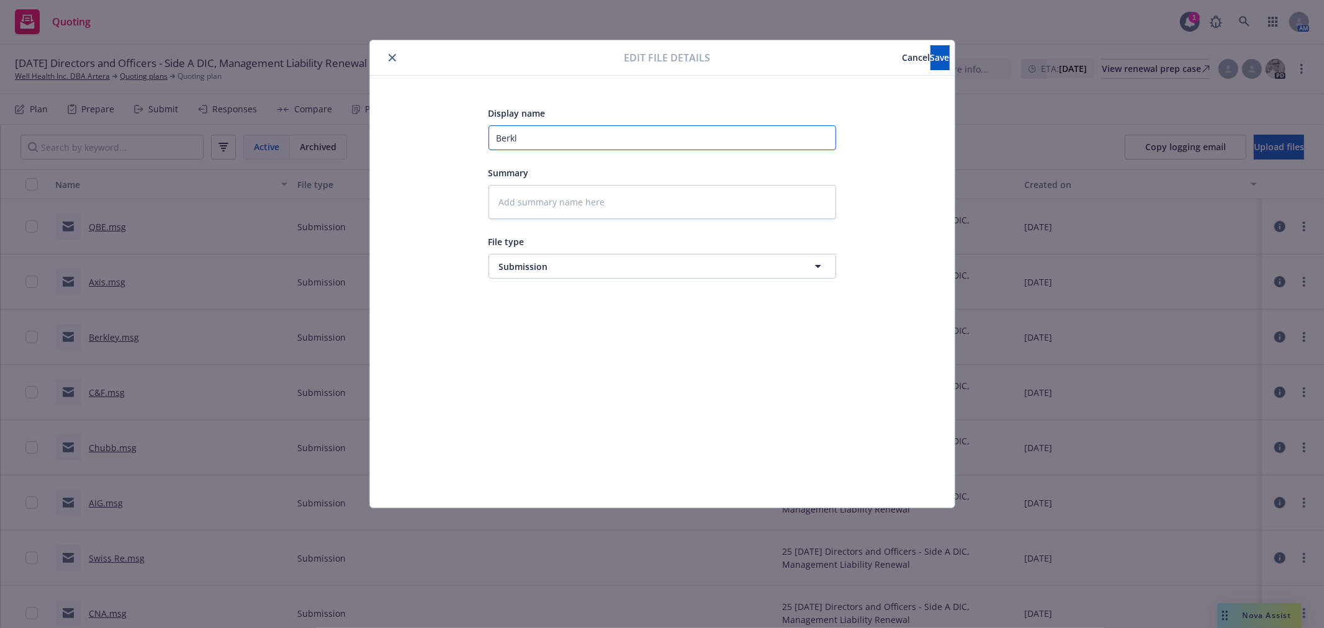
type textarea "x"
type input "Berkle"
type textarea "x"
type input "Berkley"
click at [935, 61] on button "Save" at bounding box center [940, 57] width 19 height 25
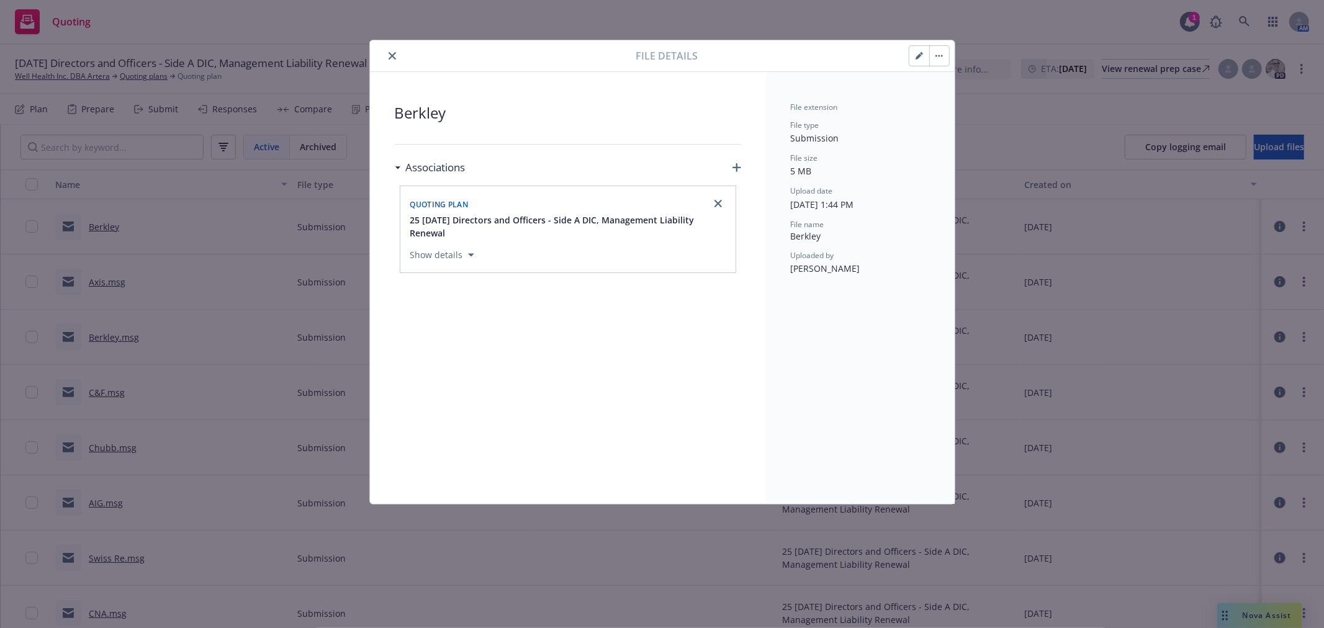
click at [396, 59] on button "close" at bounding box center [392, 55] width 15 height 15
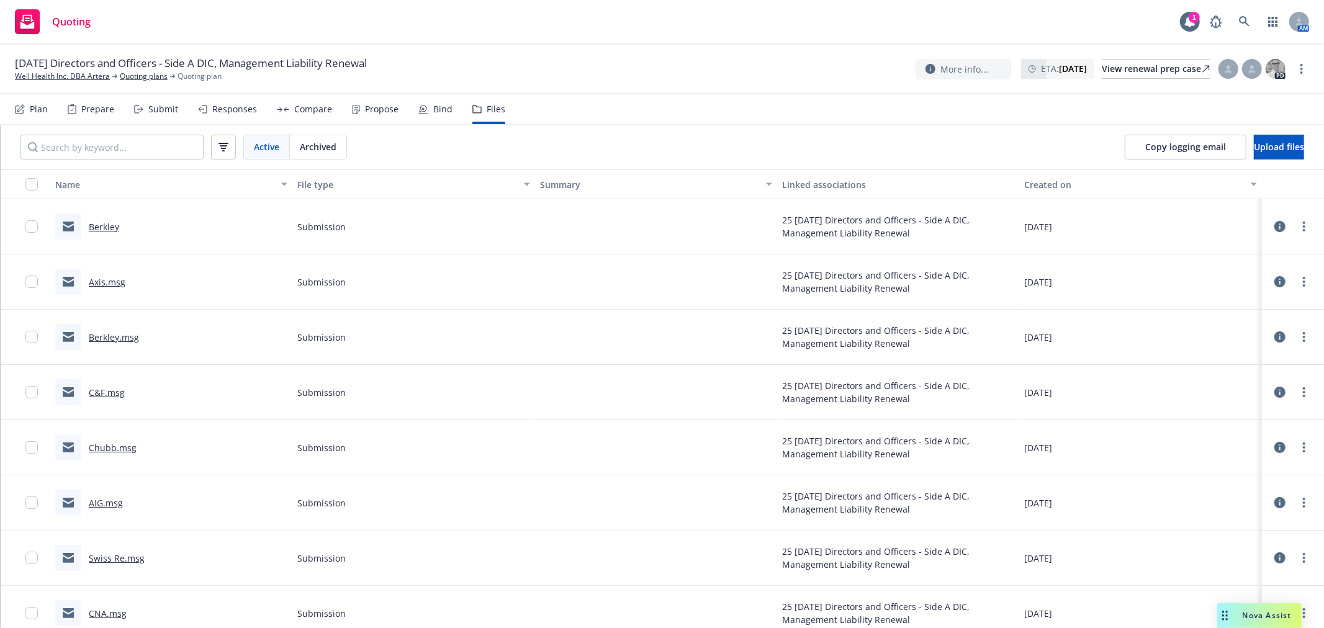
click at [104, 284] on link "Axis.msg" at bounding box center [107, 282] width 37 height 12
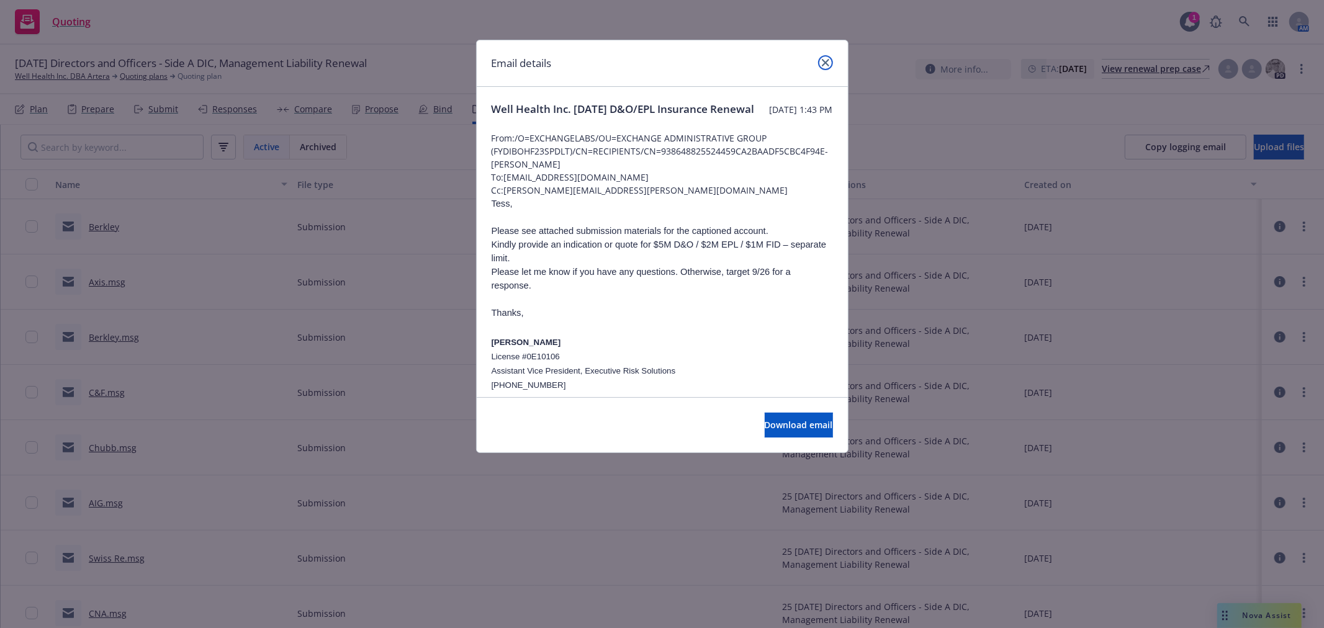
drag, startPoint x: 828, startPoint y: 66, endPoint x: 335, endPoint y: 294, distance: 543.1
click at [827, 66] on icon "close" at bounding box center [825, 62] width 7 height 7
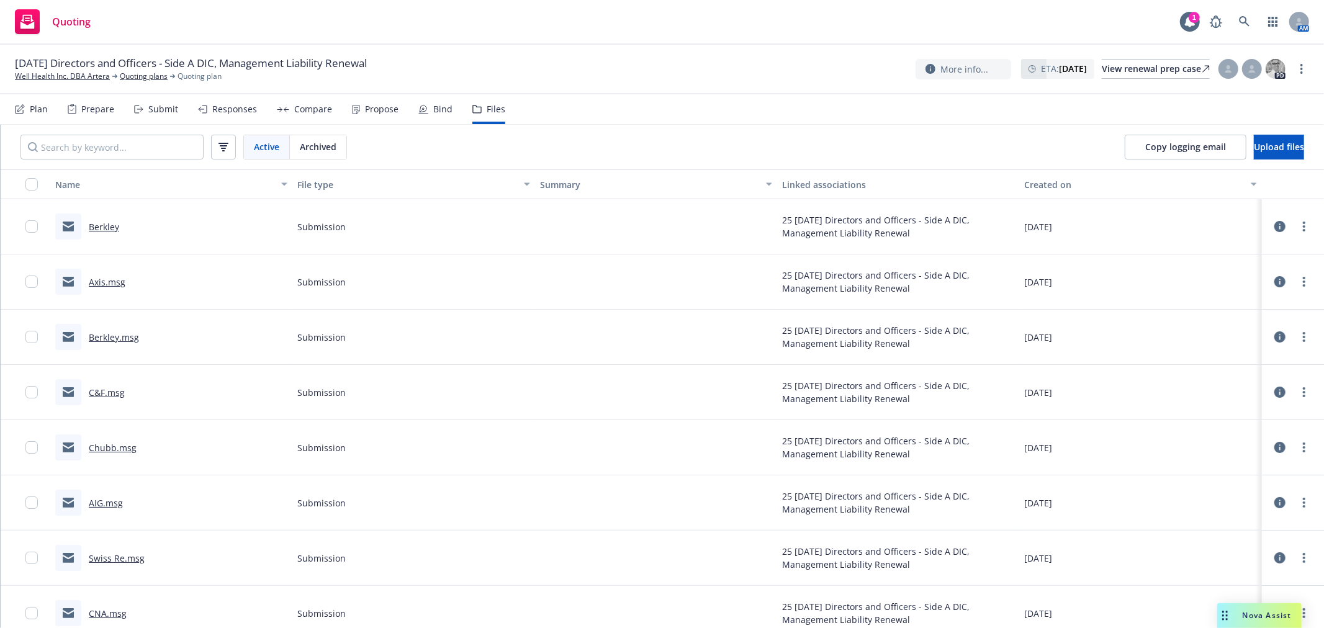
click at [113, 336] on link "Berkley.msg" at bounding box center [114, 338] width 50 height 12
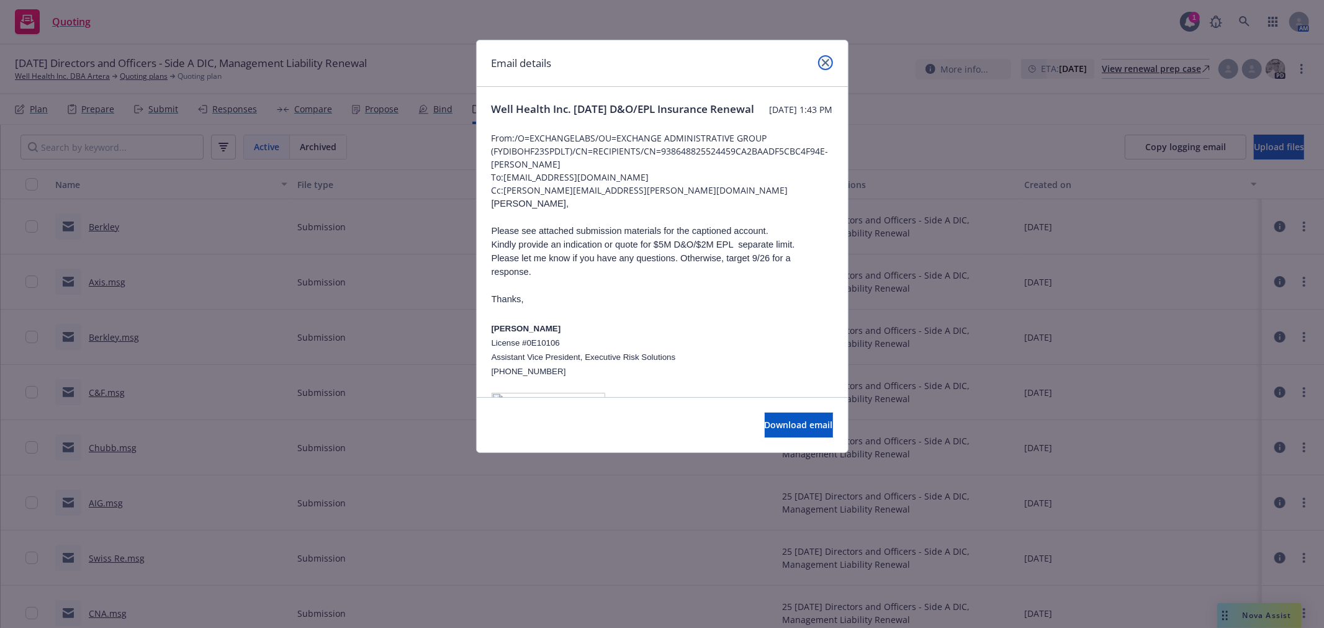
click at [824, 59] on icon "close" at bounding box center [825, 62] width 7 height 7
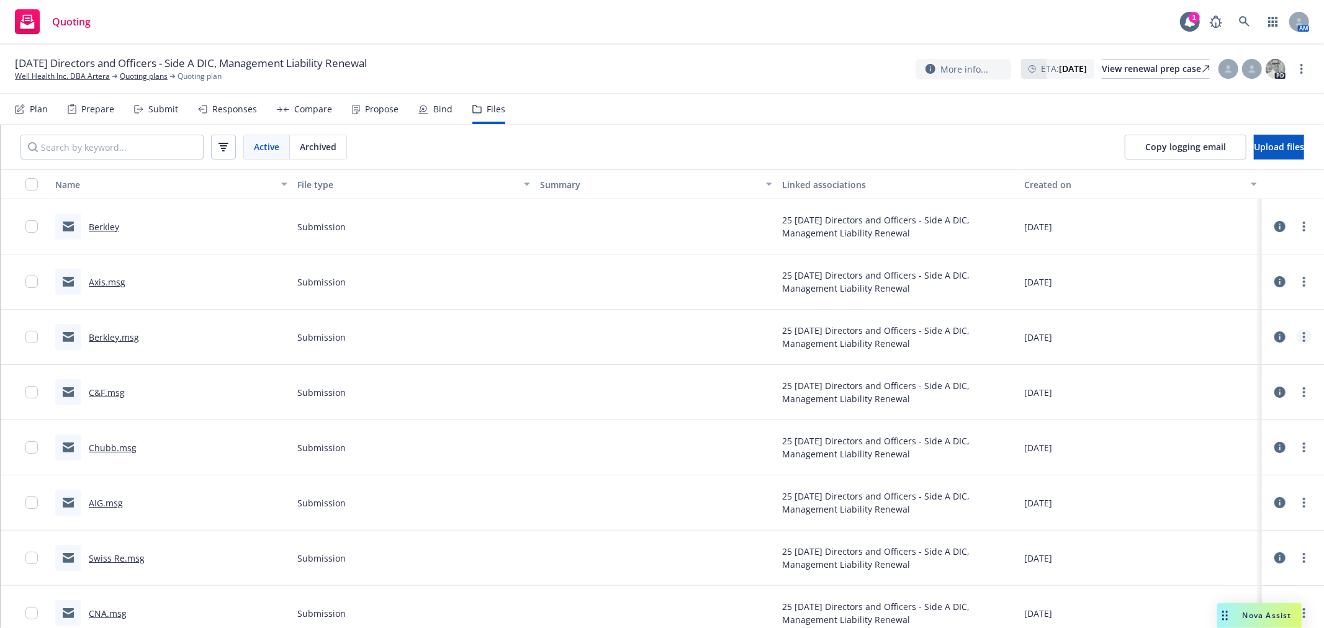
click at [1297, 336] on link "more" at bounding box center [1304, 337] width 15 height 15
click at [1242, 411] on link "Edit" at bounding box center [1239, 412] width 124 height 25
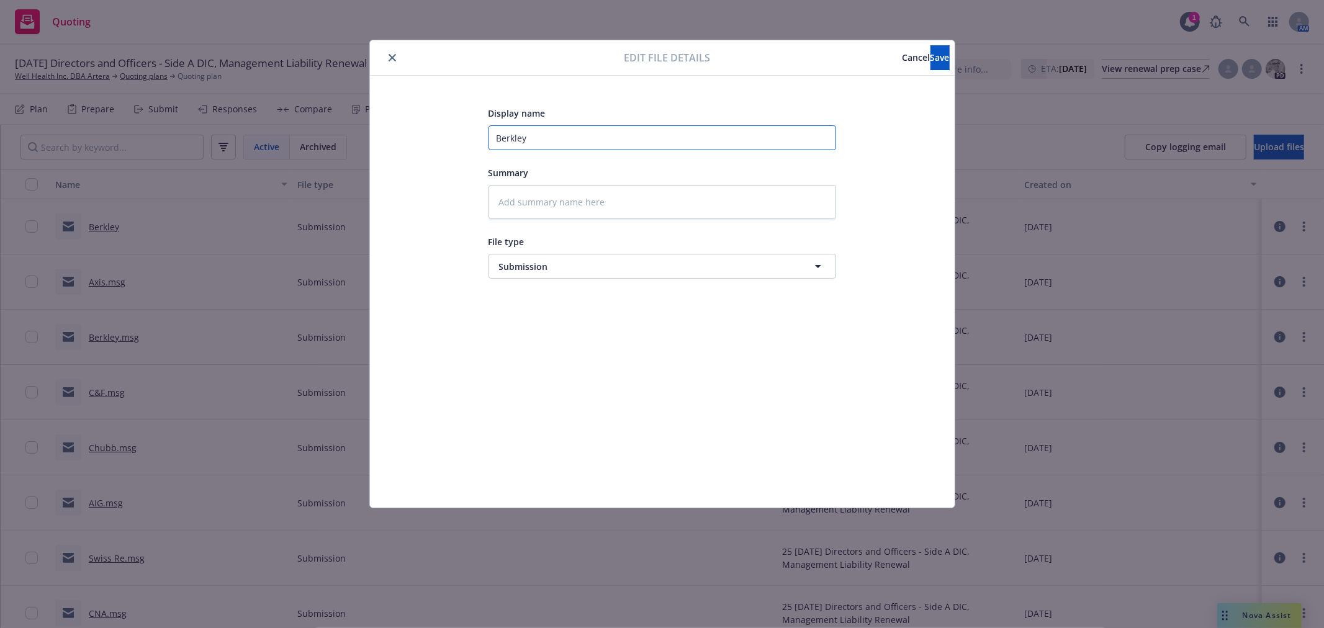
drag, startPoint x: 575, startPoint y: 145, endPoint x: 274, endPoint y: 99, distance: 304.0
click at [271, 116] on div "Edit file details Cancel Save Display name Berkley Summary File type Submission…" at bounding box center [662, 314] width 1324 height 628
type textarea "x"
type input "Q"
type textarea "x"
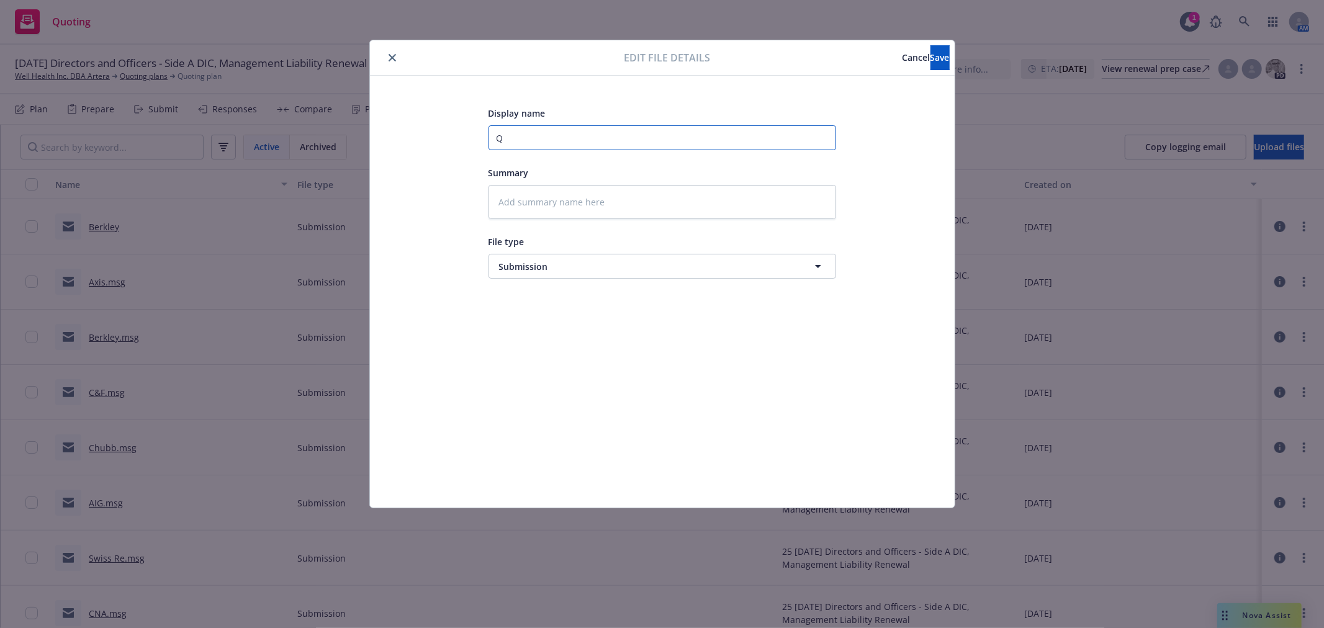
type input "QB"
type textarea "x"
type input "QBE"
click at [931, 54] on span "Save" at bounding box center [940, 58] width 19 height 12
type textarea "x"
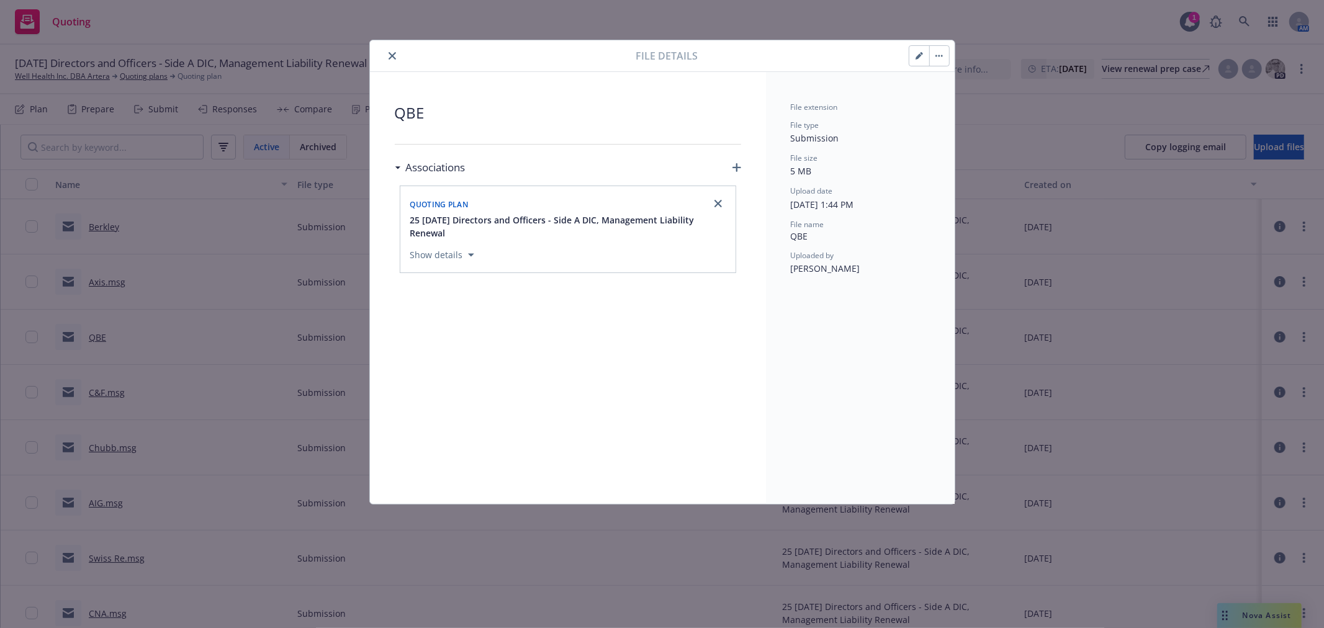
click at [387, 60] on button "close" at bounding box center [392, 55] width 15 height 15
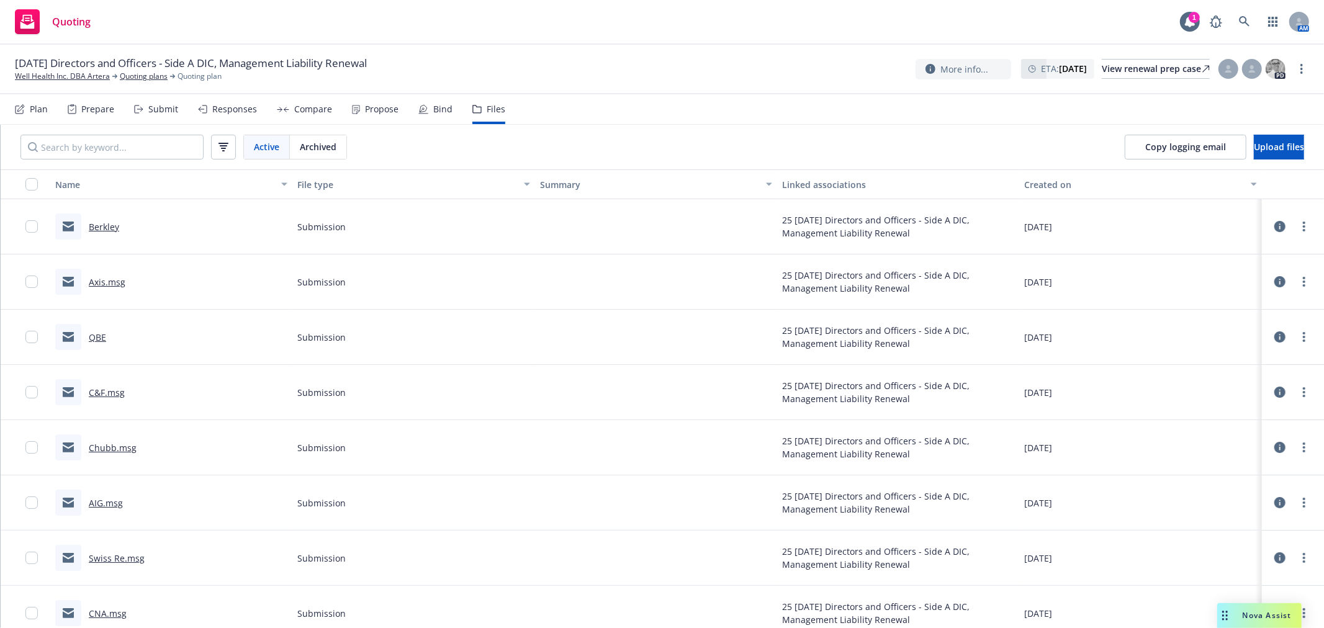
drag, startPoint x: 1259, startPoint y: 29, endPoint x: 1252, endPoint y: 25, distance: 8.3
click at [1258, 29] on div "AM" at bounding box center [1257, 21] width 106 height 25
click at [1251, 24] on link at bounding box center [1244, 21] width 25 height 25
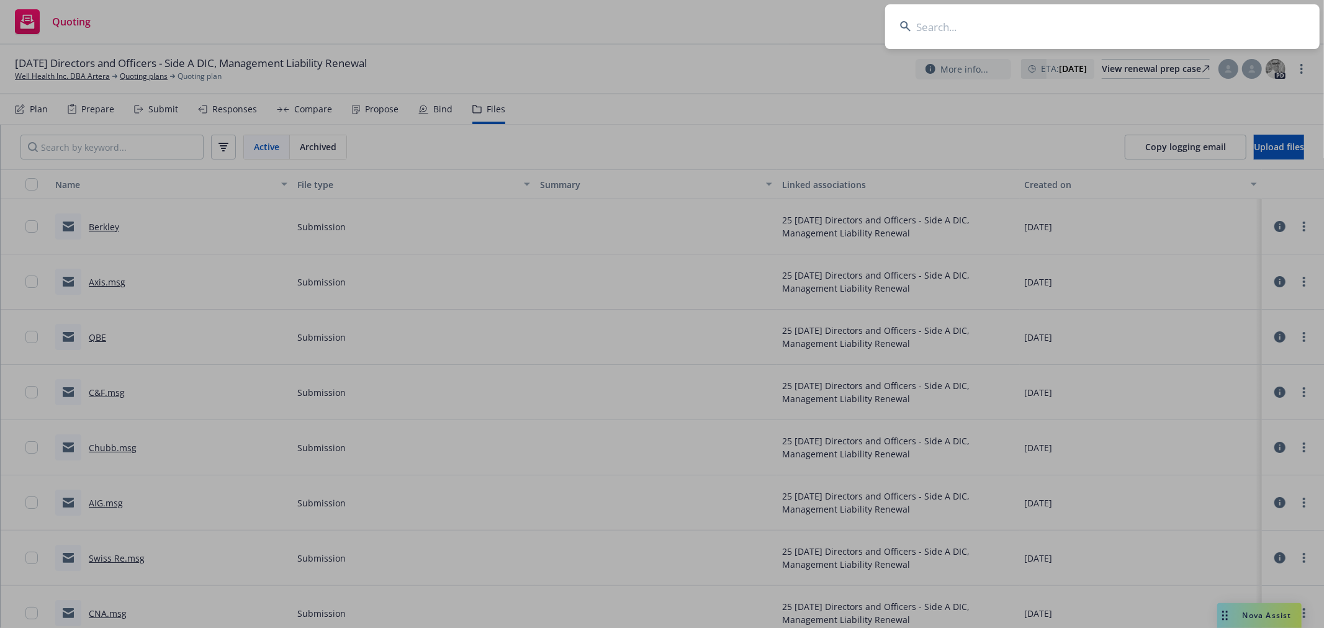
click at [1217, 36] on input at bounding box center [1102, 26] width 435 height 45
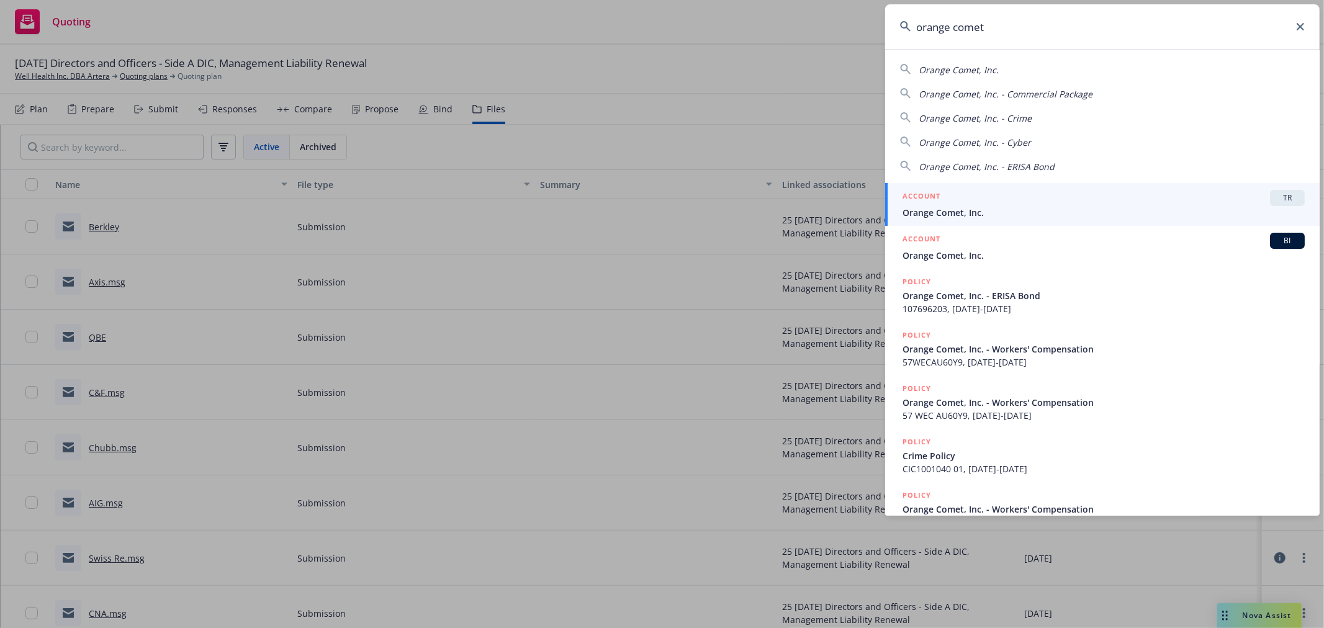
type input "orange comet"
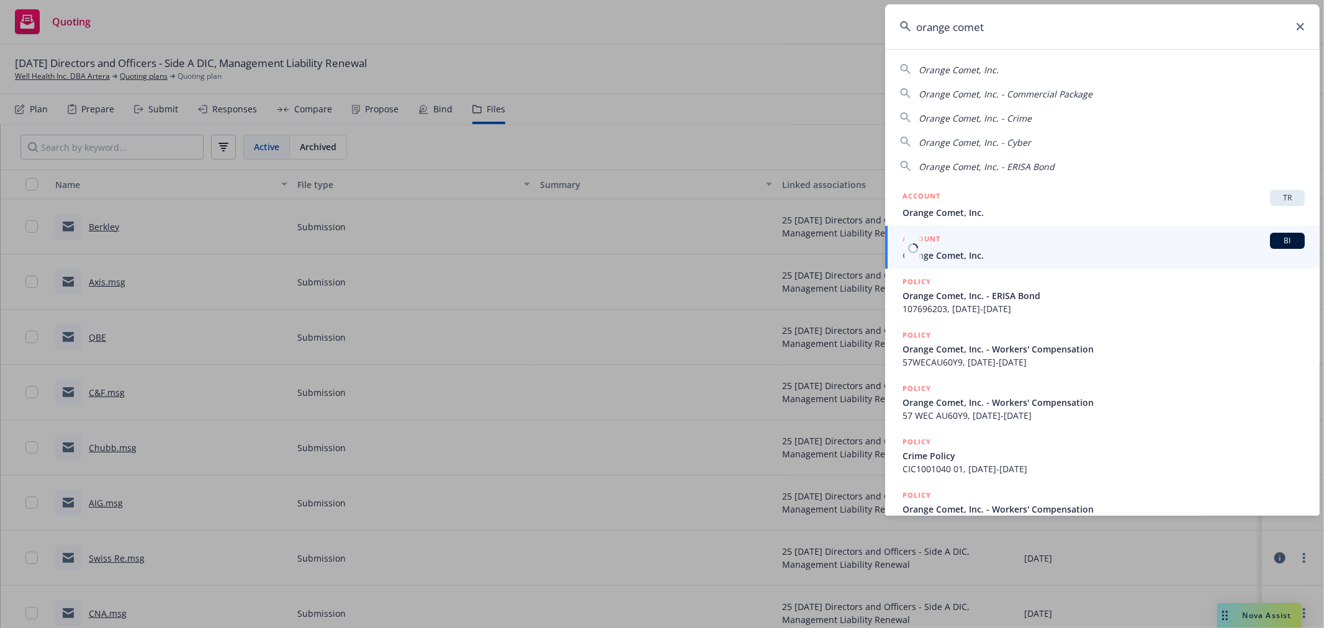
click at [1009, 251] on span "Orange Comet, Inc." at bounding box center [1104, 255] width 402 height 13
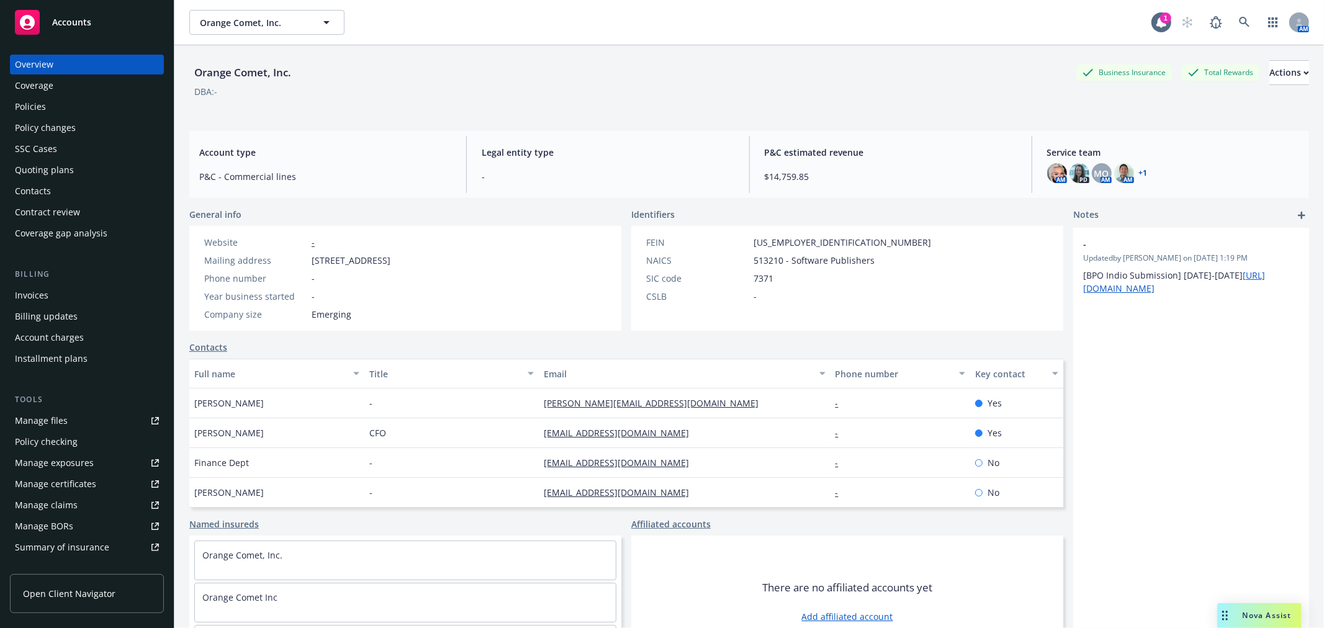
click at [65, 160] on div "Quoting plans" at bounding box center [44, 170] width 59 height 20
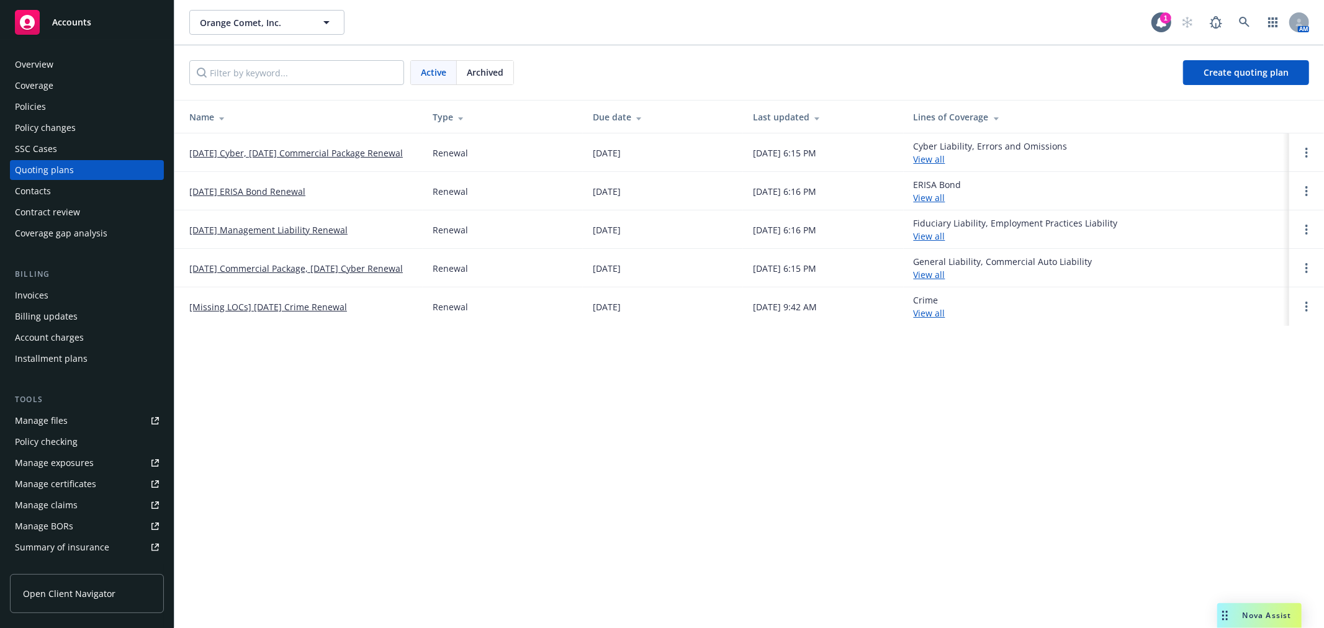
drag, startPoint x: 50, startPoint y: 75, endPoint x: 46, endPoint y: 81, distance: 7.2
click at [50, 75] on div "Overview Coverage Policies Policy changes SSC Cases Quoting plans Contacts Cont…" at bounding box center [87, 149] width 154 height 189
click at [46, 82] on div "Coverage" at bounding box center [34, 86] width 38 height 20
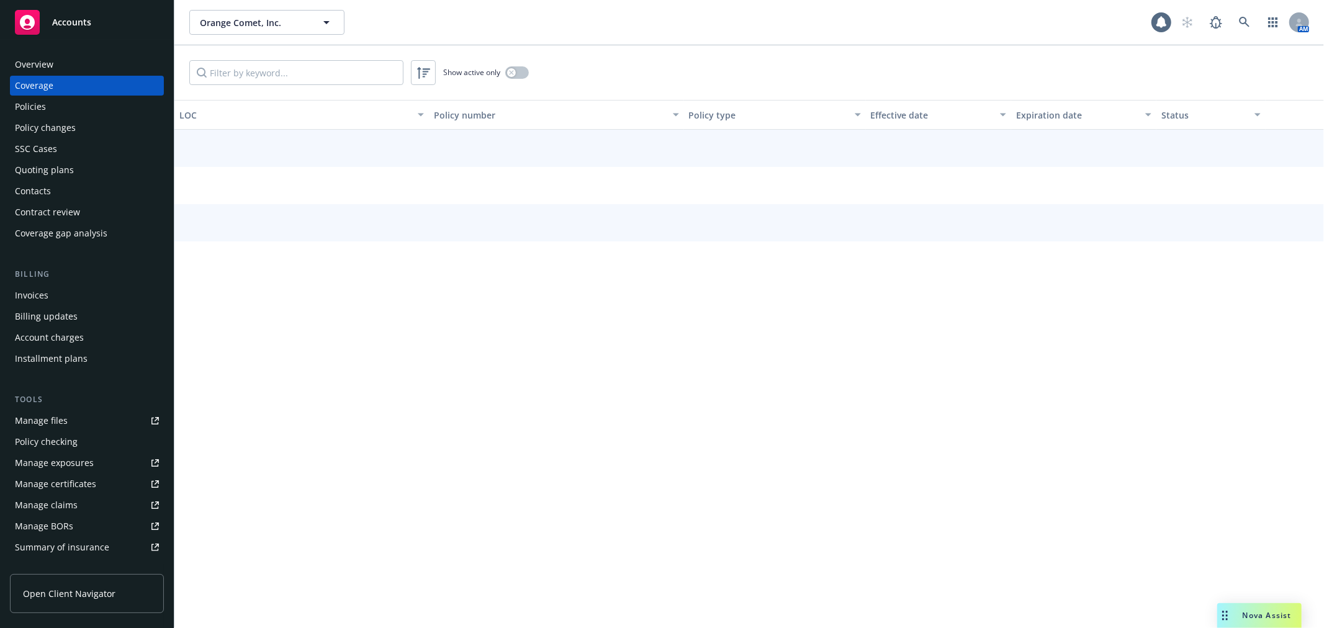
click at [30, 111] on div "Policies" at bounding box center [30, 107] width 31 height 20
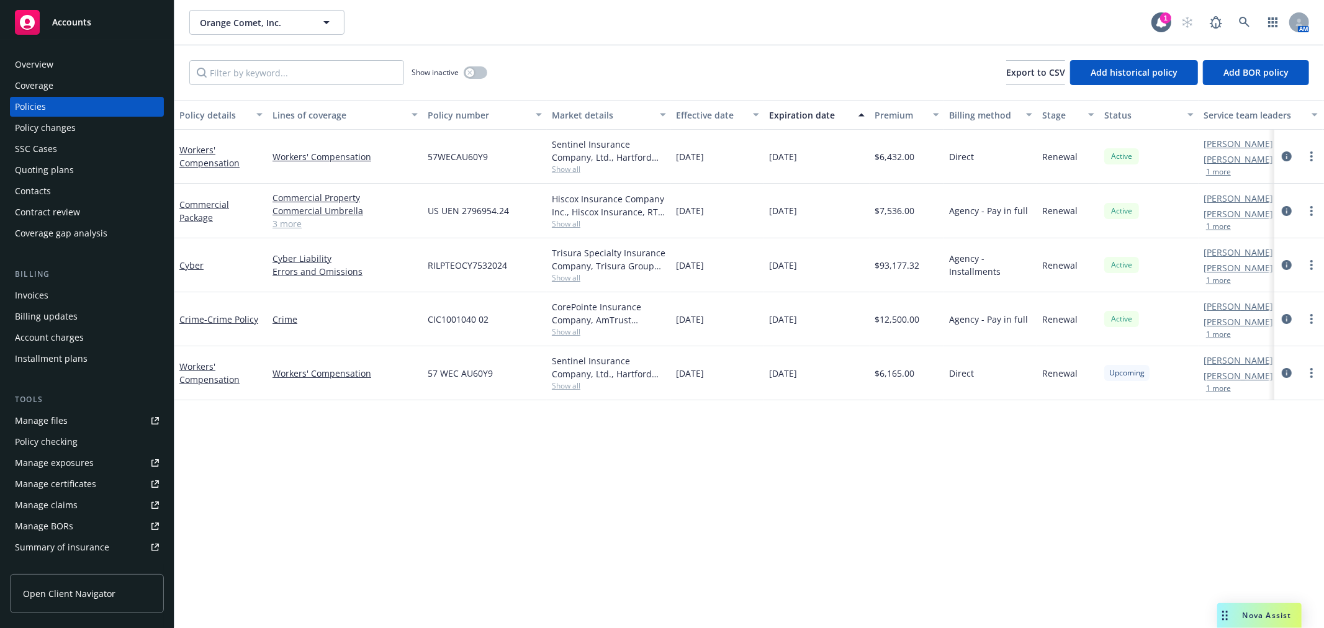
click at [35, 70] on div "Overview" at bounding box center [34, 65] width 38 height 20
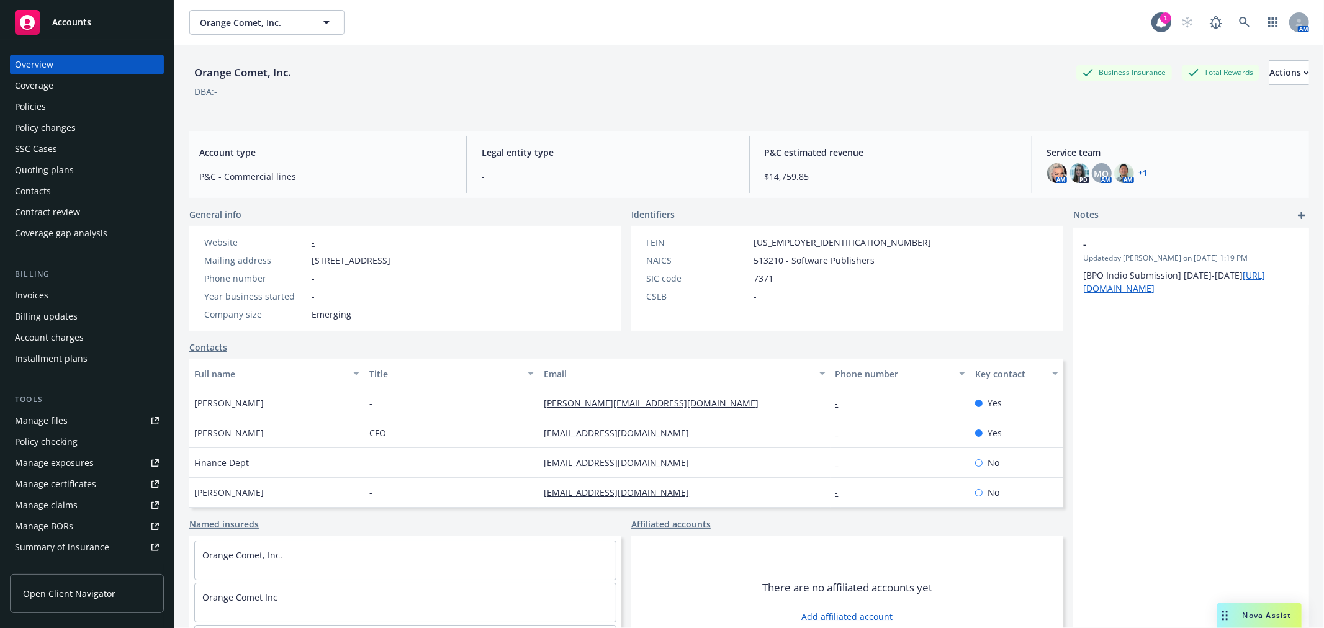
click at [40, 166] on div "Quoting plans" at bounding box center [44, 170] width 59 height 20
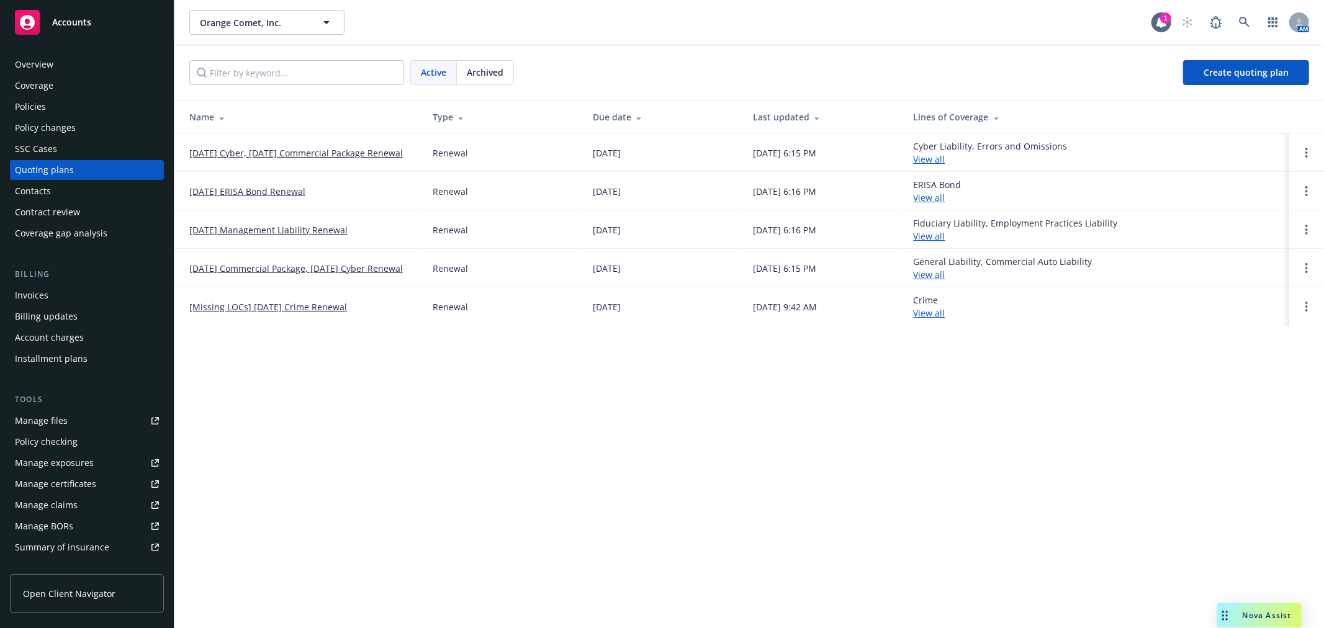
click at [240, 234] on link "08/29/25 Management Liability Renewal" at bounding box center [268, 230] width 158 height 13
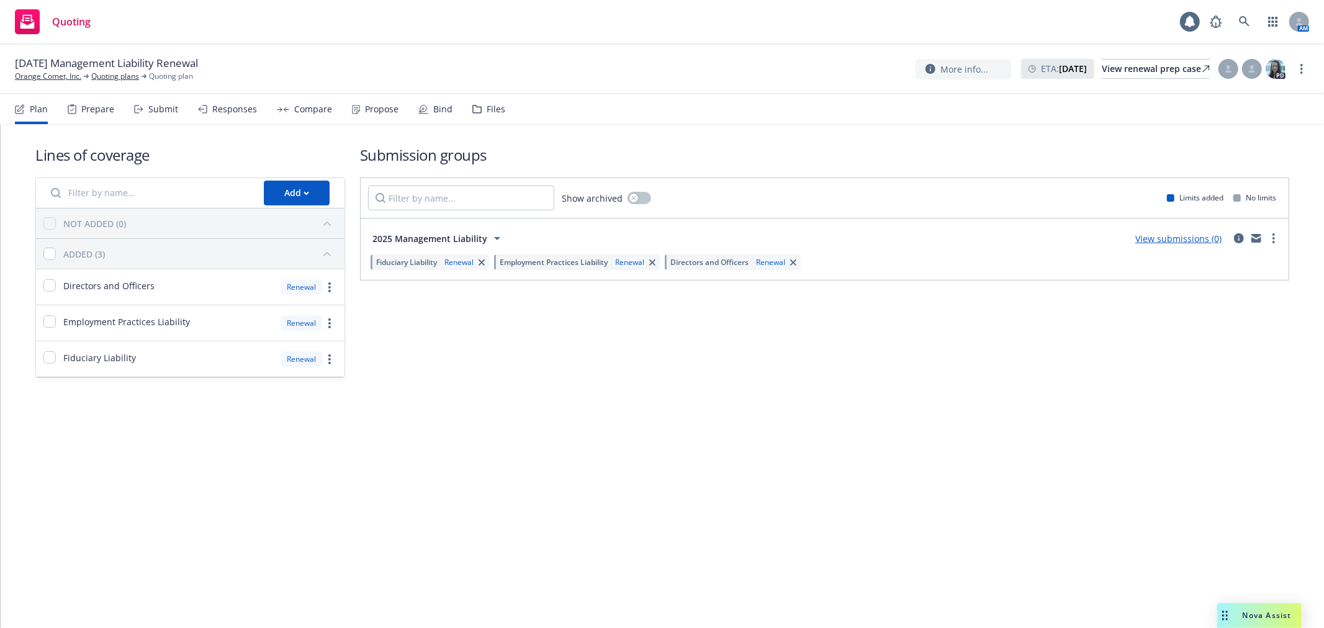
click at [497, 107] on div "Files" at bounding box center [496, 109] width 19 height 10
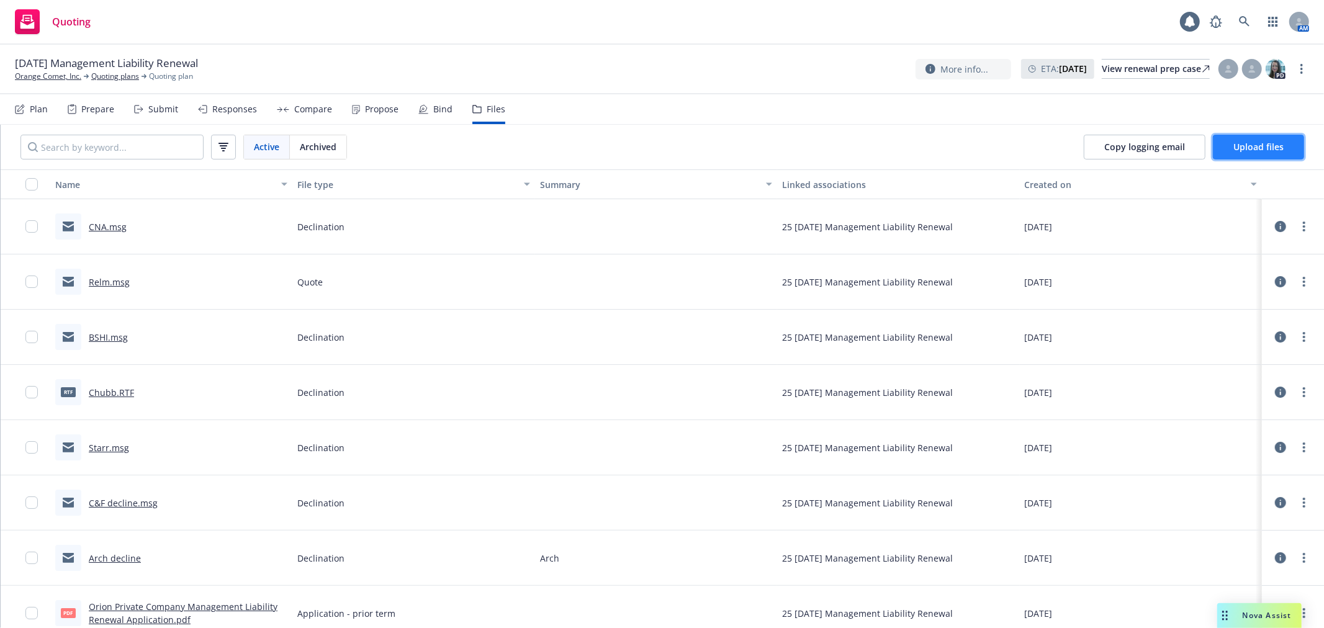
click at [1234, 138] on button "Upload files" at bounding box center [1258, 147] width 91 height 25
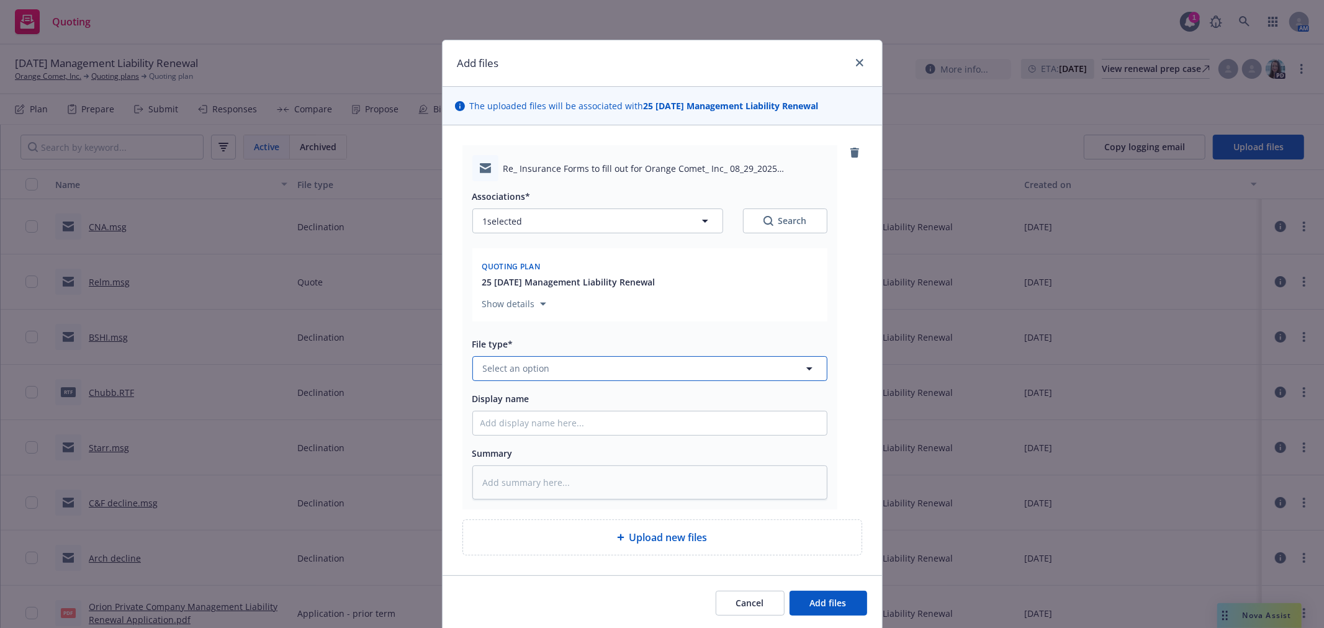
click at [610, 368] on button "Select an option" at bounding box center [649, 368] width 355 height 25
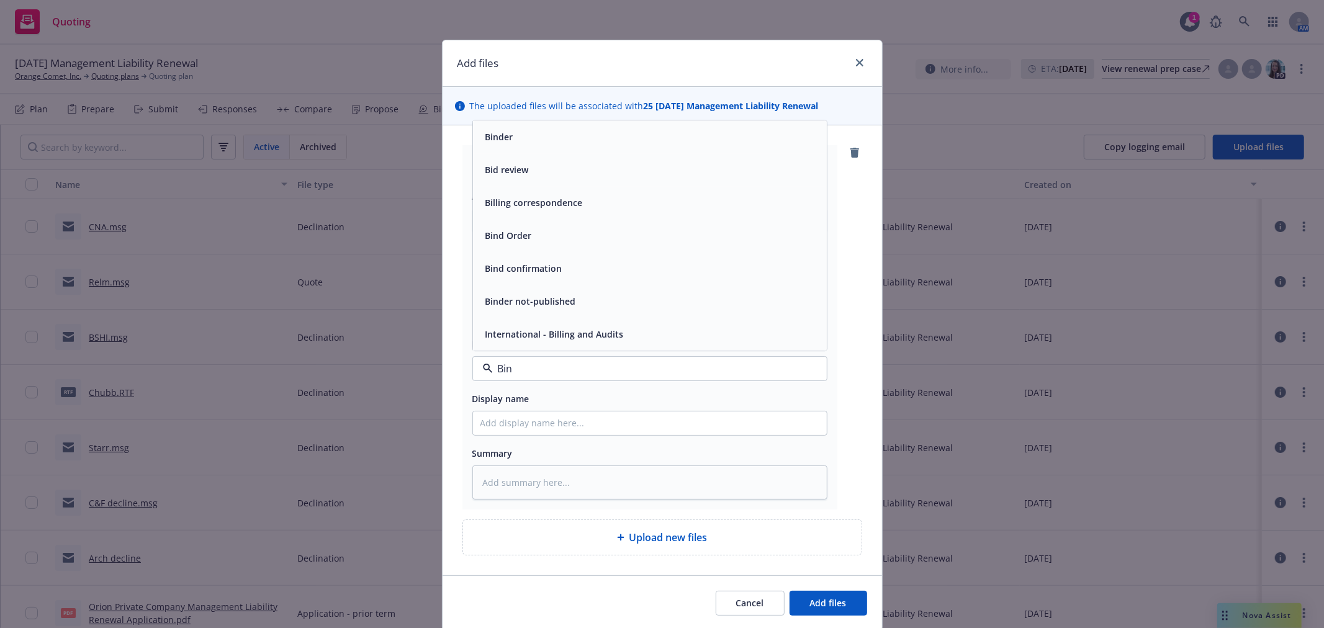
type input "Bind"
click at [592, 274] on div "Bind Order" at bounding box center [650, 269] width 339 height 18
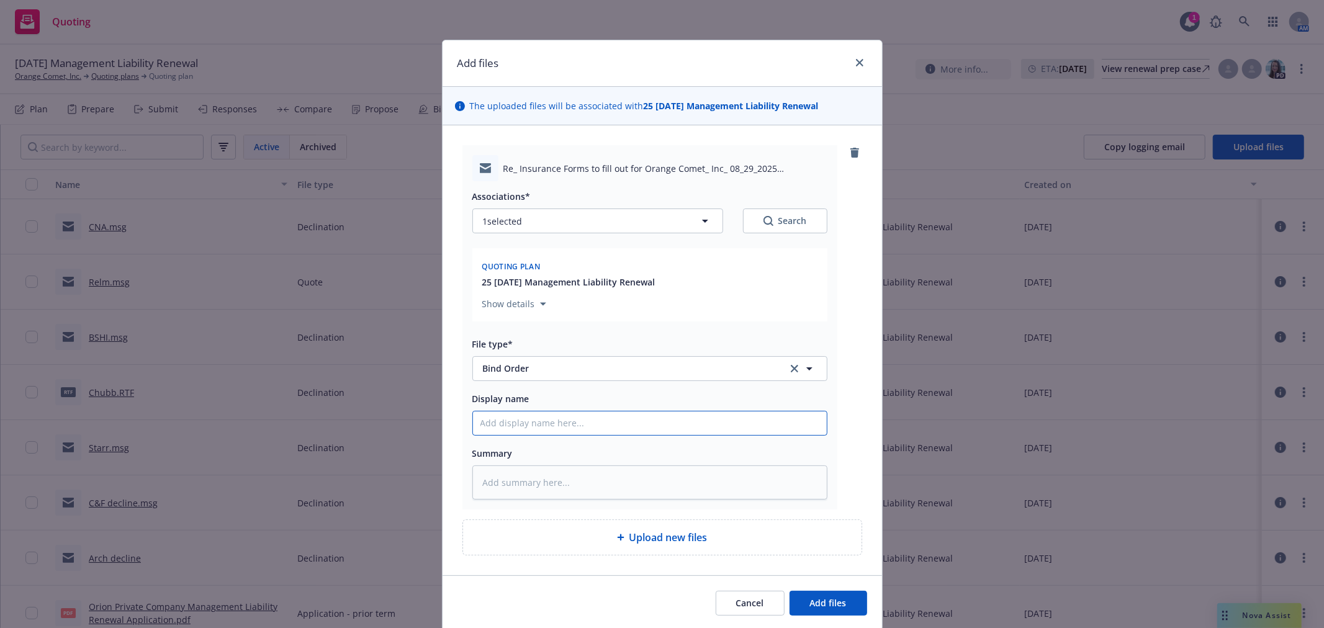
click at [549, 419] on input "Display name" at bounding box center [650, 424] width 354 height 24
type textarea "x"
type input "C"
type textarea "x"
type input "CB"
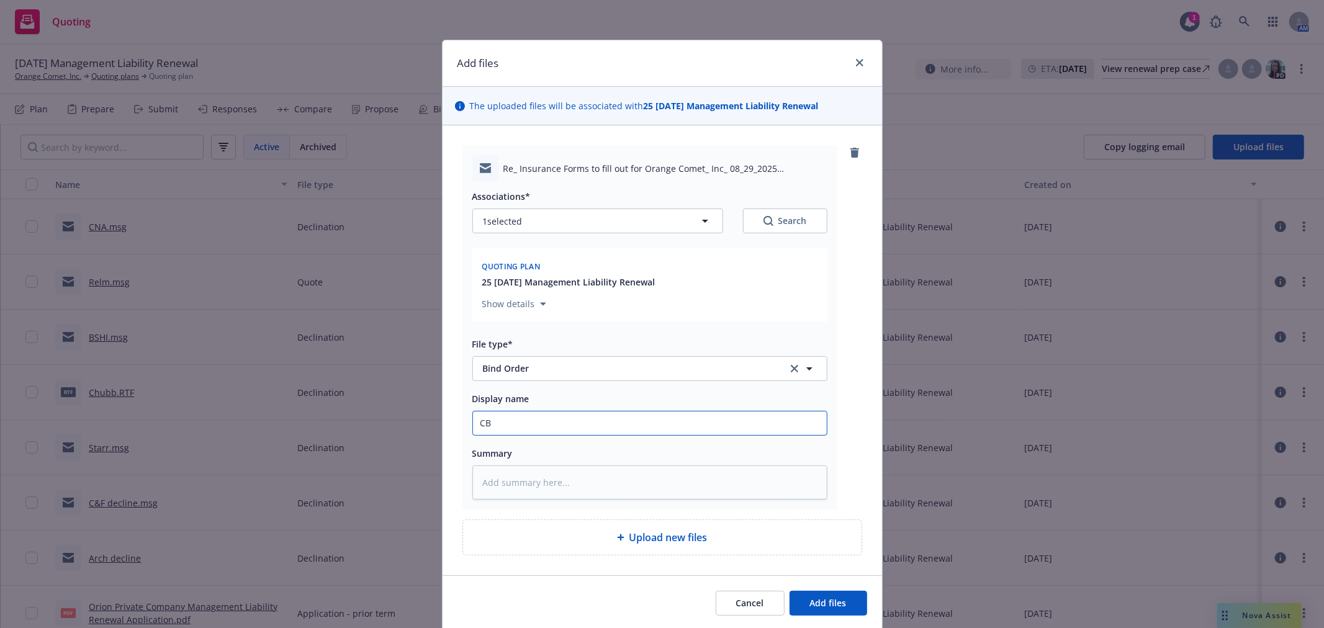
type textarea "x"
type input "CBO"
click at [790, 591] on button "Add files" at bounding box center [829, 603] width 78 height 25
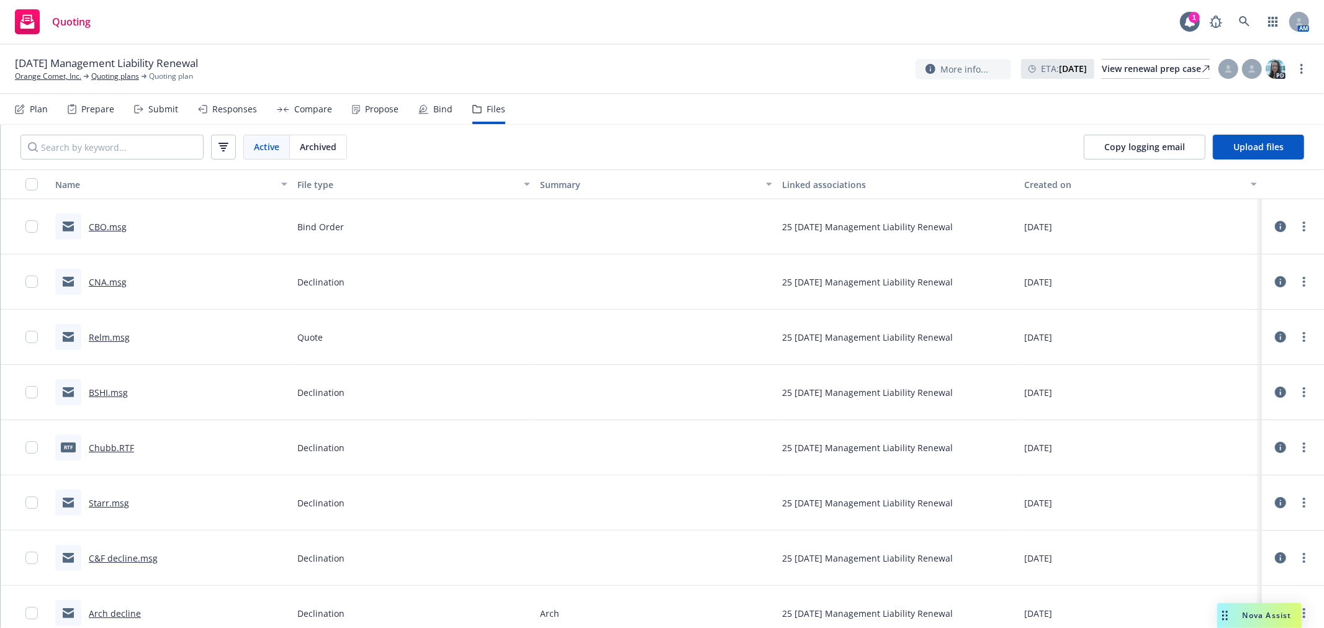
drag, startPoint x: 1250, startPoint y: 169, endPoint x: 1244, endPoint y: 169, distance: 6.8
click at [1250, 169] on button "Created on" at bounding box center [1141, 184] width 242 height 30
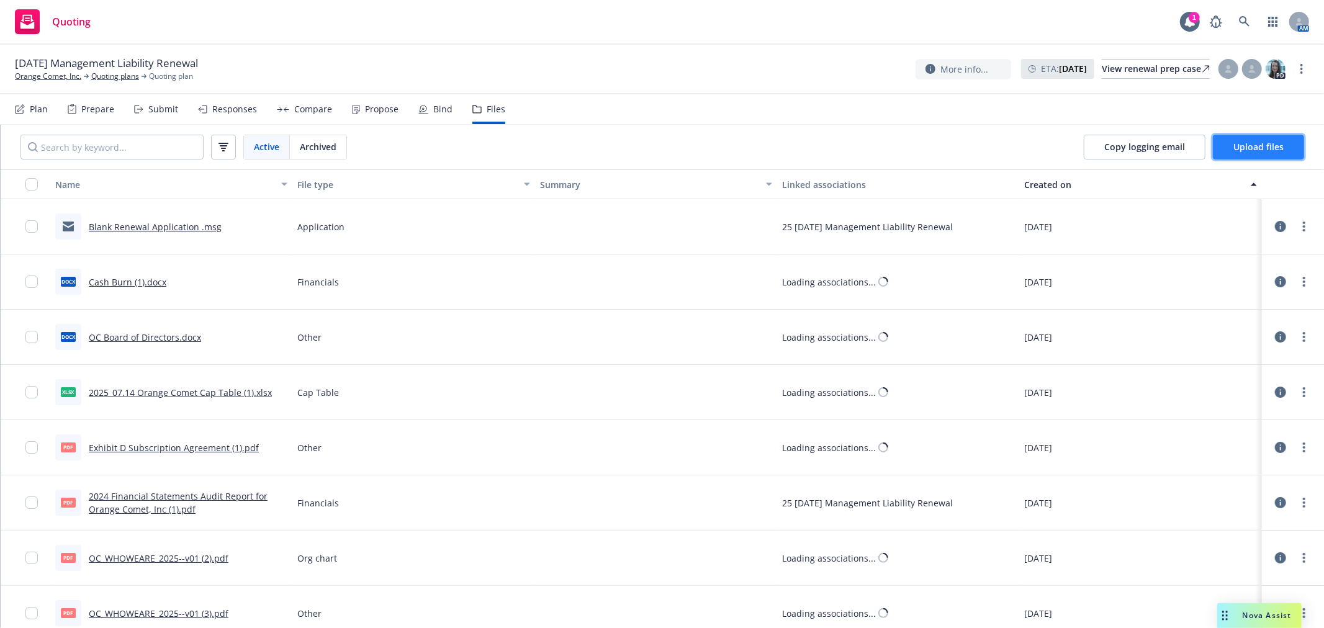
click at [1243, 152] on span "Upload files" at bounding box center [1259, 147] width 50 height 12
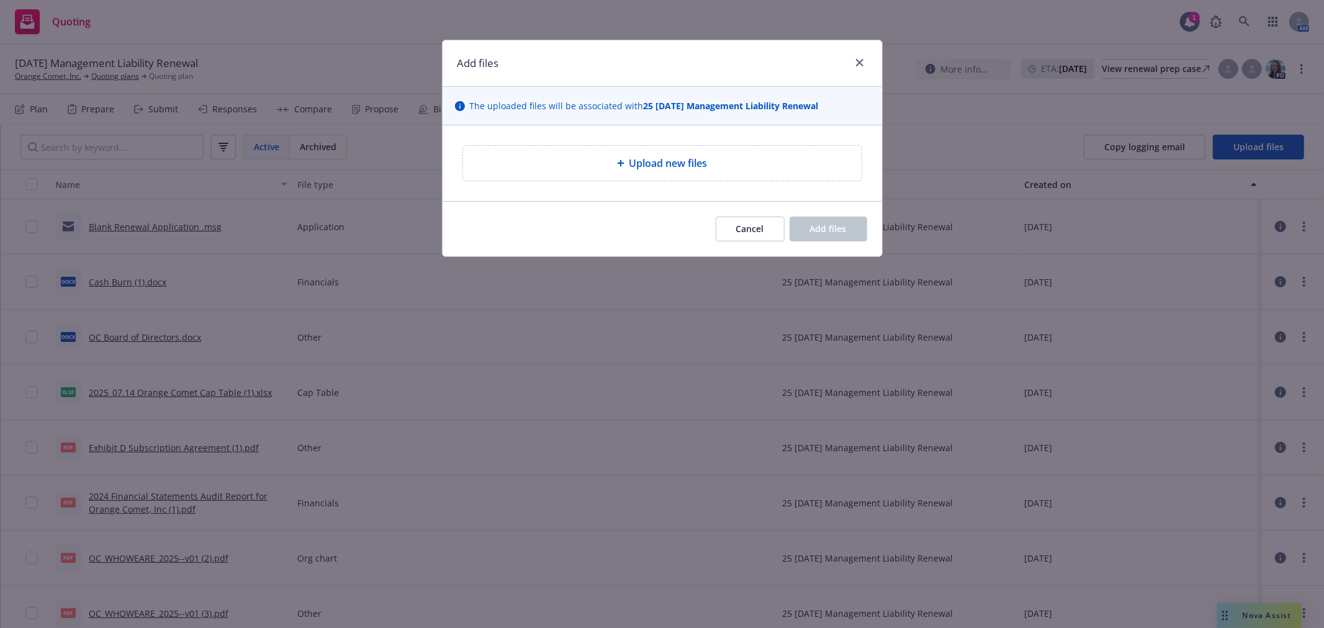
type textarea "x"
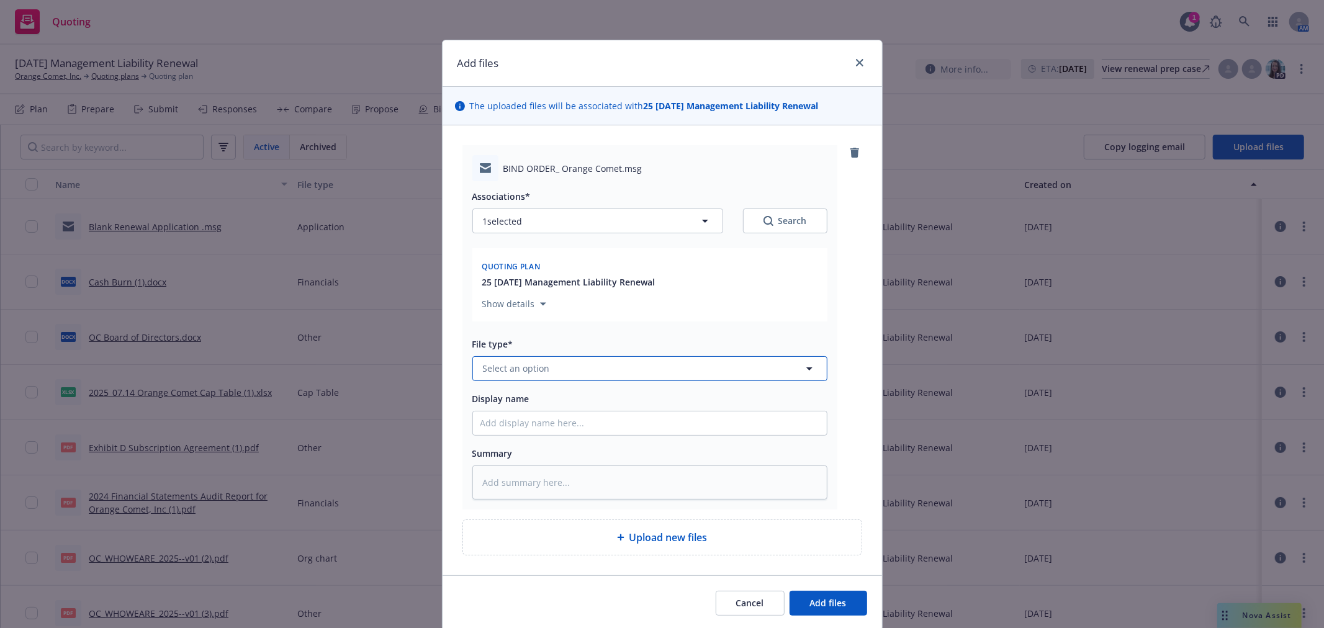
drag, startPoint x: 598, startPoint y: 376, endPoint x: 596, endPoint y: 368, distance: 9.0
click at [597, 374] on button "Select an option" at bounding box center [649, 368] width 355 height 25
type input "bind order"
click at [580, 350] on div "Bind Order" at bounding box center [650, 334] width 354 height 33
click at [584, 404] on div "Display name" at bounding box center [649, 398] width 355 height 15
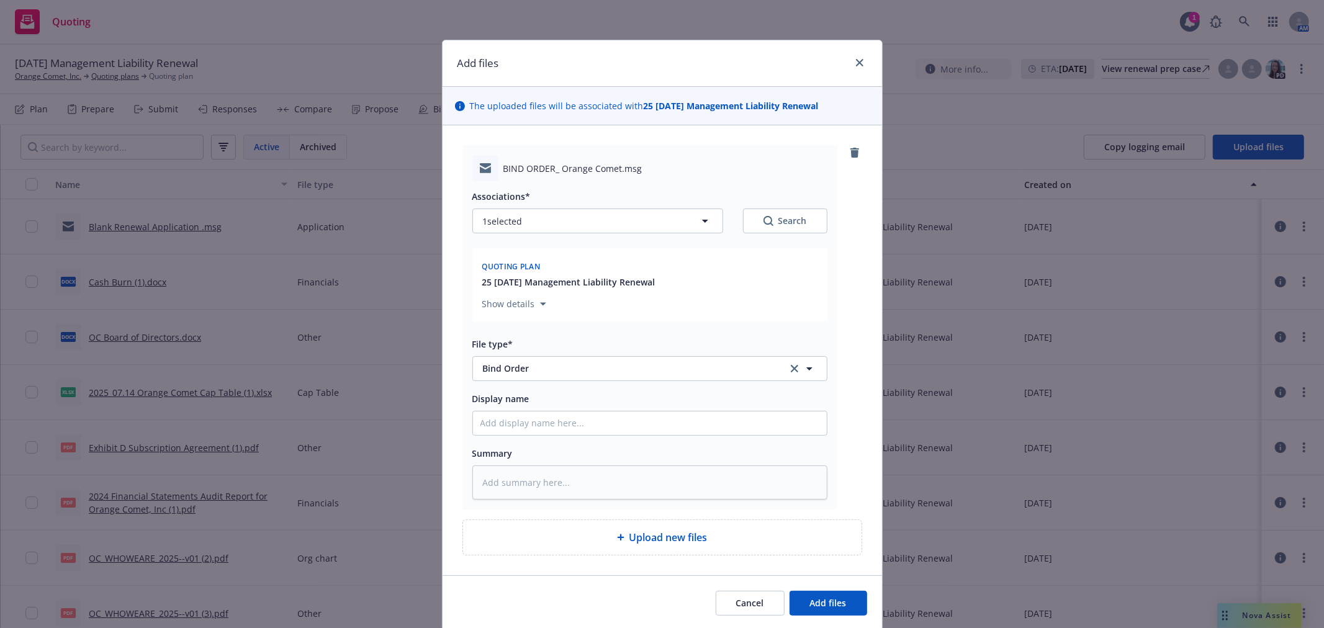
click at [573, 438] on div "Associations* 1 selected Search Quoting plan 25 08/29/25 Management Liability R…" at bounding box center [649, 340] width 355 height 318
click at [563, 433] on input "Display name" at bounding box center [650, 424] width 354 height 24
type textarea "x"
type input "B"
type textarea "x"
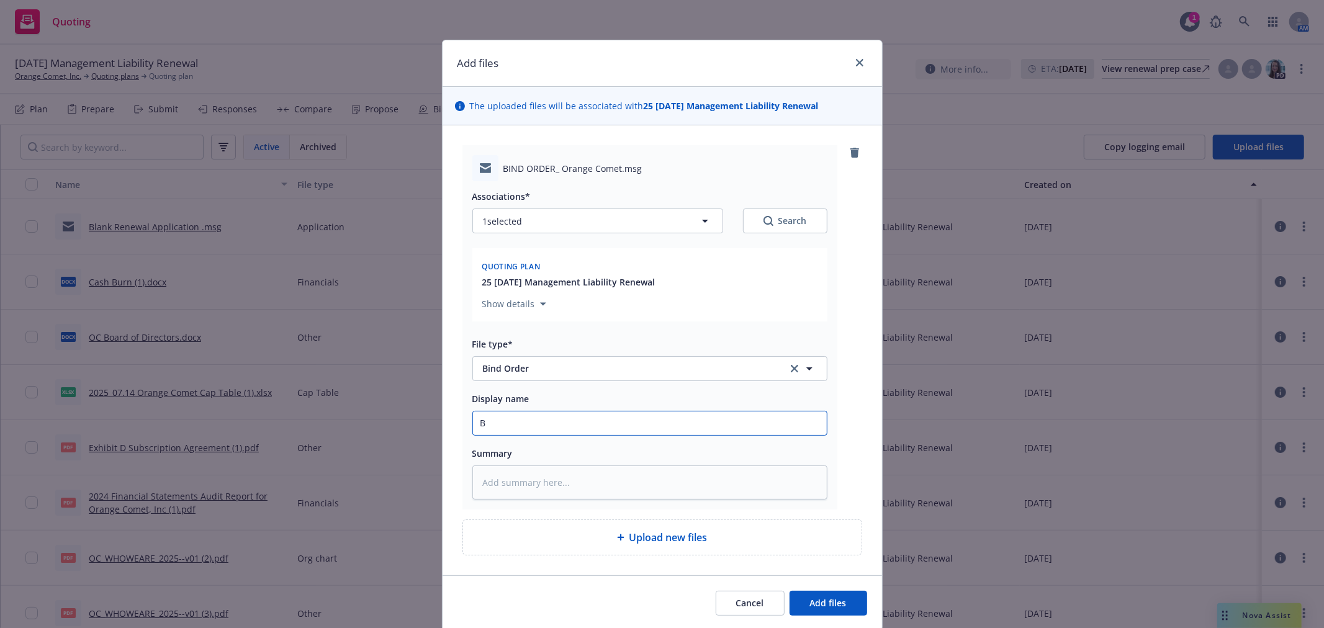
type input "BO"
type textarea "x"
type input "BO"
type textarea "x"
type input "BO t"
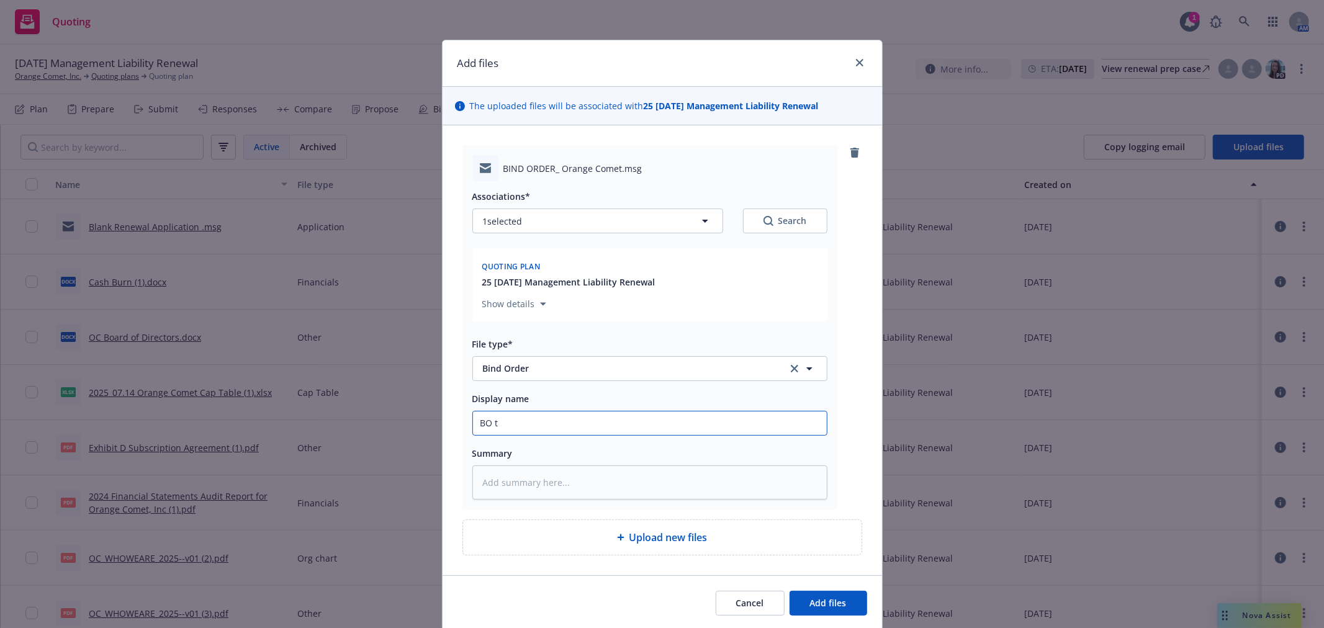
type textarea "x"
type input "BO"
type textarea "x"
type input "BO"
type textarea "x"
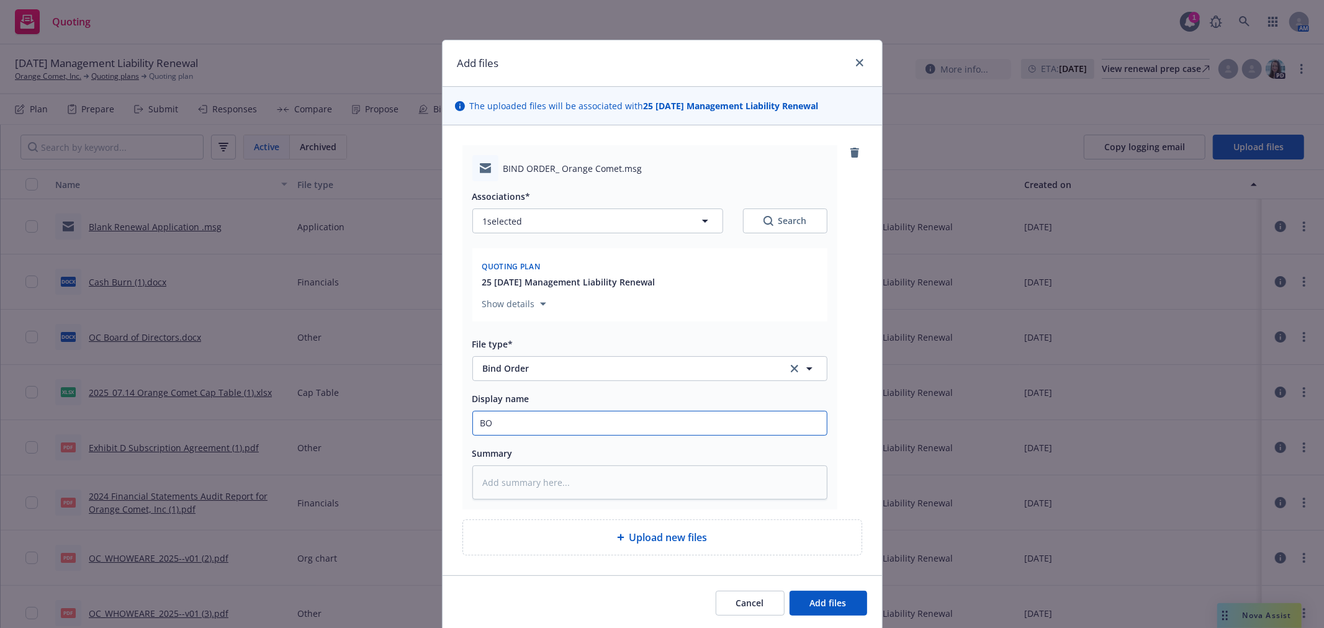
type input "B"
type textarea "x"
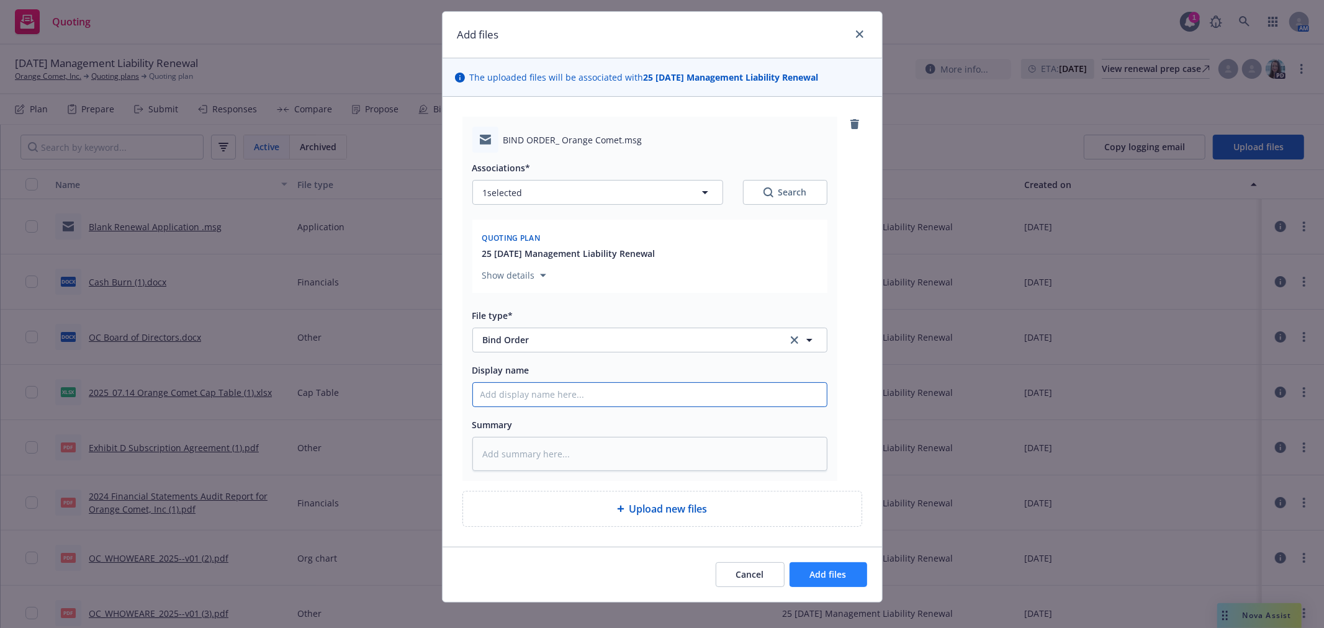
scroll to position [45, 0]
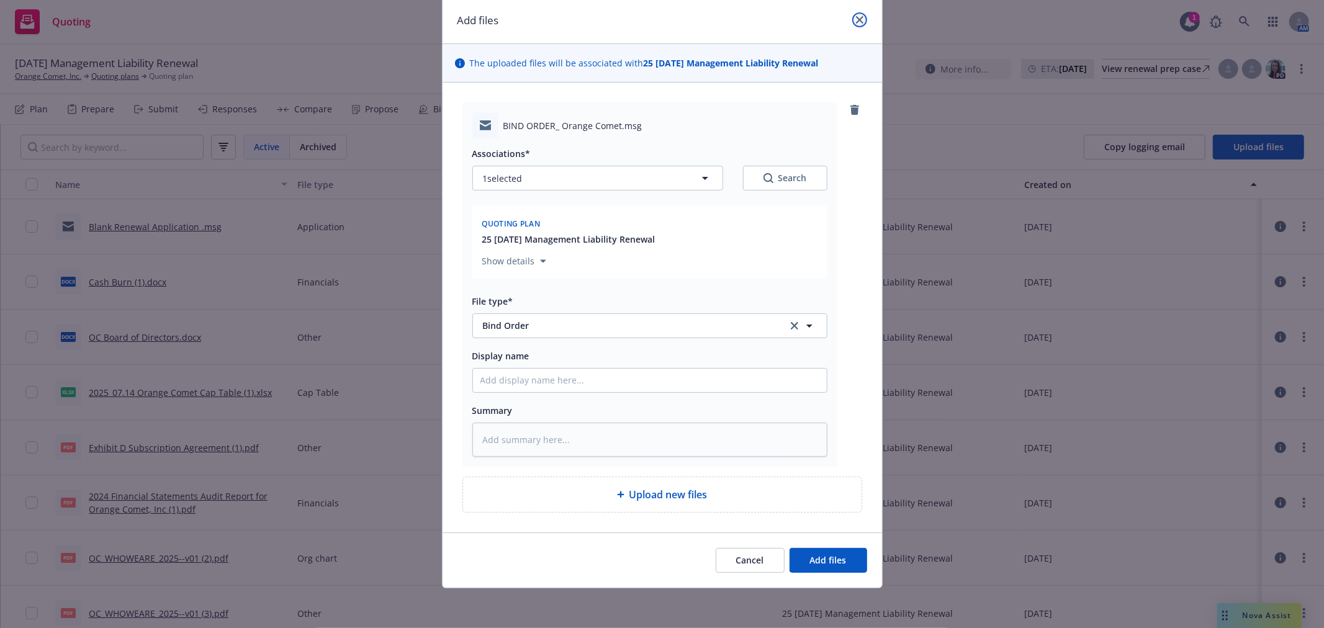
click at [852, 12] on link "close" at bounding box center [859, 19] width 15 height 15
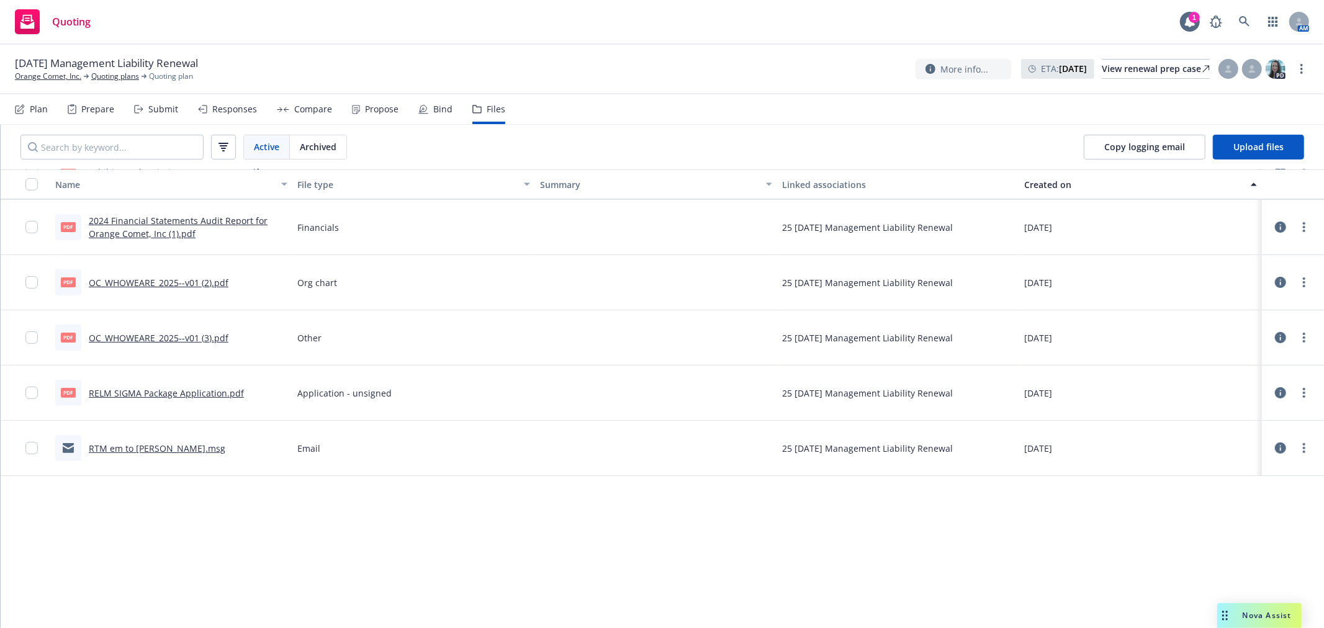
scroll to position [0, 0]
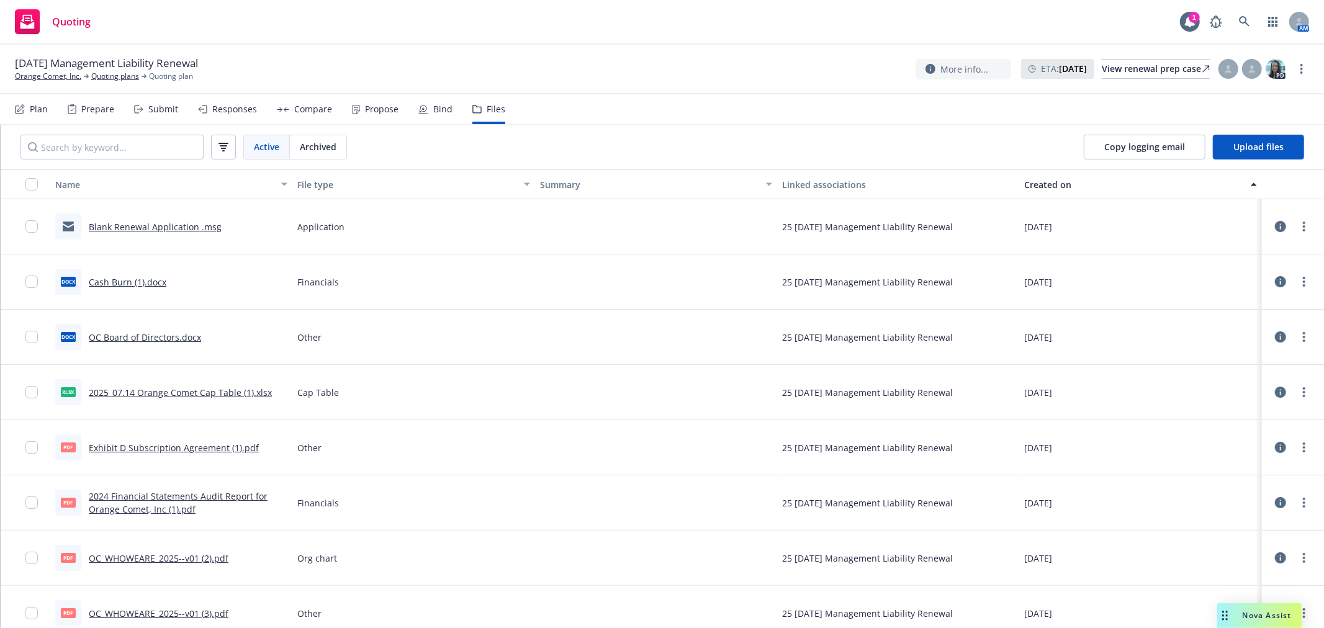
click at [426, 118] on div "Bind" at bounding box center [435, 109] width 34 height 30
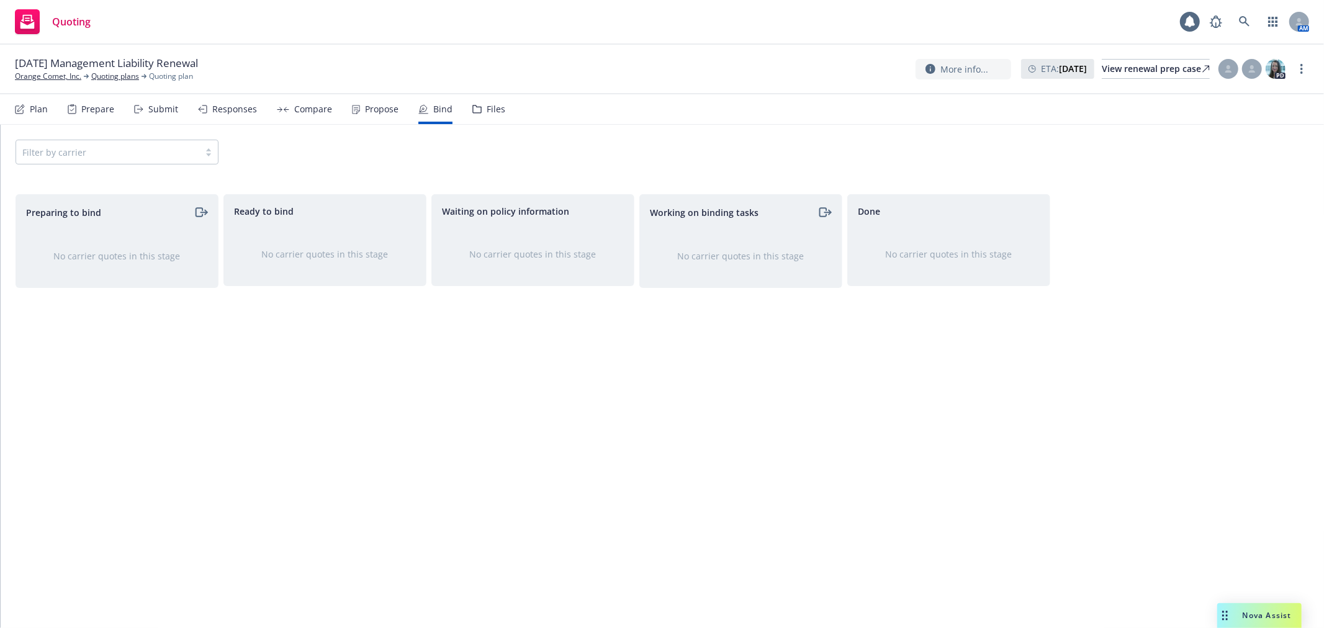
click at [477, 110] on div "Files" at bounding box center [488, 109] width 33 height 30
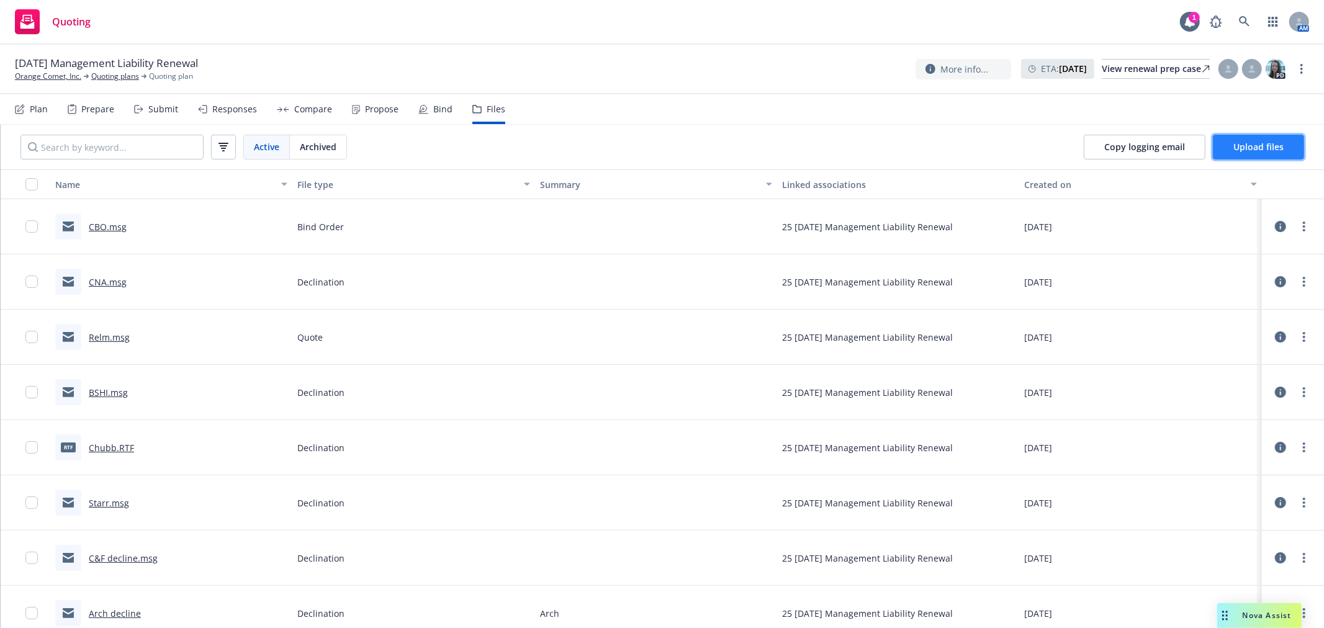
click at [1255, 144] on span "Upload files" at bounding box center [1259, 147] width 50 height 12
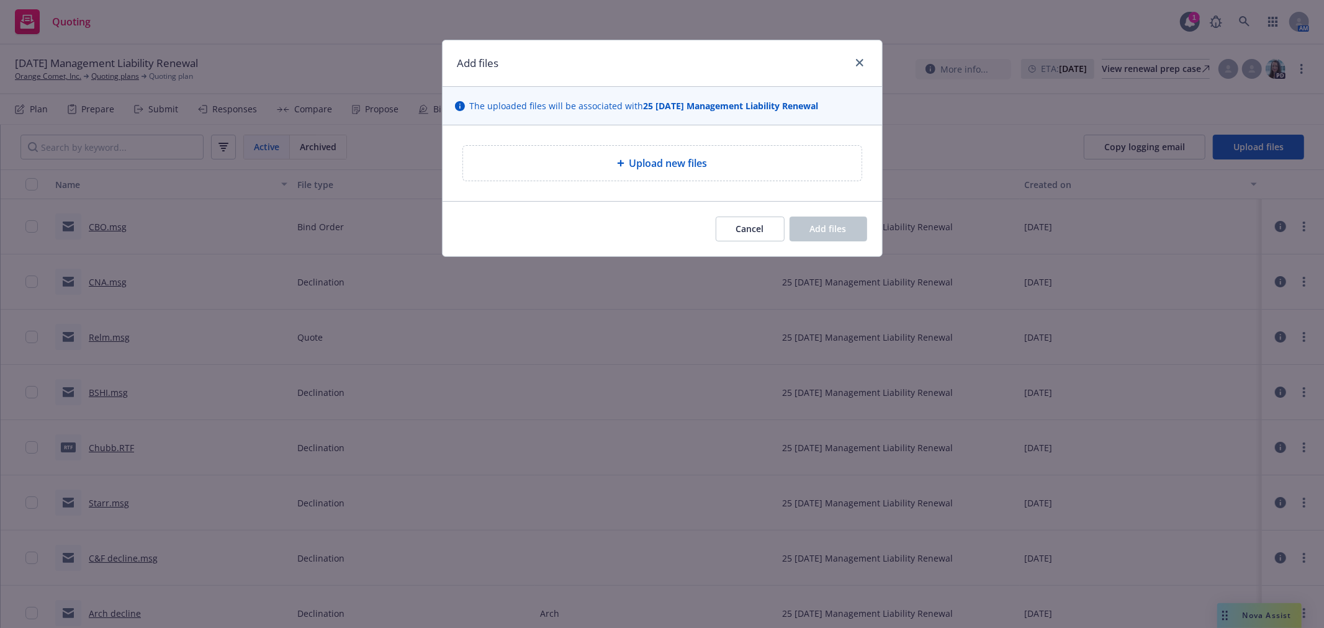
type textarea "x"
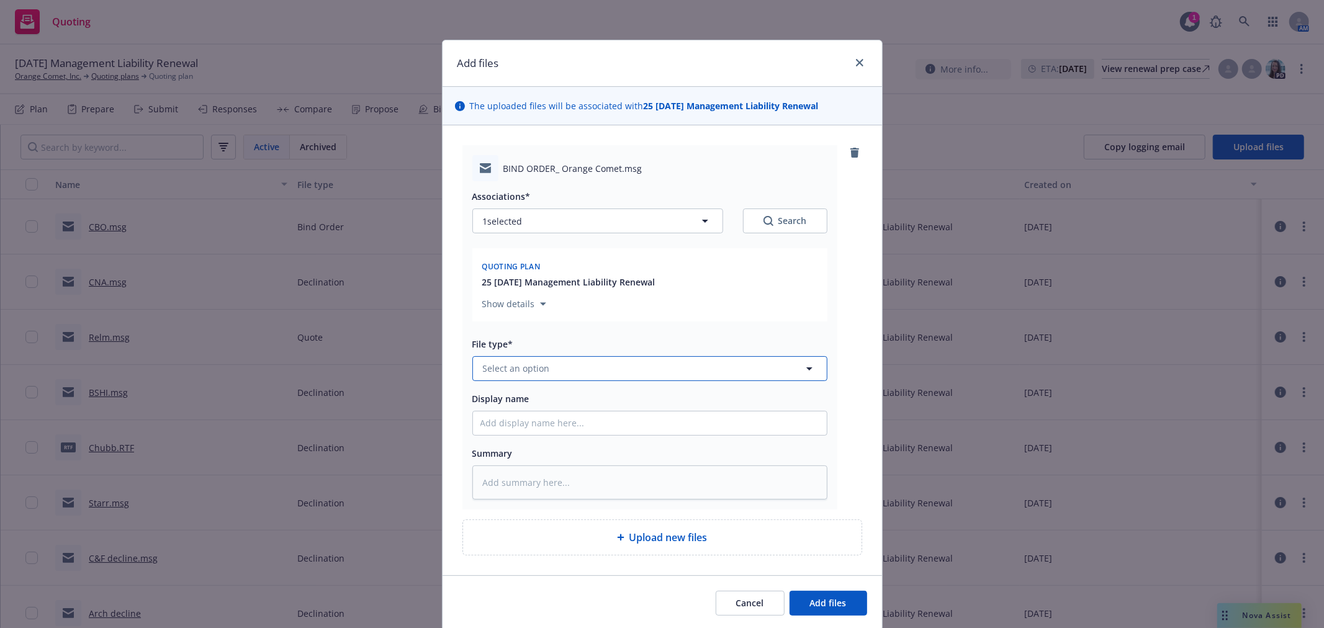
click at [586, 376] on button "Select an option" at bounding box center [649, 368] width 355 height 25
type input "Bind order"
drag, startPoint x: 582, startPoint y: 345, endPoint x: 651, endPoint y: 410, distance: 95.3
click at [581, 345] on div "Bind Order" at bounding box center [650, 334] width 354 height 33
click at [814, 598] on span "Add files" at bounding box center [828, 603] width 37 height 12
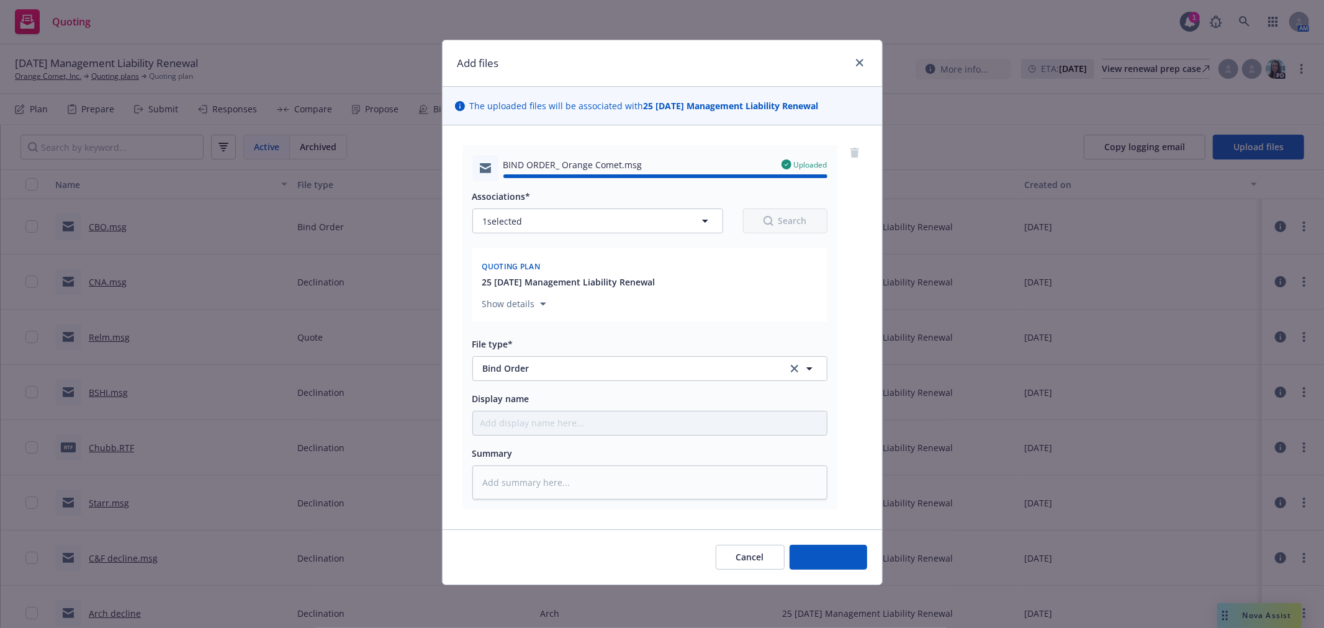
type textarea "x"
